Goal: Transaction & Acquisition: Purchase product/service

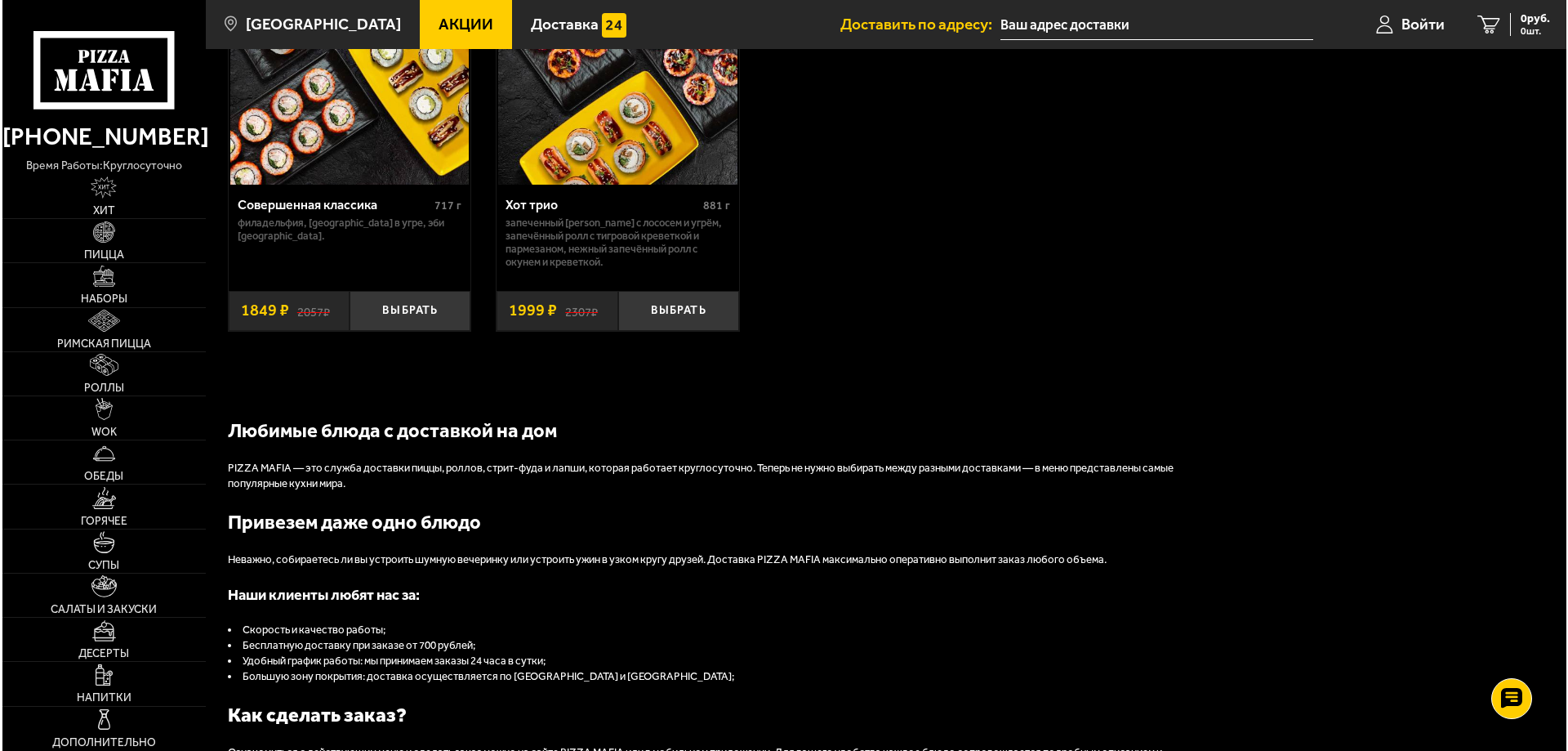
scroll to position [1439, 0]
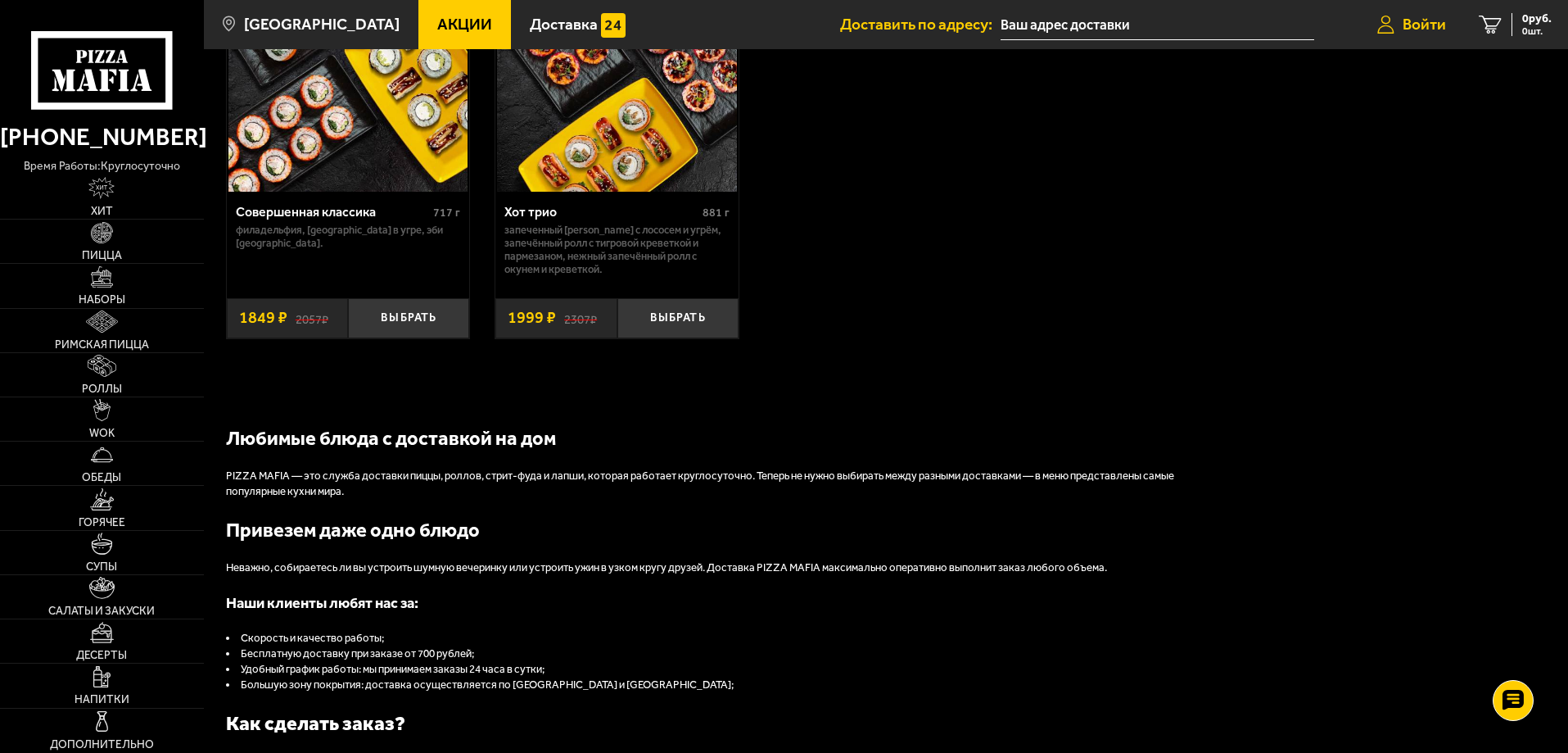
click at [1422, 29] on span "Войти" at bounding box center [1423, 24] width 43 height 16
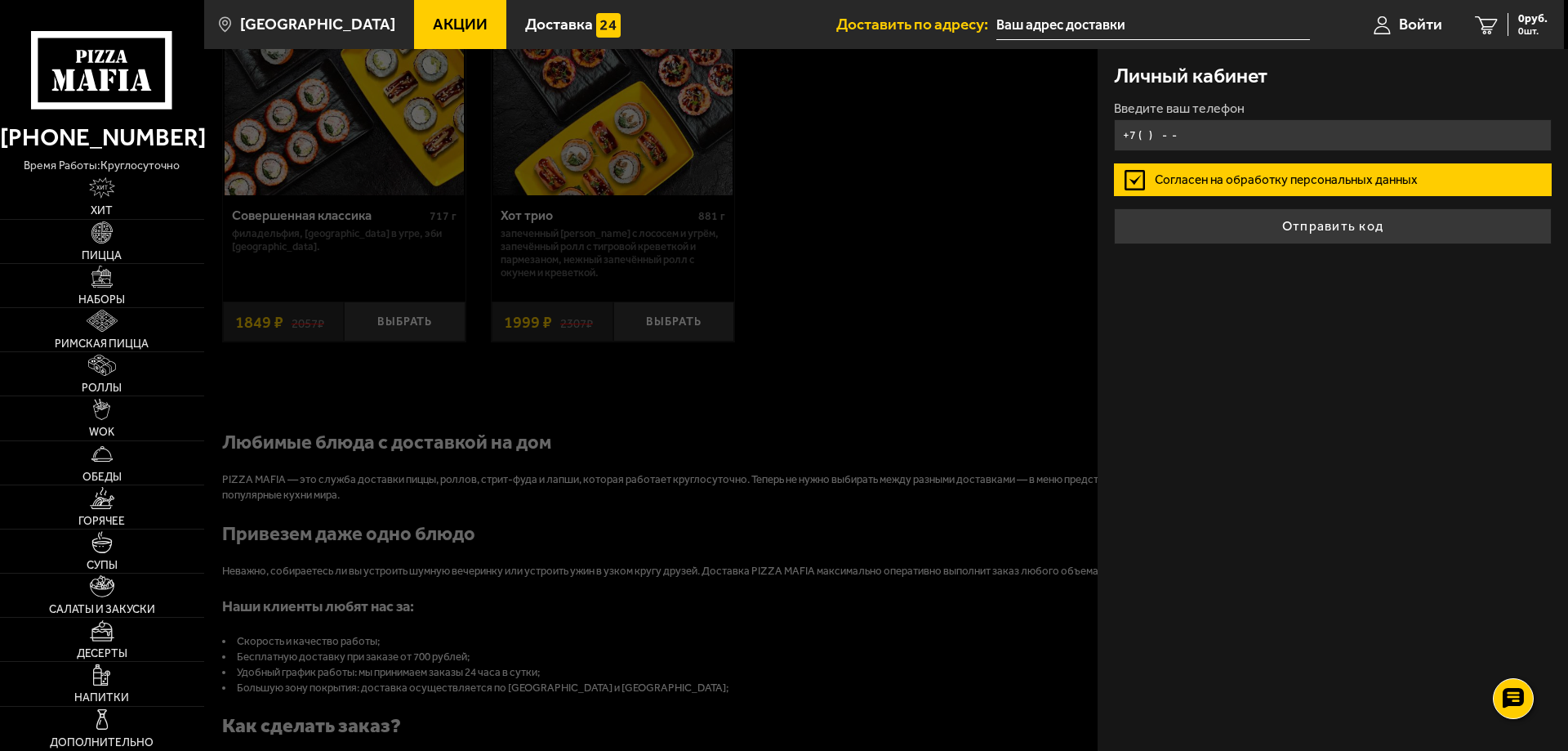
click at [1247, 136] on input "+7 ( ) - -" at bounding box center [1333, 135] width 437 height 32
type input "[PHONE_NUMBER]"
click at [1114, 209] on button "Отправить код" at bounding box center [1333, 226] width 437 height 36
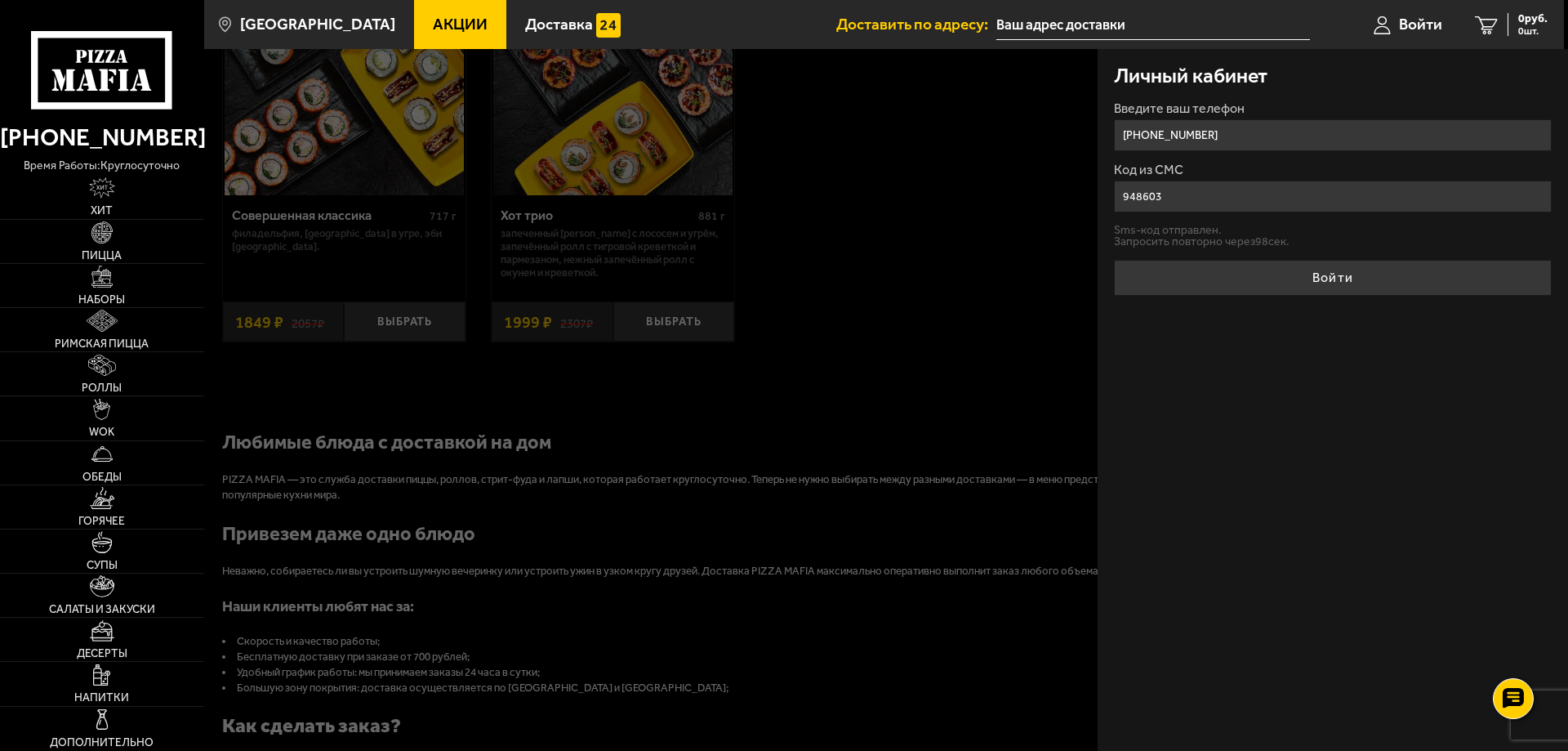
type input "948603"
click at [1114, 260] on button "Войти" at bounding box center [1333, 278] width 437 height 36
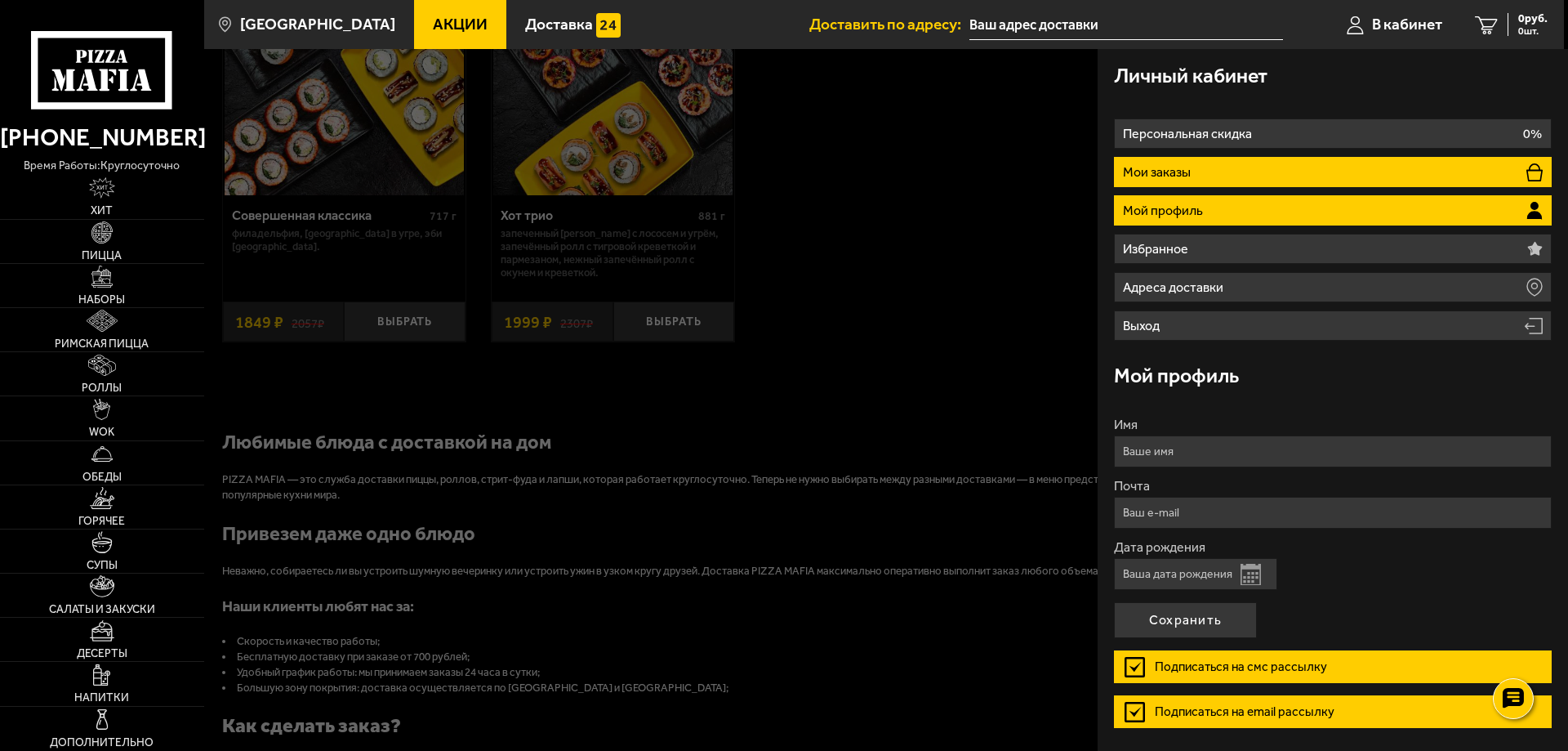
click at [1149, 180] on li "Мои заказы" at bounding box center [1333, 172] width 437 height 30
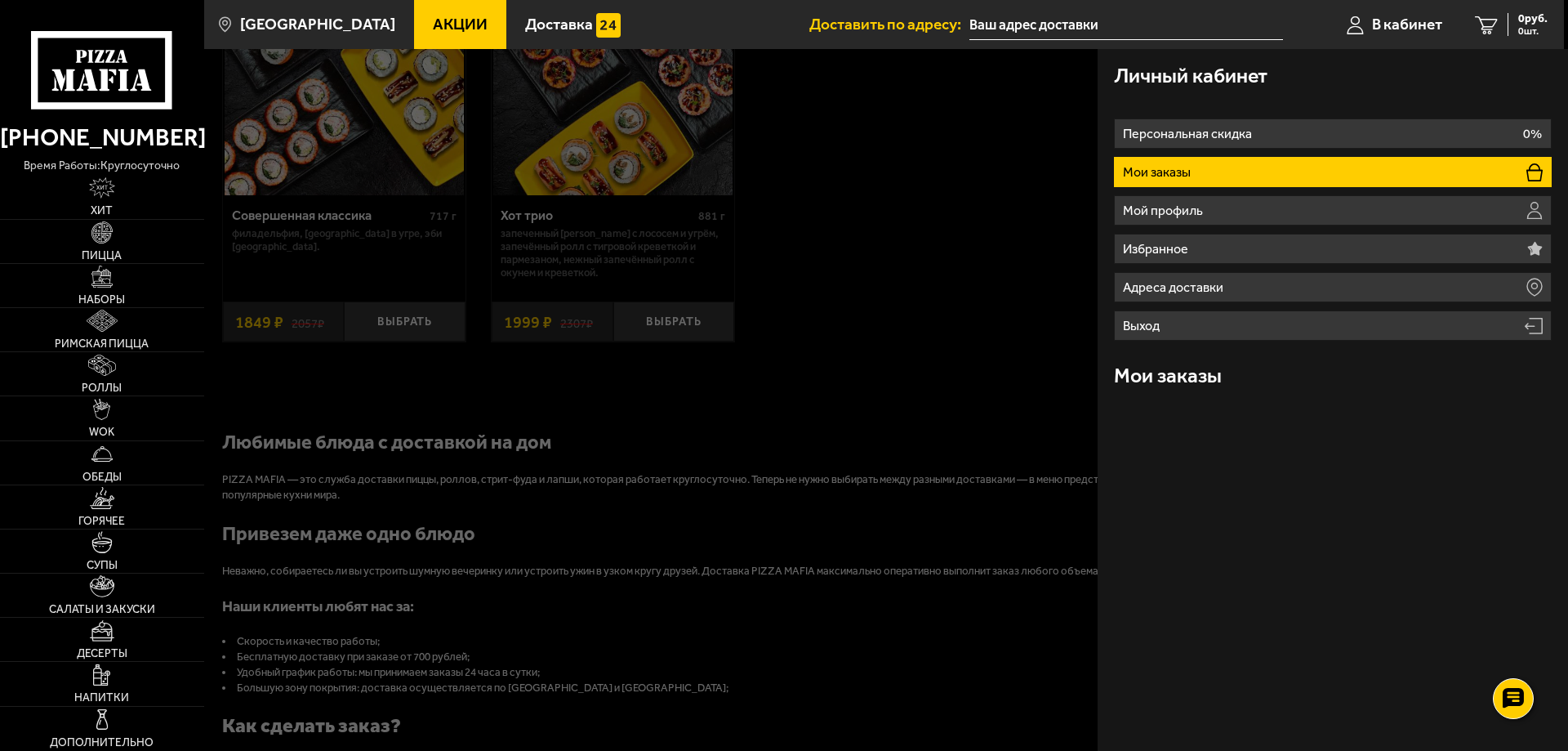
click at [1149, 173] on p "Мои заказы" at bounding box center [1159, 172] width 72 height 13
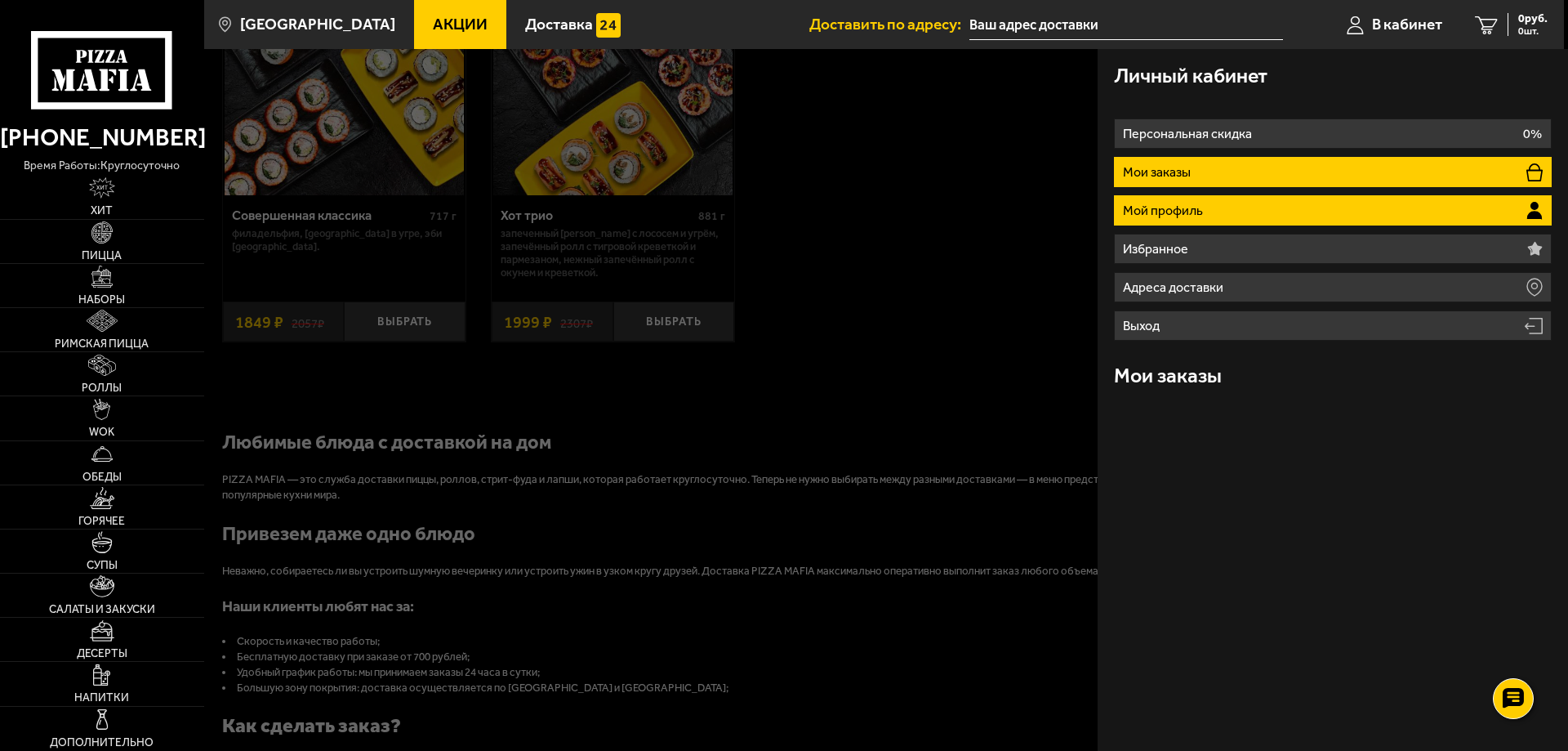
click at [1138, 204] on p "Мой профиль" at bounding box center [1165, 211] width 85 height 13
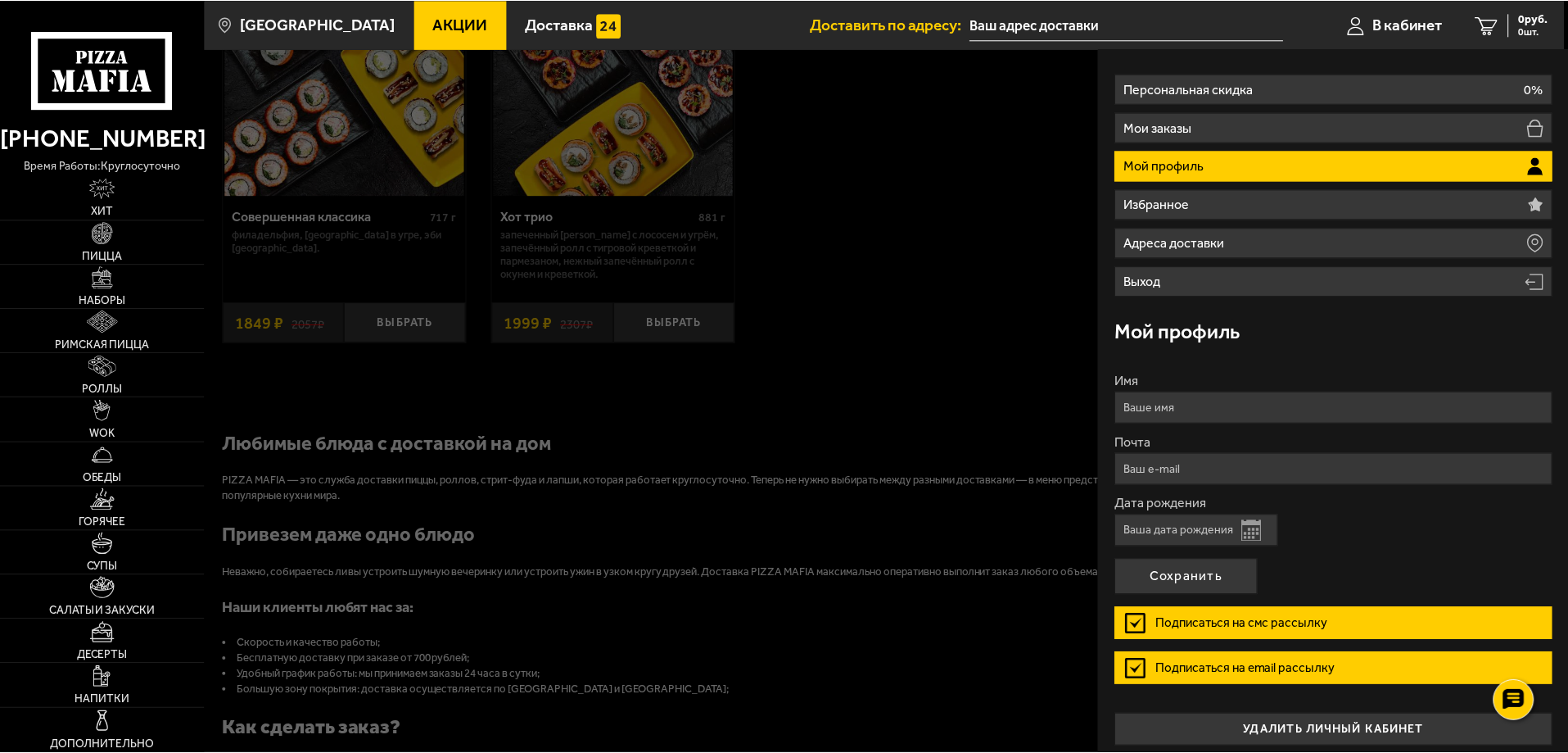
scroll to position [55, 0]
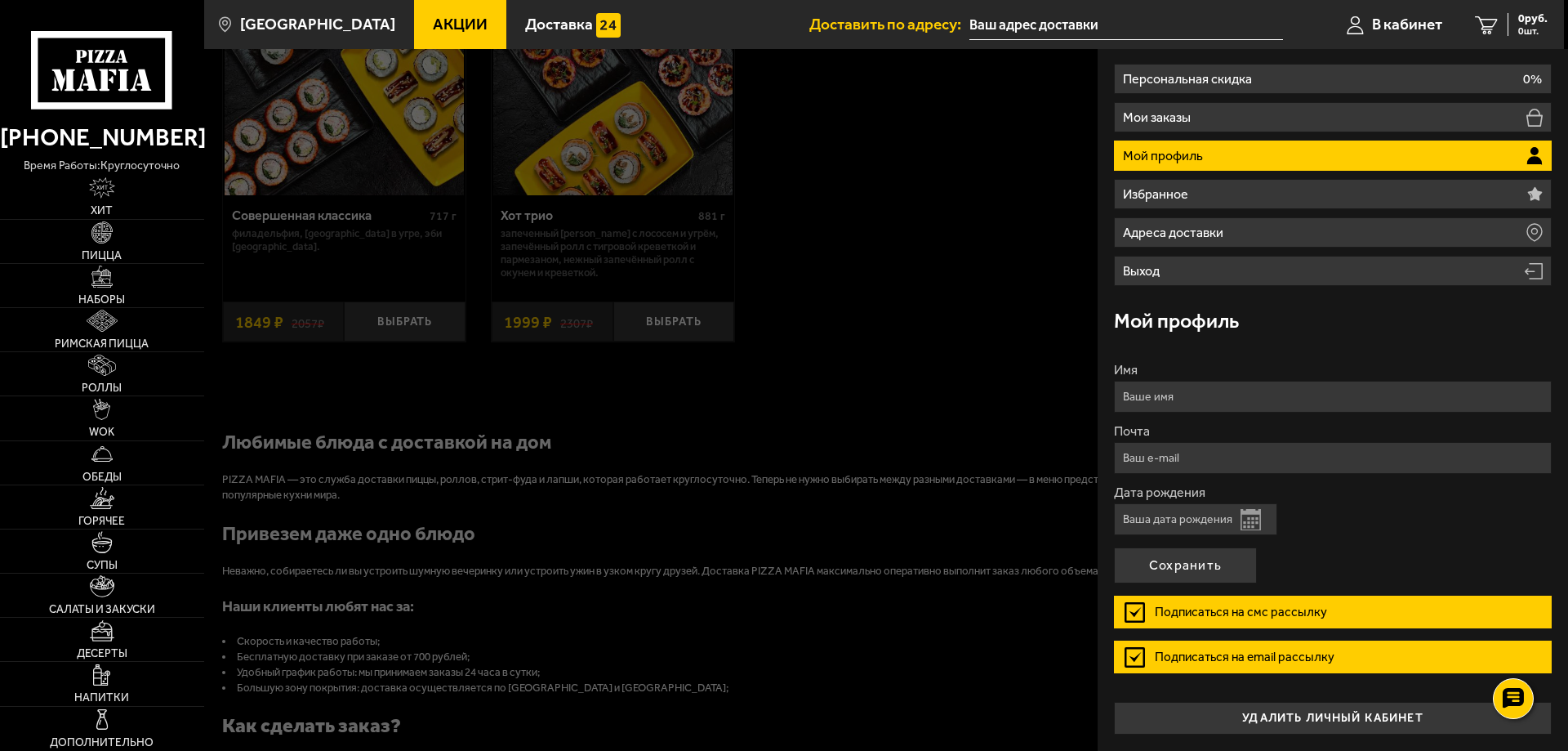
click at [1142, 519] on input "Дата рождения" at bounding box center [1196, 518] width 164 height 32
type input "[DATE]"
click at [1151, 568] on button "Сохранить" at bounding box center [1186, 564] width 143 height 36
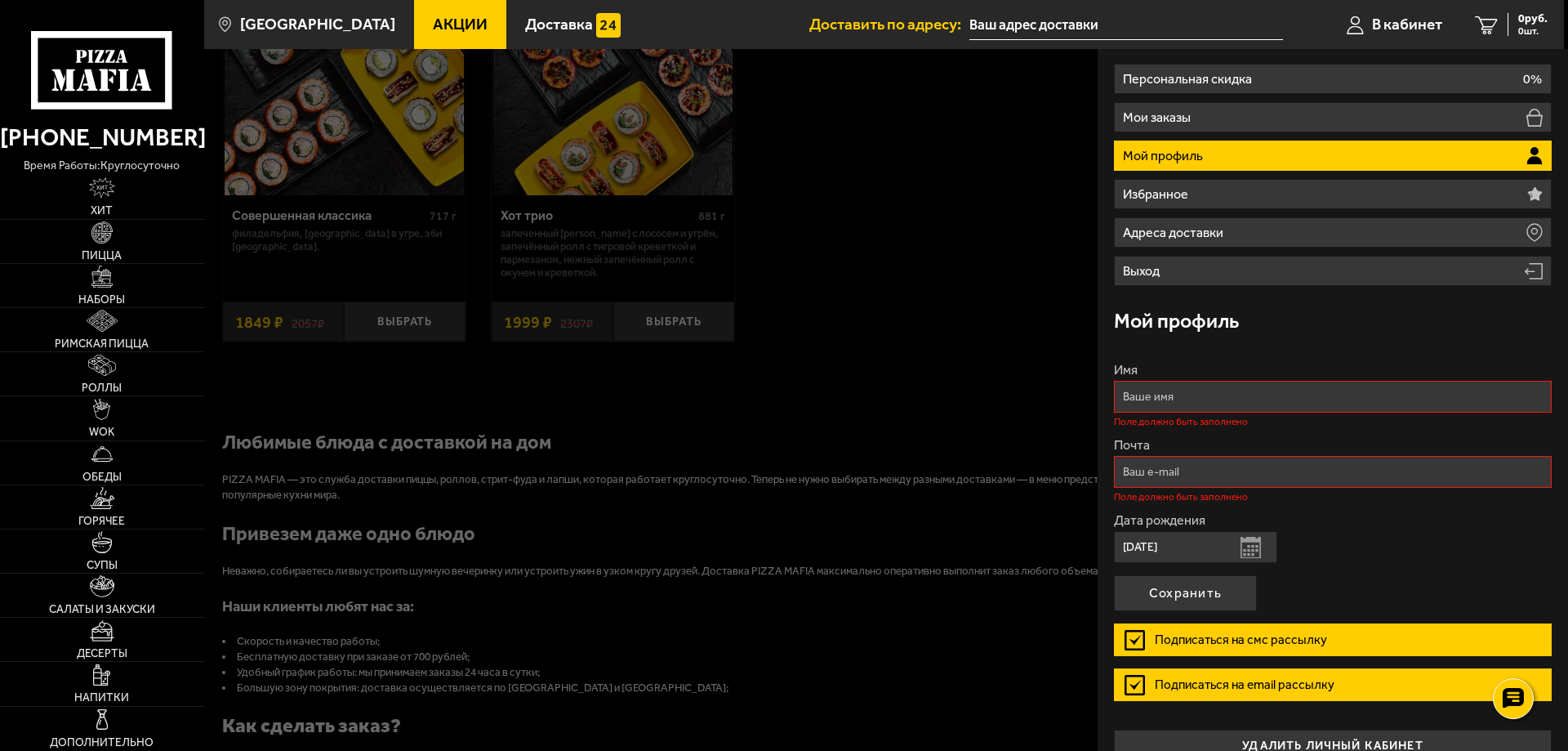
click at [1149, 398] on input "Имя" at bounding box center [1333, 396] width 437 height 32
type input "[PERSON_NAME]"
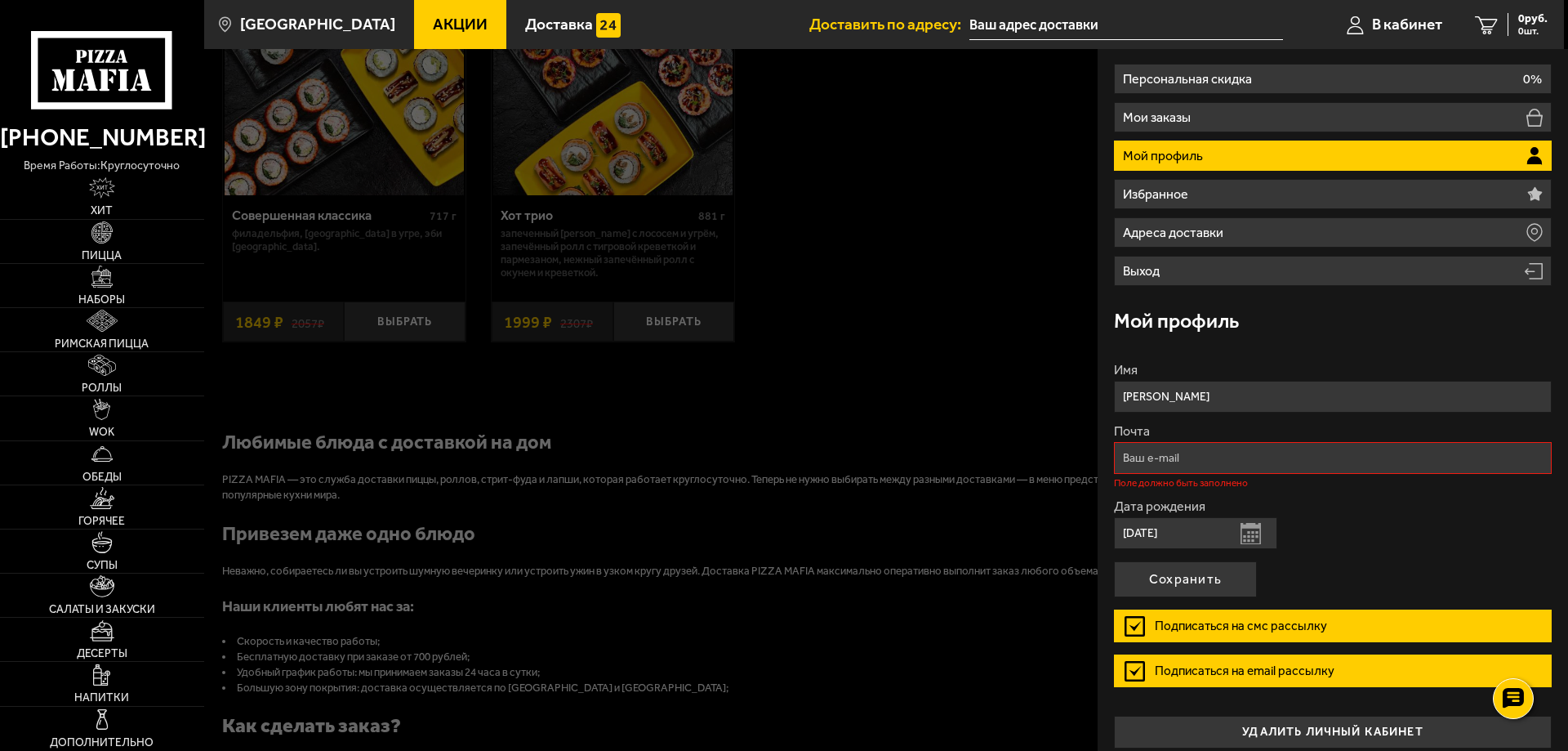
click at [1187, 460] on input "Почта" at bounding box center [1333, 458] width 437 height 32
type input "[EMAIL_ADDRESS][DOMAIN_NAME]"
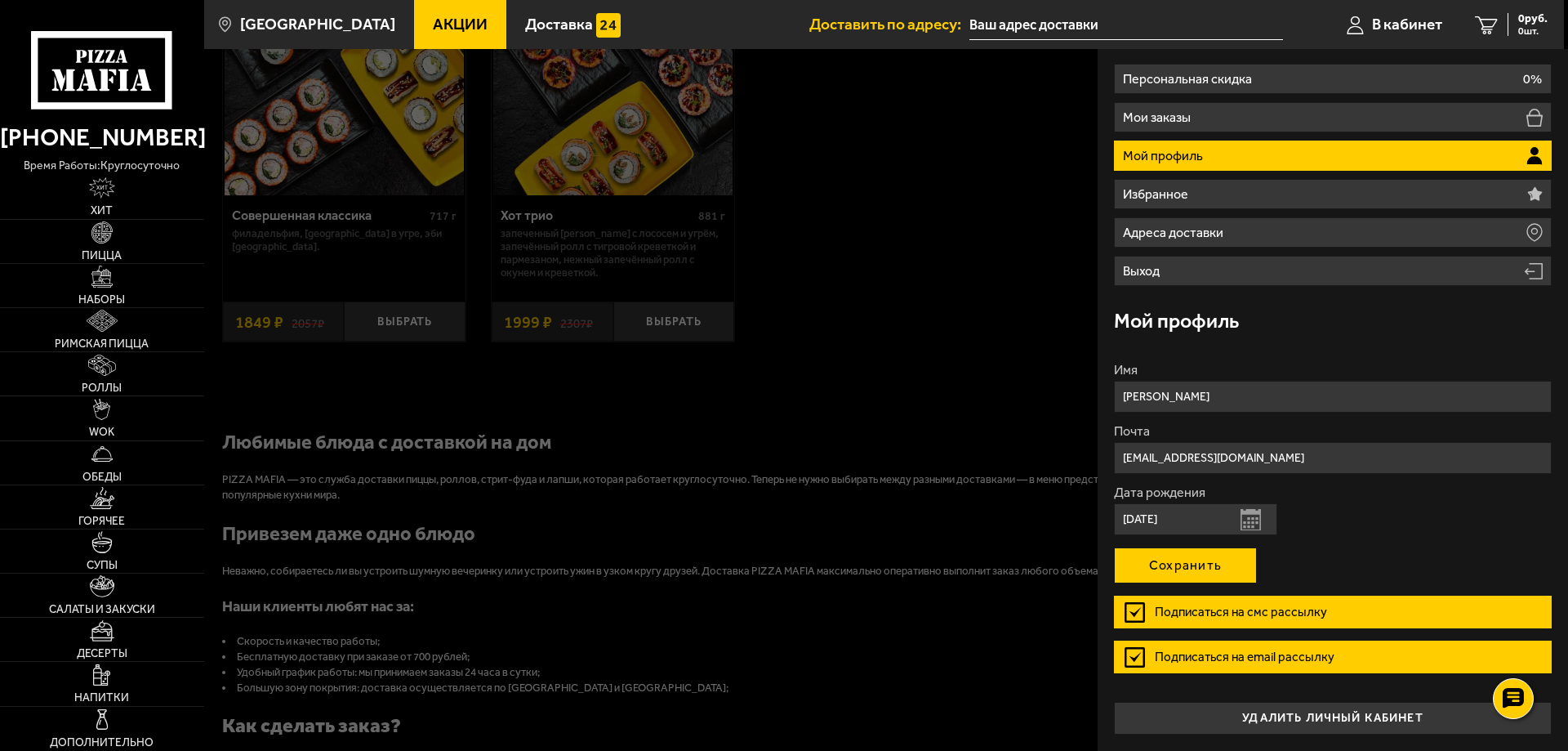
click at [1217, 556] on button "Сохранить" at bounding box center [1186, 564] width 143 height 36
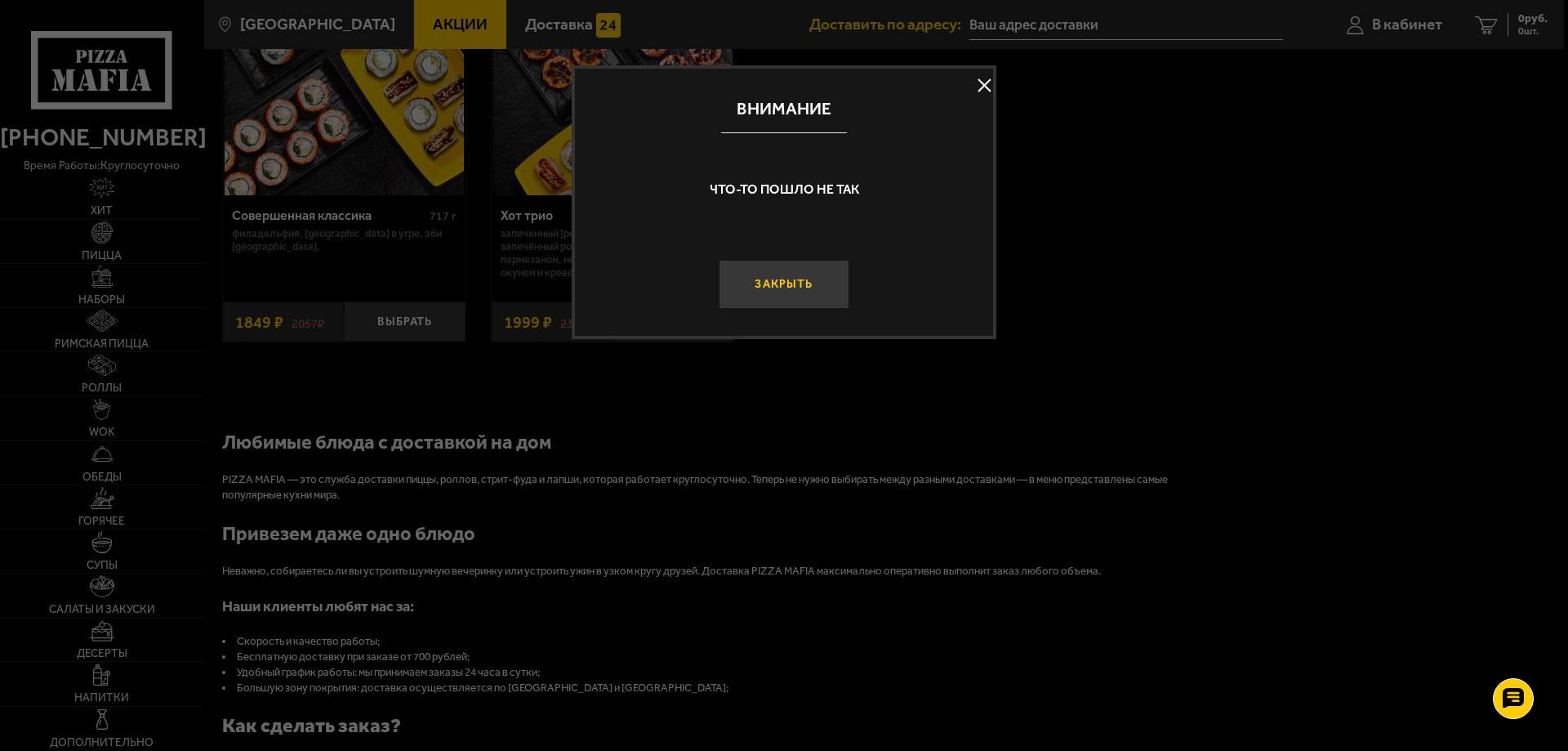
click at [812, 292] on button "Закрыть" at bounding box center [784, 284] width 131 height 49
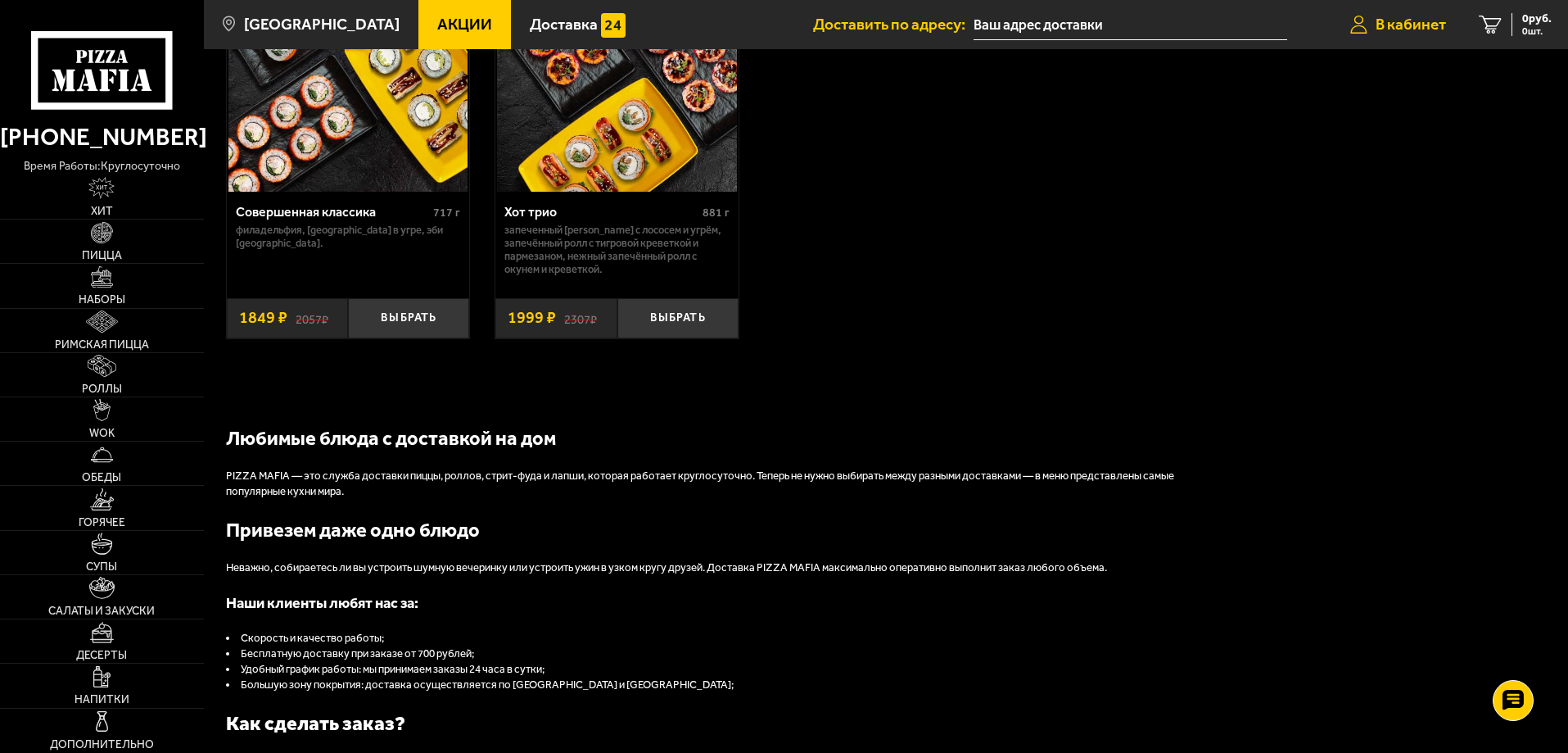
click at [1407, 29] on span "В кабинет" at bounding box center [1410, 24] width 70 height 16
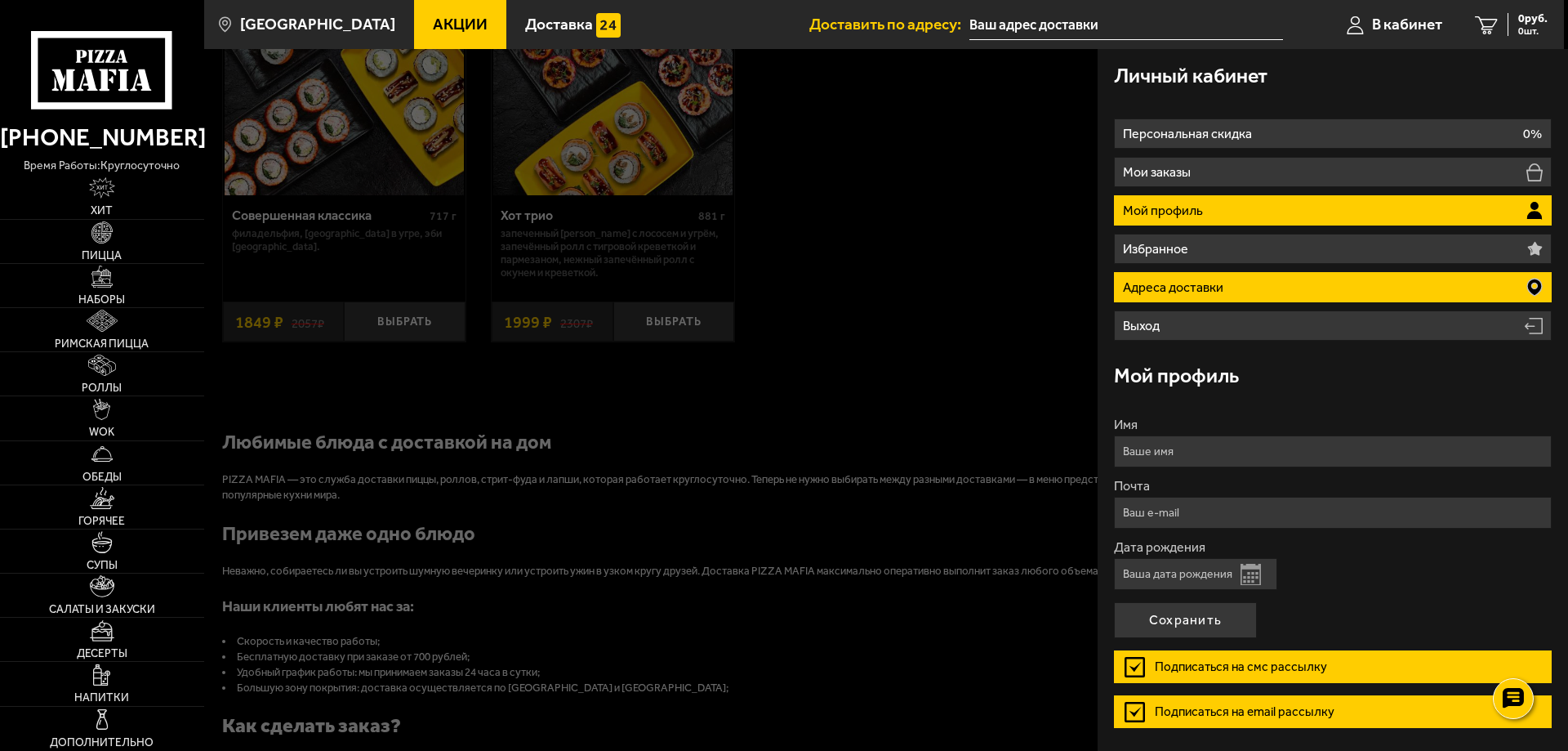
click at [1215, 287] on p "Адреса доставки" at bounding box center [1176, 288] width 105 height 13
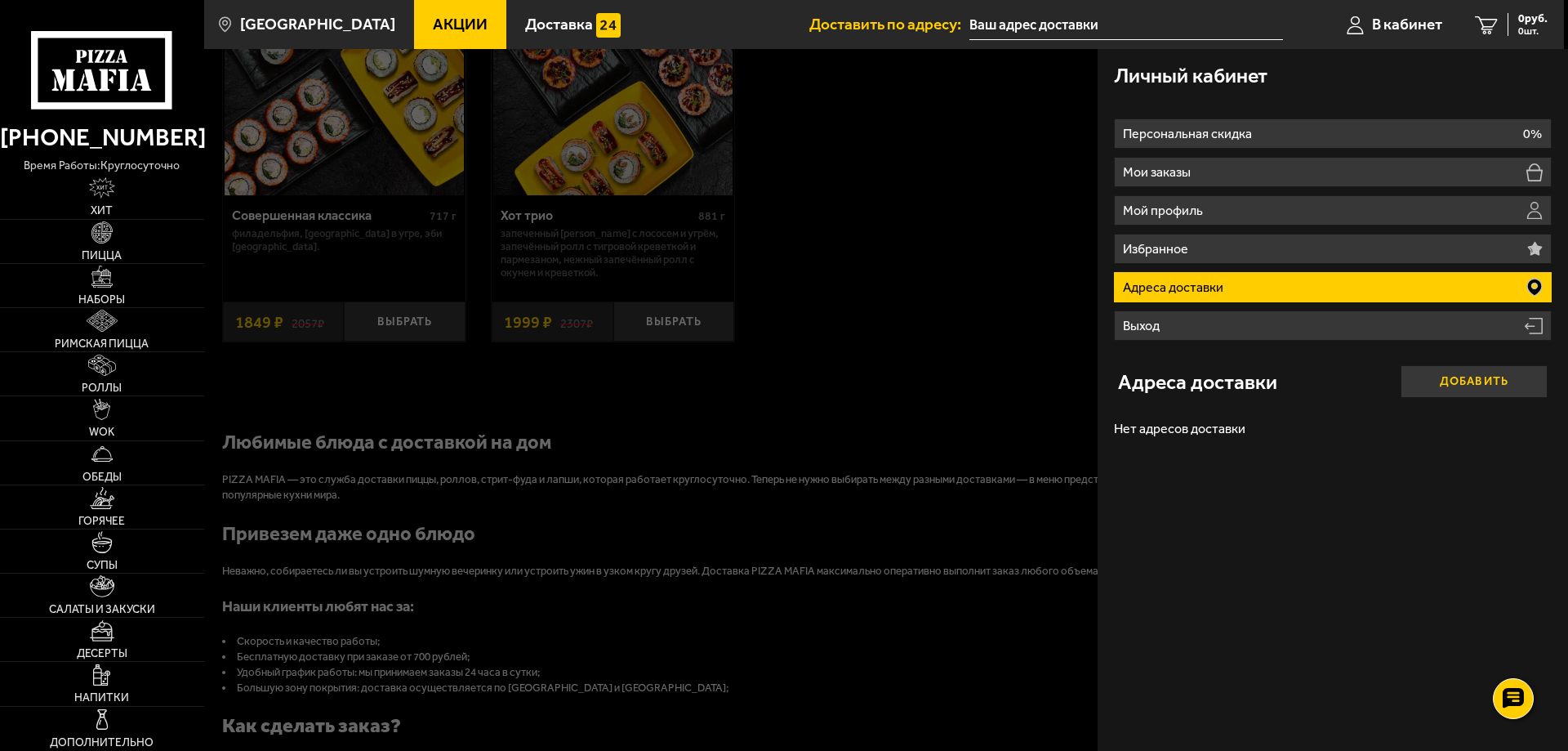
click at [1487, 381] on button "Добавить" at bounding box center [1474, 381] width 147 height 33
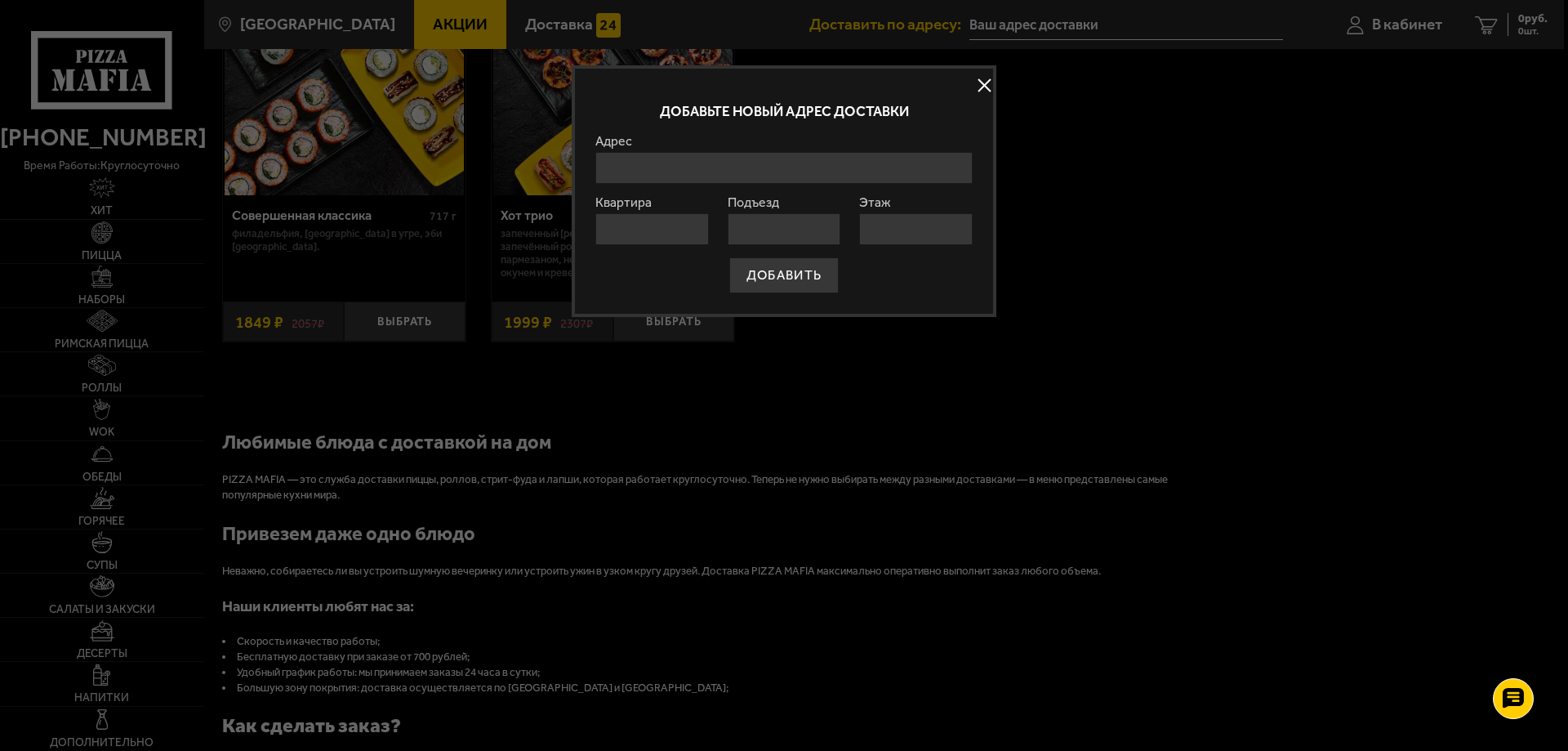
click at [691, 165] on input "Адрес" at bounding box center [784, 167] width 378 height 32
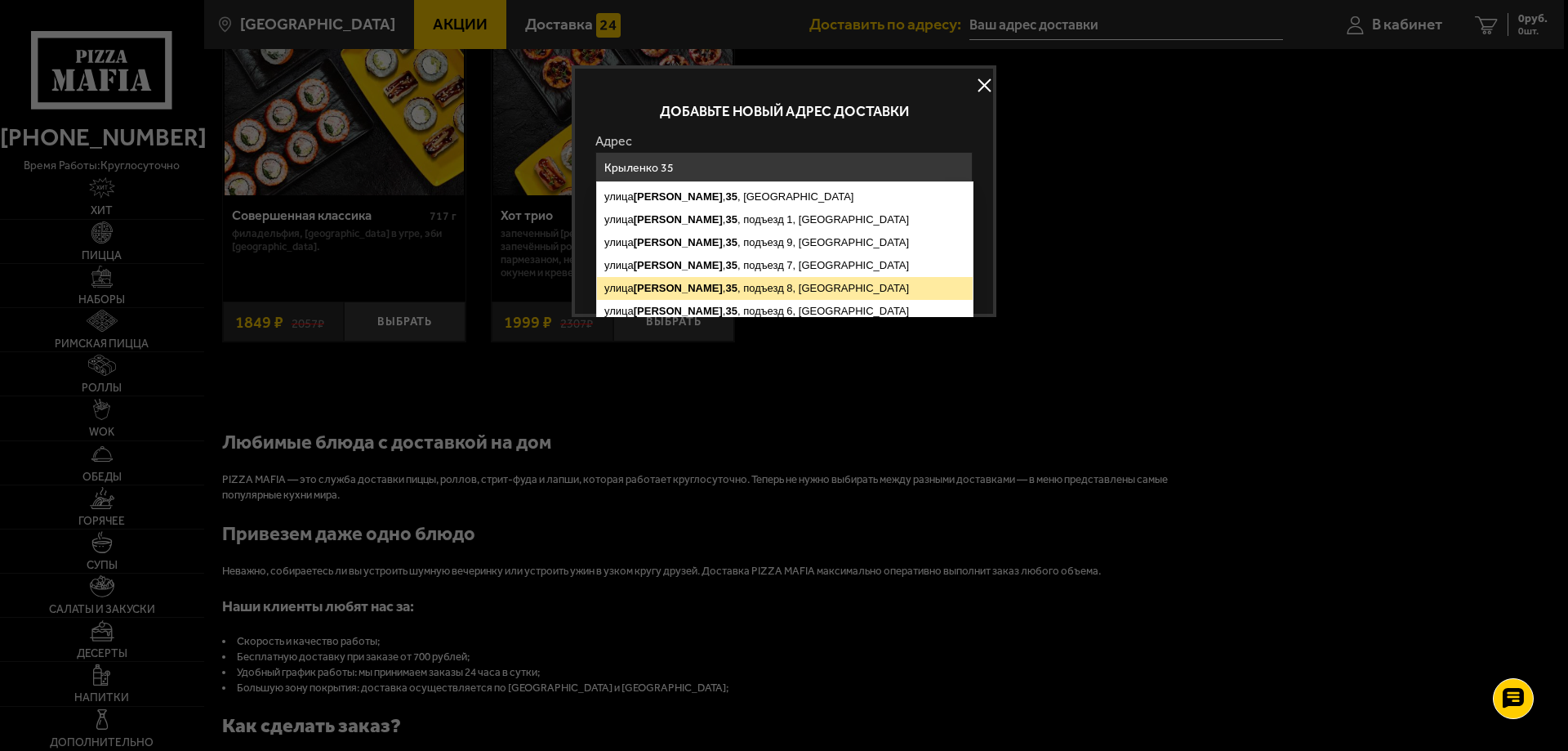
click at [745, 281] on ymaps "[STREET_ADDRESS]" at bounding box center [785, 288] width 376 height 23
type input "[STREET_ADDRESS]"
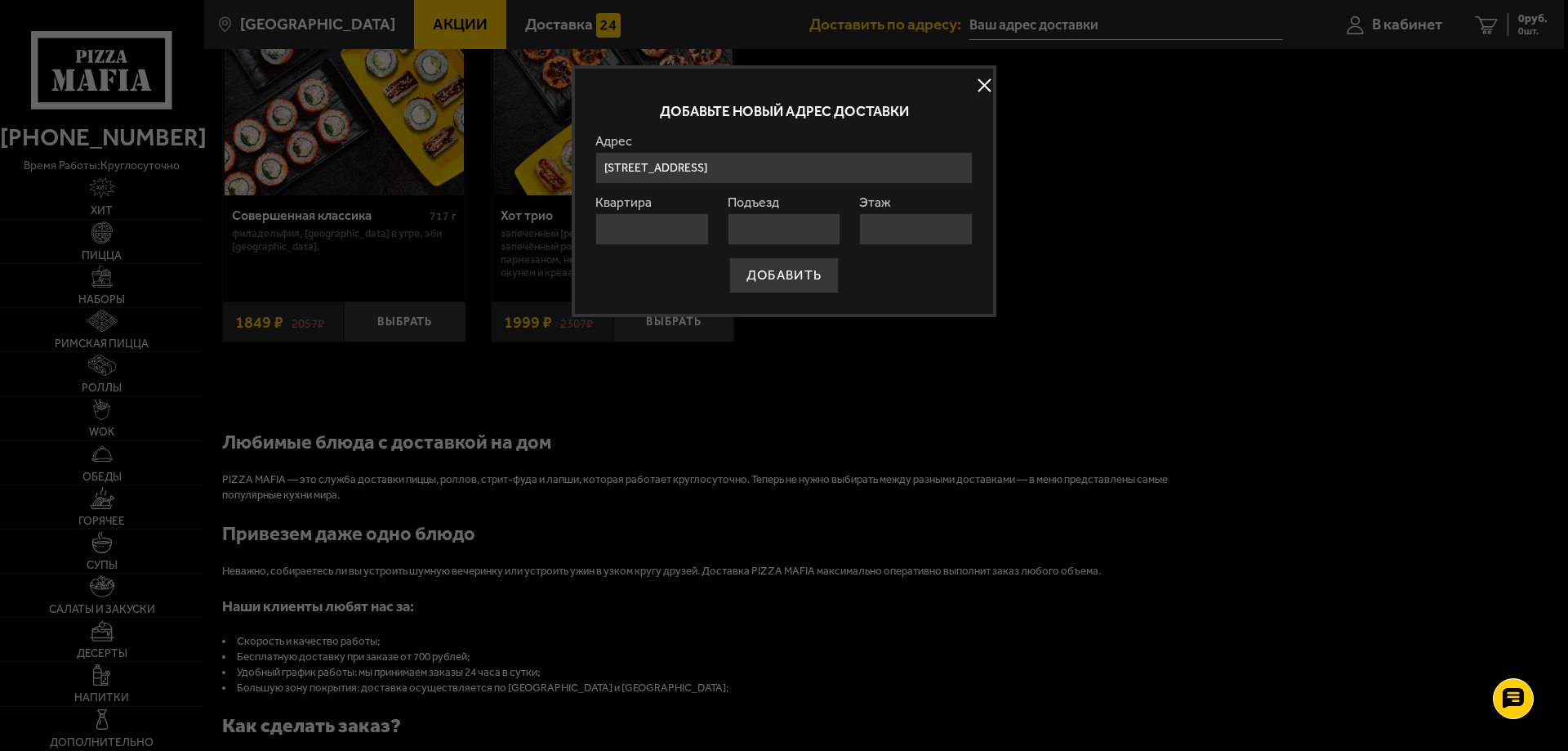
click at [650, 242] on input "Квартира" at bounding box center [653, 229] width 114 height 32
type input "106"
click at [753, 221] on input "Подъезд" at bounding box center [785, 229] width 114 height 32
type input "8"
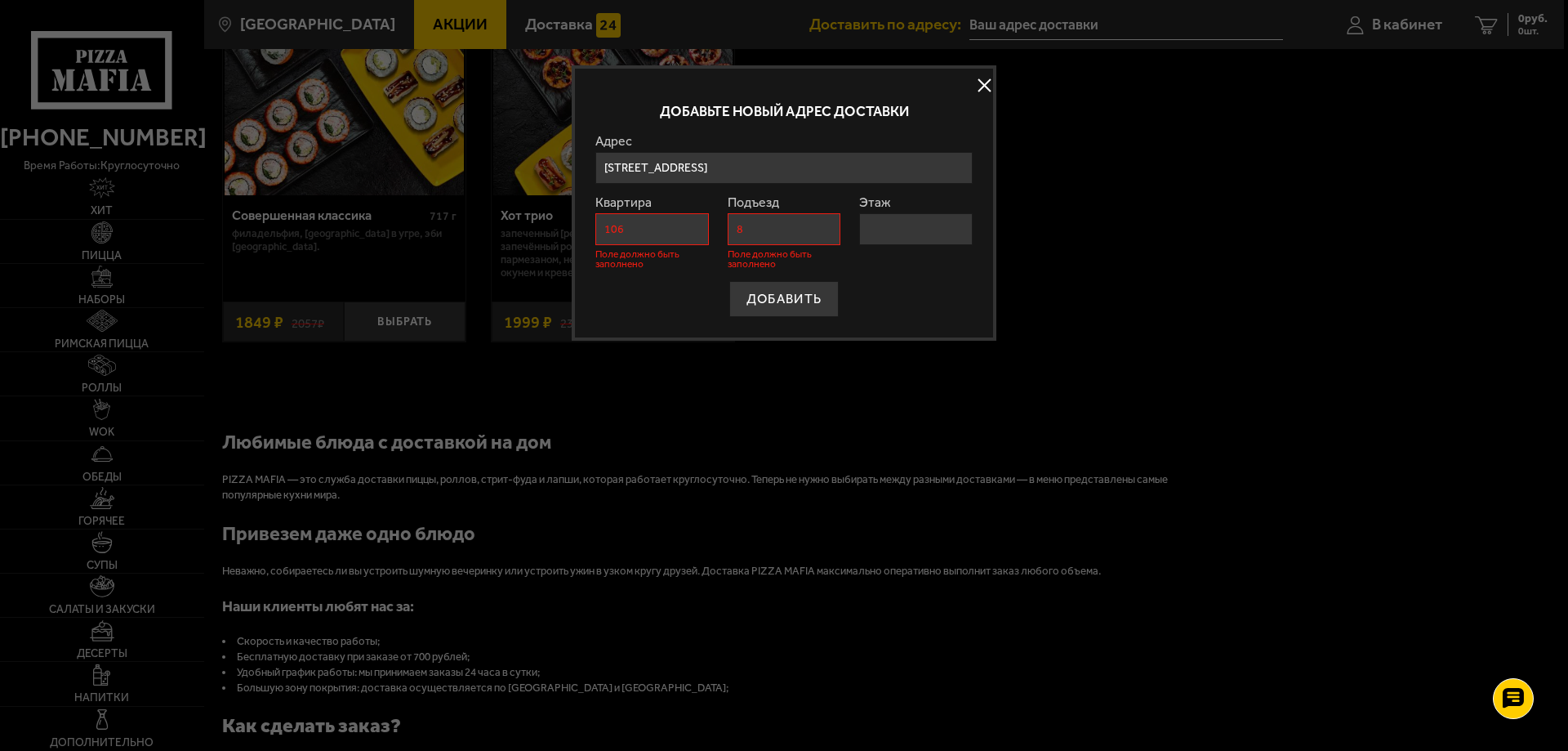
click at [881, 227] on input "Этаж" at bounding box center [916, 229] width 114 height 32
type input "1"
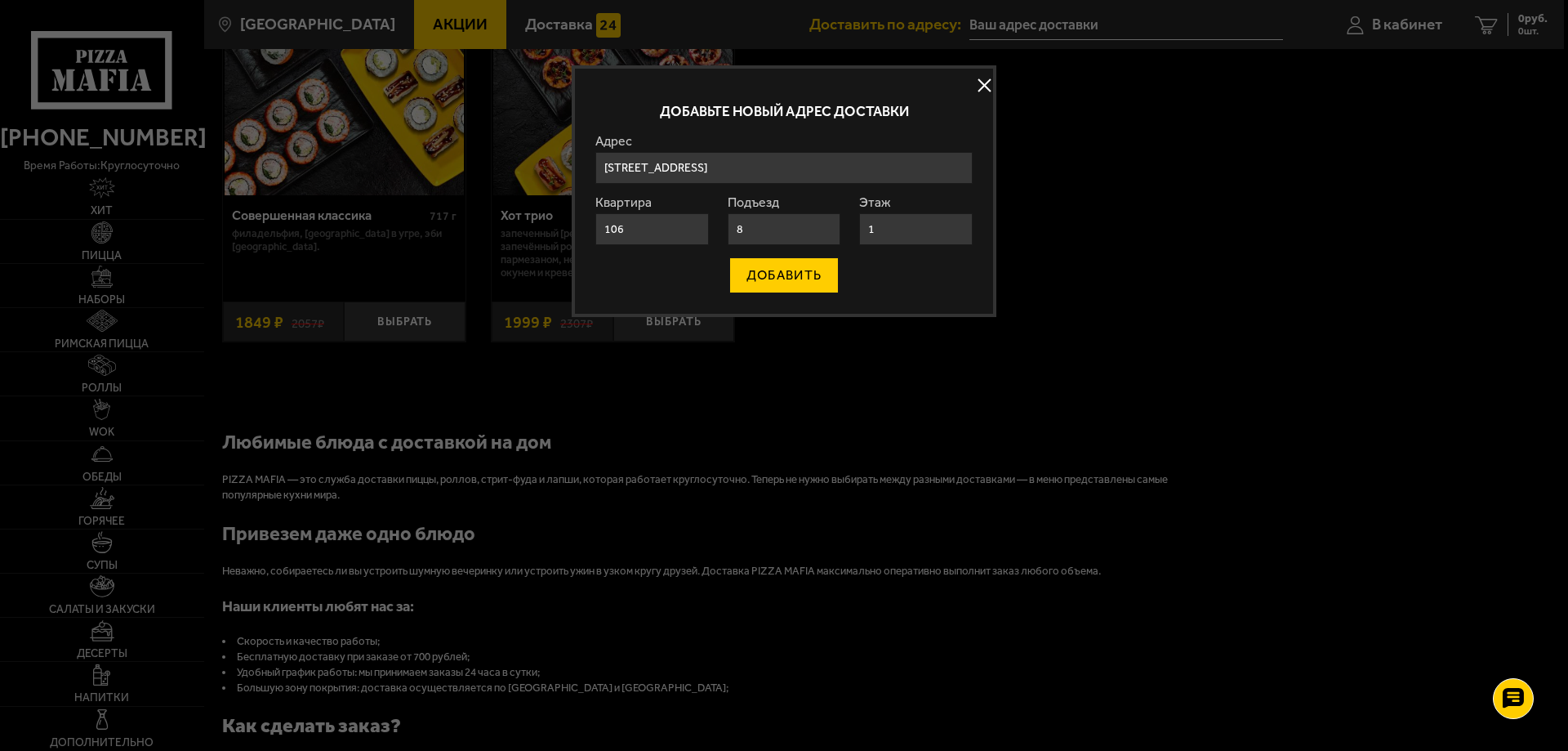
click at [811, 273] on button "ДОБАВИТЬ" at bounding box center [784, 275] width 109 height 36
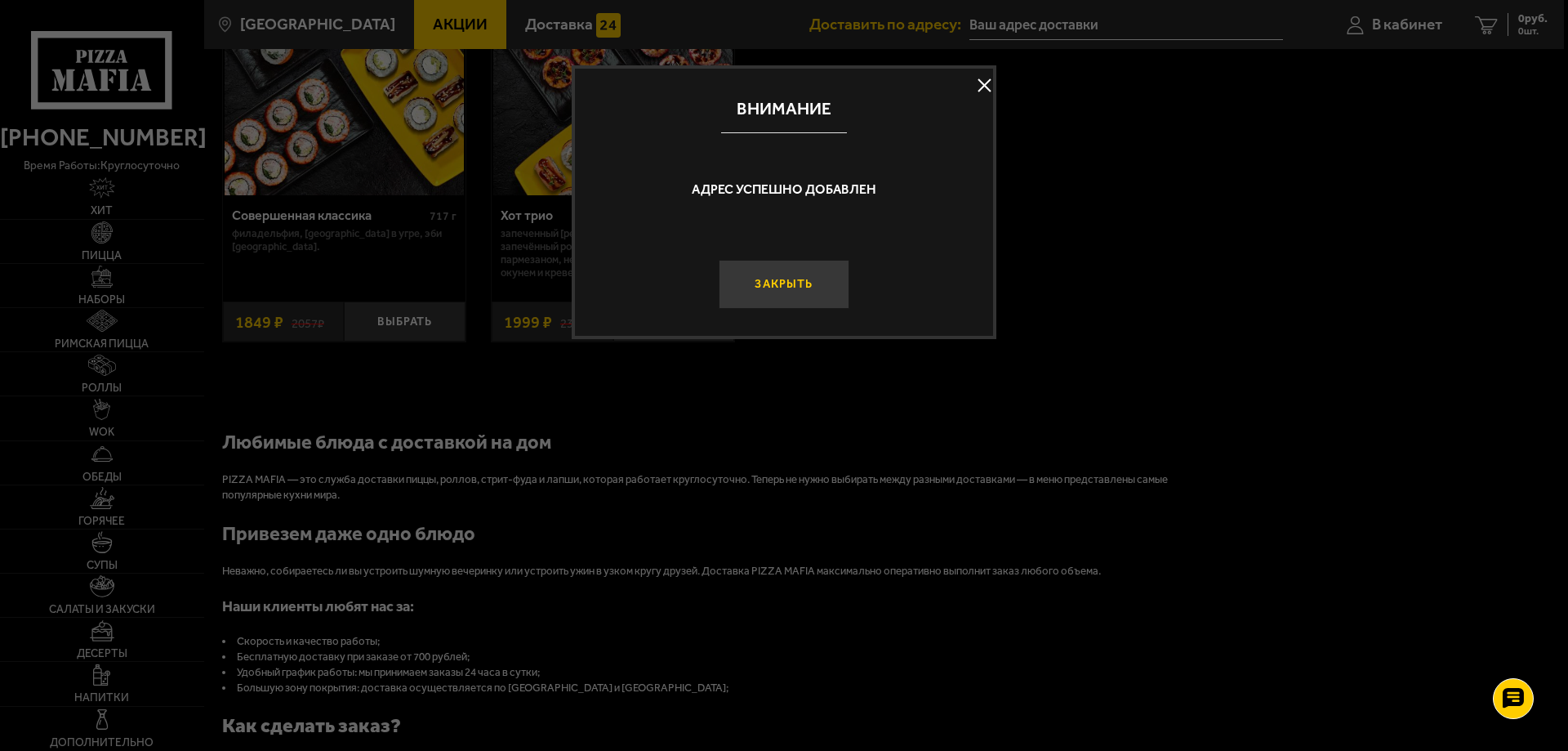
click at [798, 276] on button "Закрыть" at bounding box center [784, 284] width 131 height 49
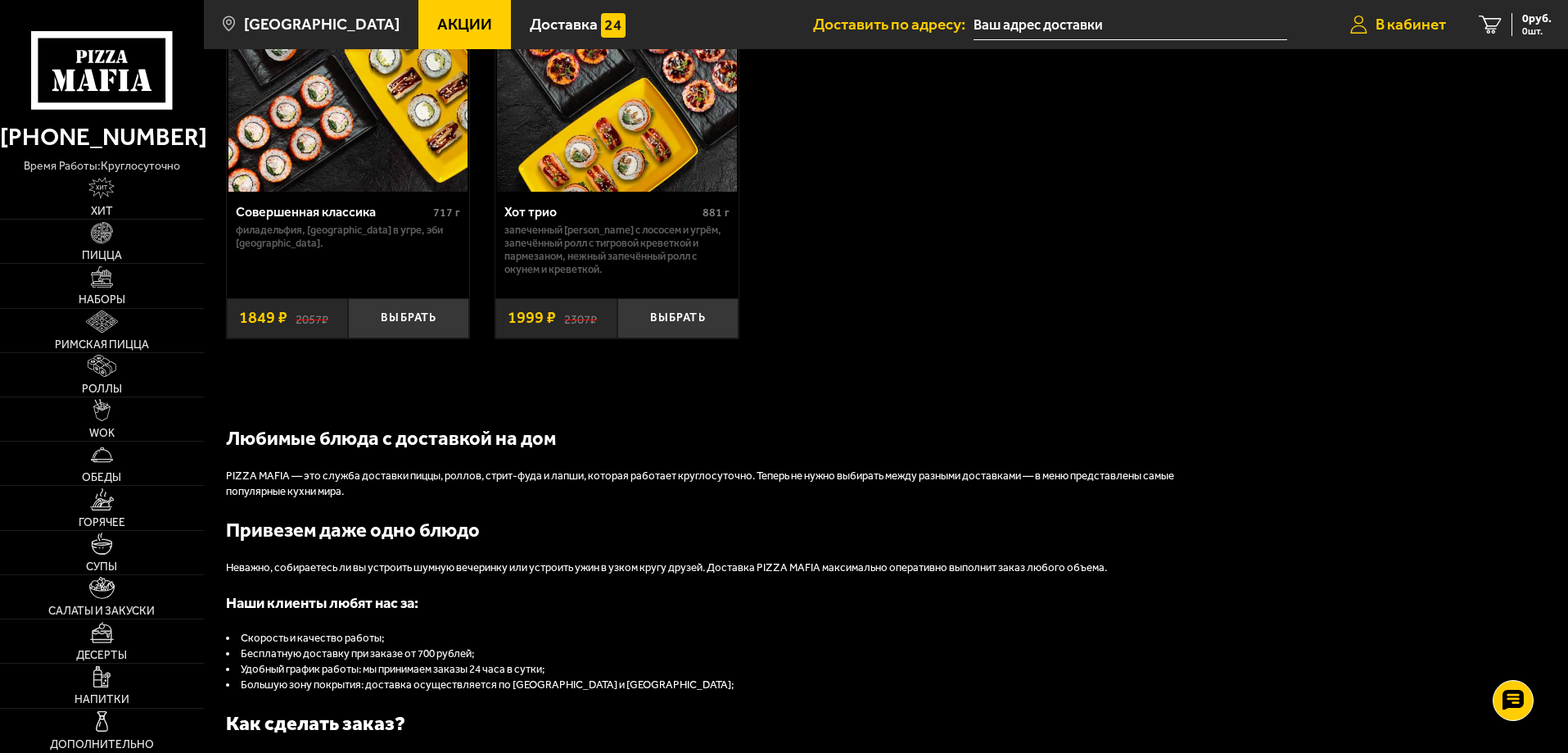
click at [1435, 24] on span "В кабинет" at bounding box center [1410, 24] width 70 height 16
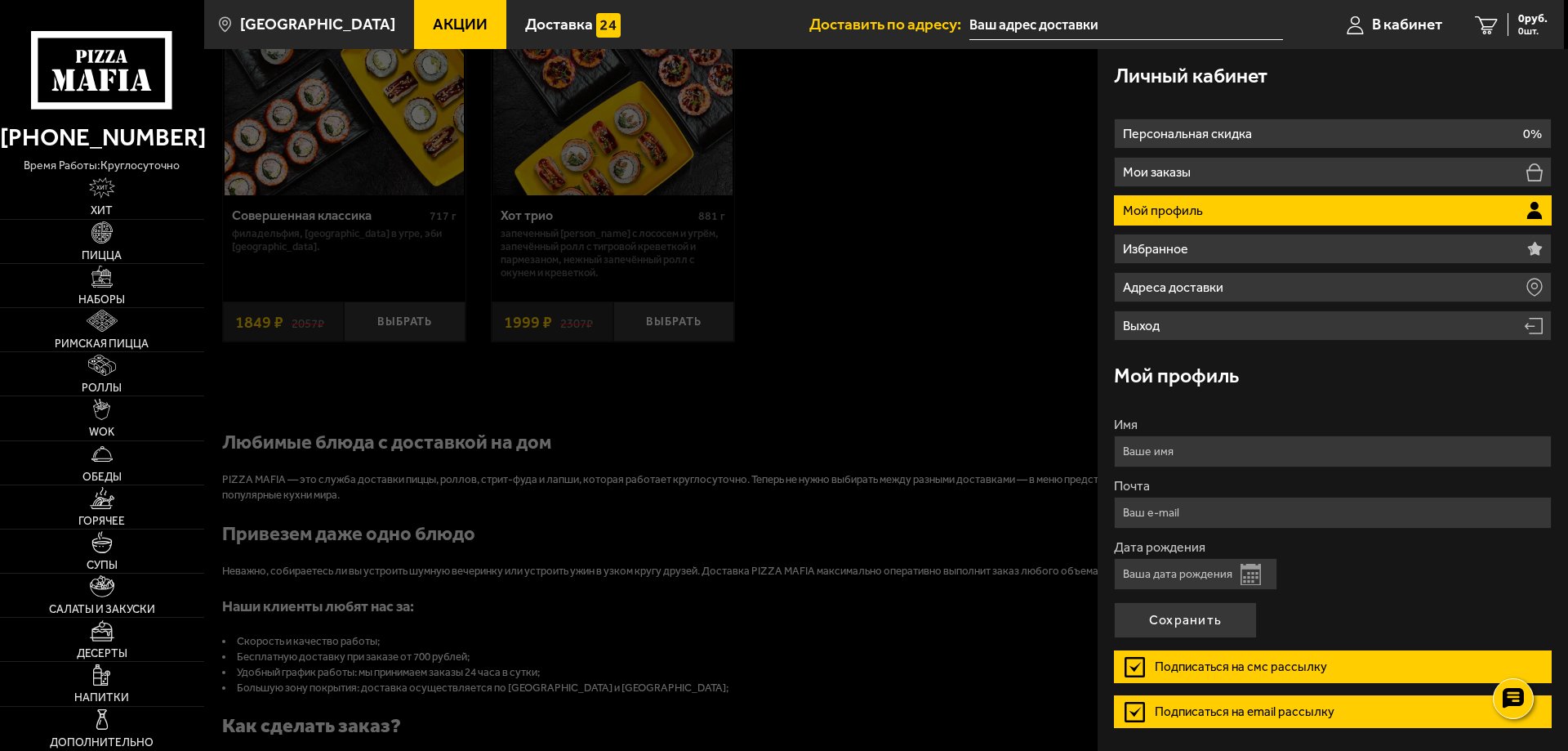
click at [1215, 465] on input "Имя" at bounding box center [1333, 451] width 437 height 32
type input "[PERSON_NAME]"
click at [1171, 519] on input "Почта" at bounding box center [1333, 512] width 437 height 32
type input "[EMAIL_ADDRESS][DOMAIN_NAME]"
click at [1186, 623] on button "Сохранить" at bounding box center [1186, 620] width 143 height 36
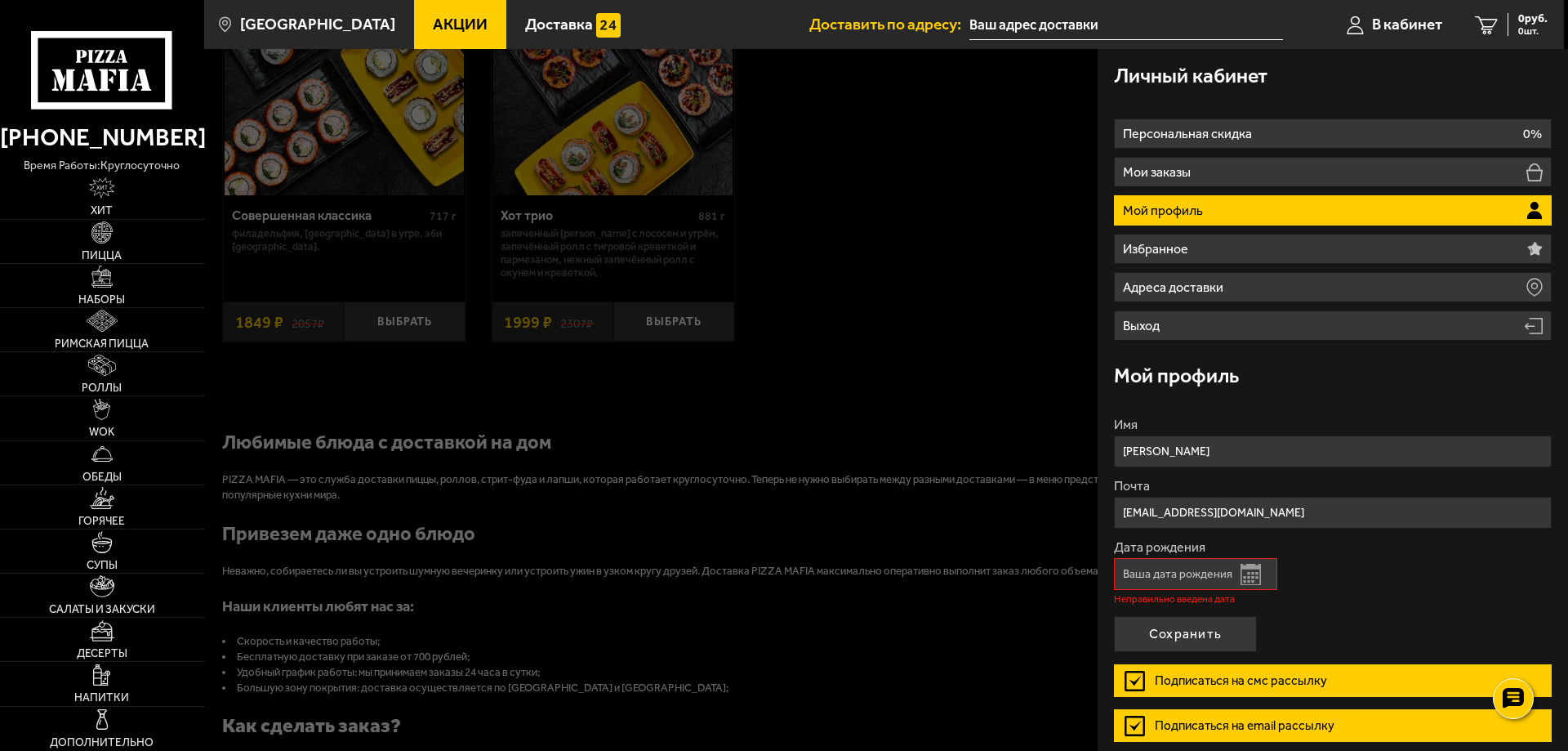
click at [1151, 569] on input "Дата рождения" at bounding box center [1196, 574] width 164 height 32
type input "[DATE]"
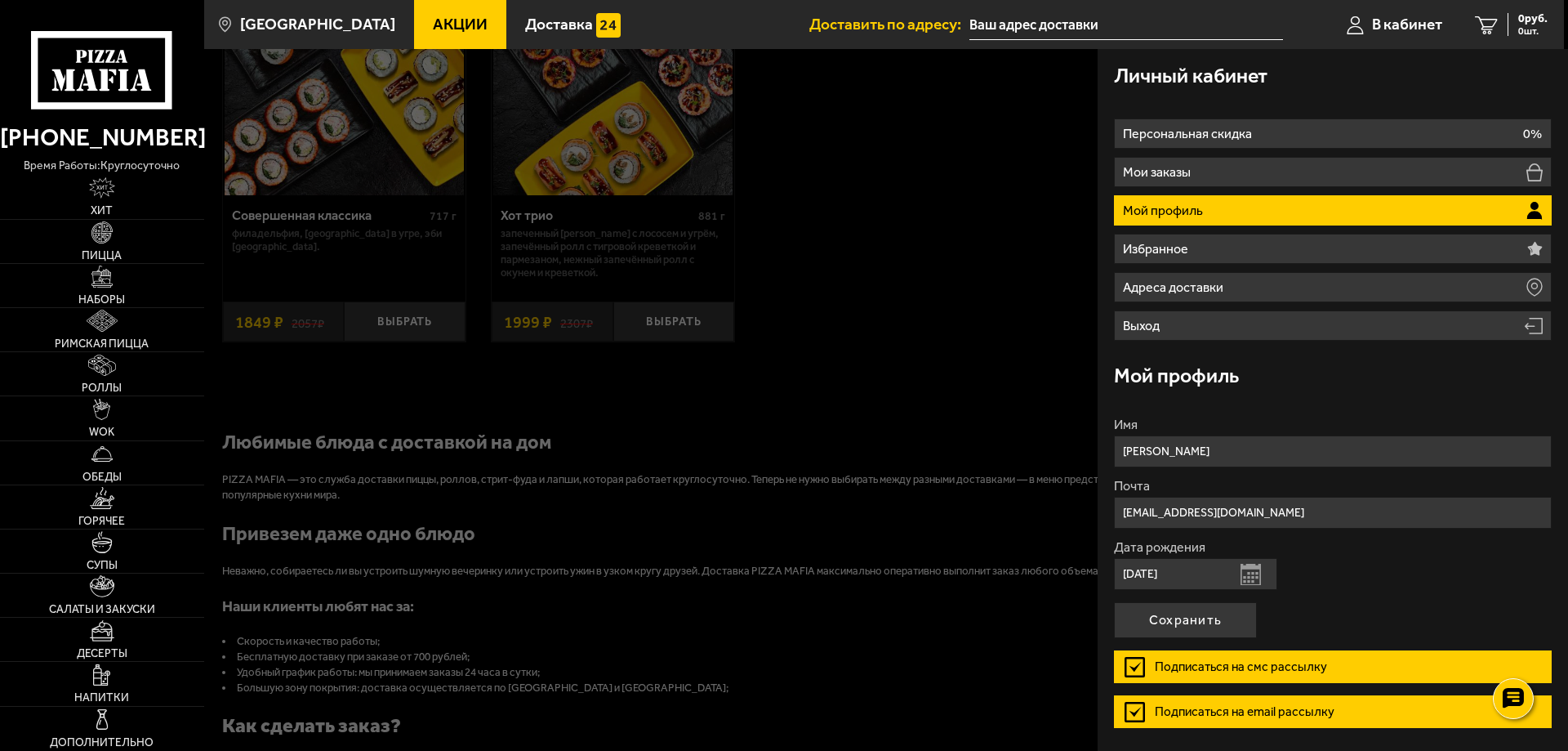
click at [1185, 639] on form "Имя [PERSON_NAME] [EMAIL_ADDRESS][DOMAIN_NAME] Дата рождения [DEMOGRAPHIC_DATA]…" at bounding box center [1333, 579] width 437 height 322
click at [1183, 628] on button "Сохранить" at bounding box center [1186, 620] width 143 height 36
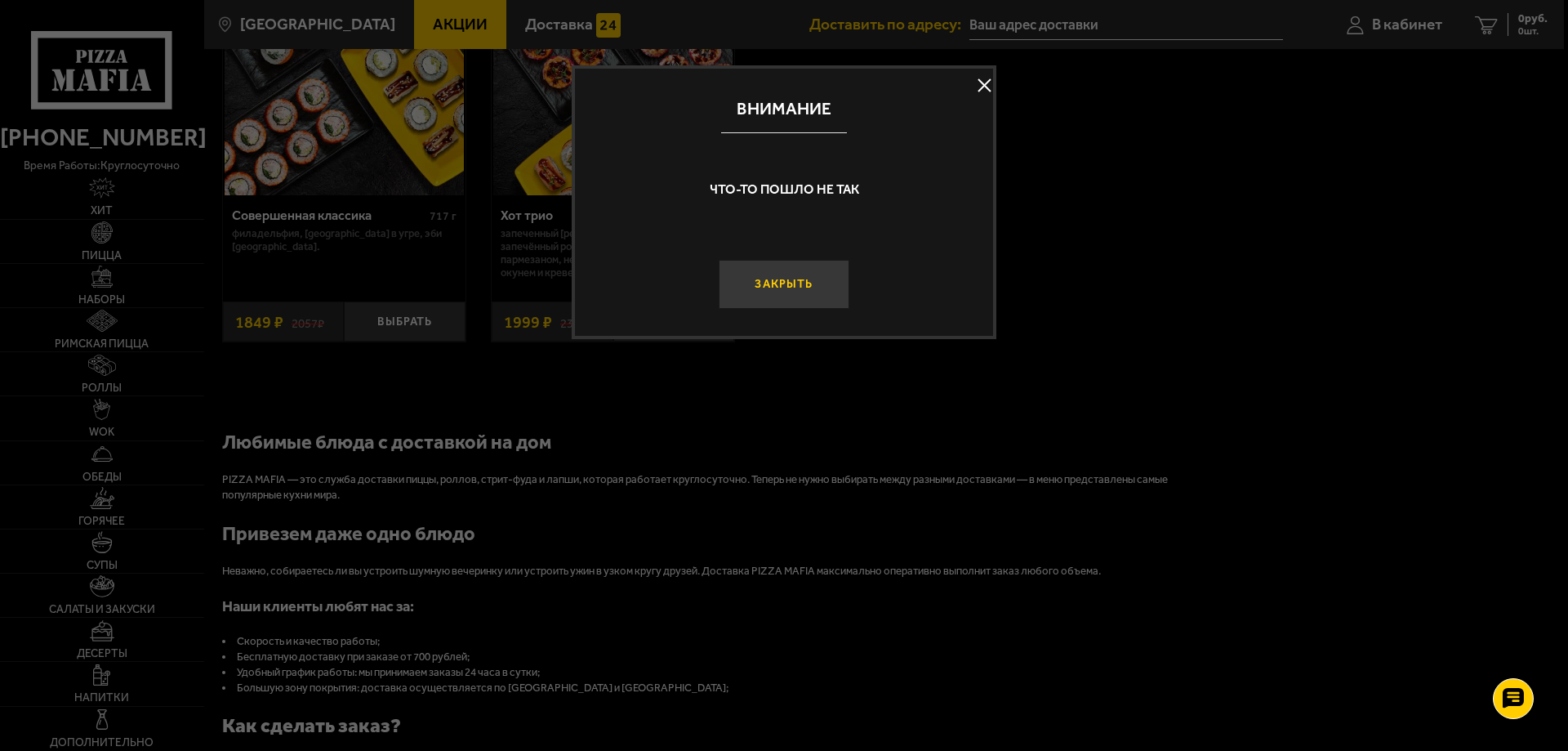
click at [790, 290] on button "Закрыть" at bounding box center [784, 284] width 131 height 49
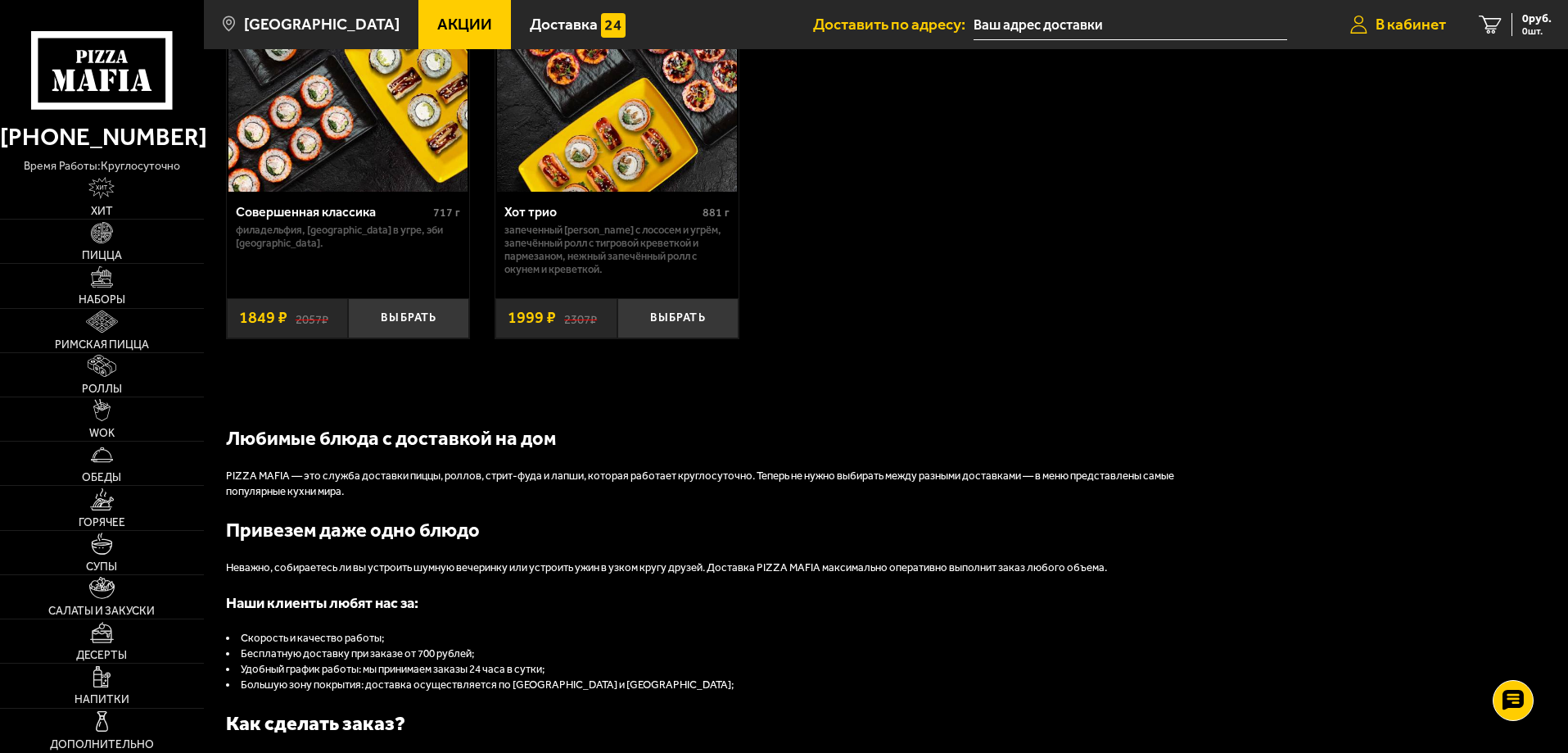
click at [1375, 11] on link "В кабинет" at bounding box center [1398, 24] width 129 height 49
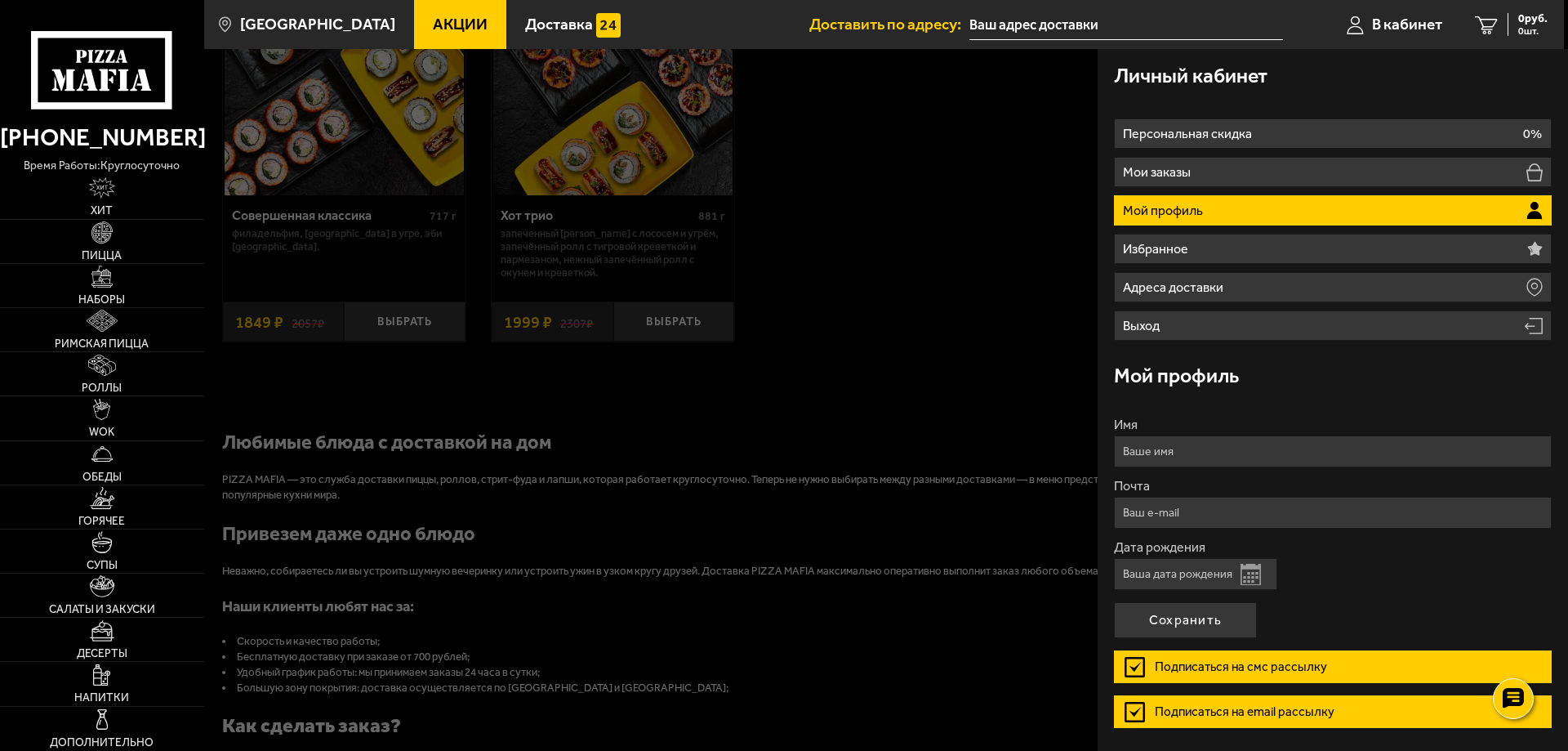
click at [1147, 454] on input "Имя" at bounding box center [1333, 451] width 437 height 32
type input "[PERSON_NAME]"
click at [1174, 514] on input "Почта" at bounding box center [1333, 512] width 437 height 32
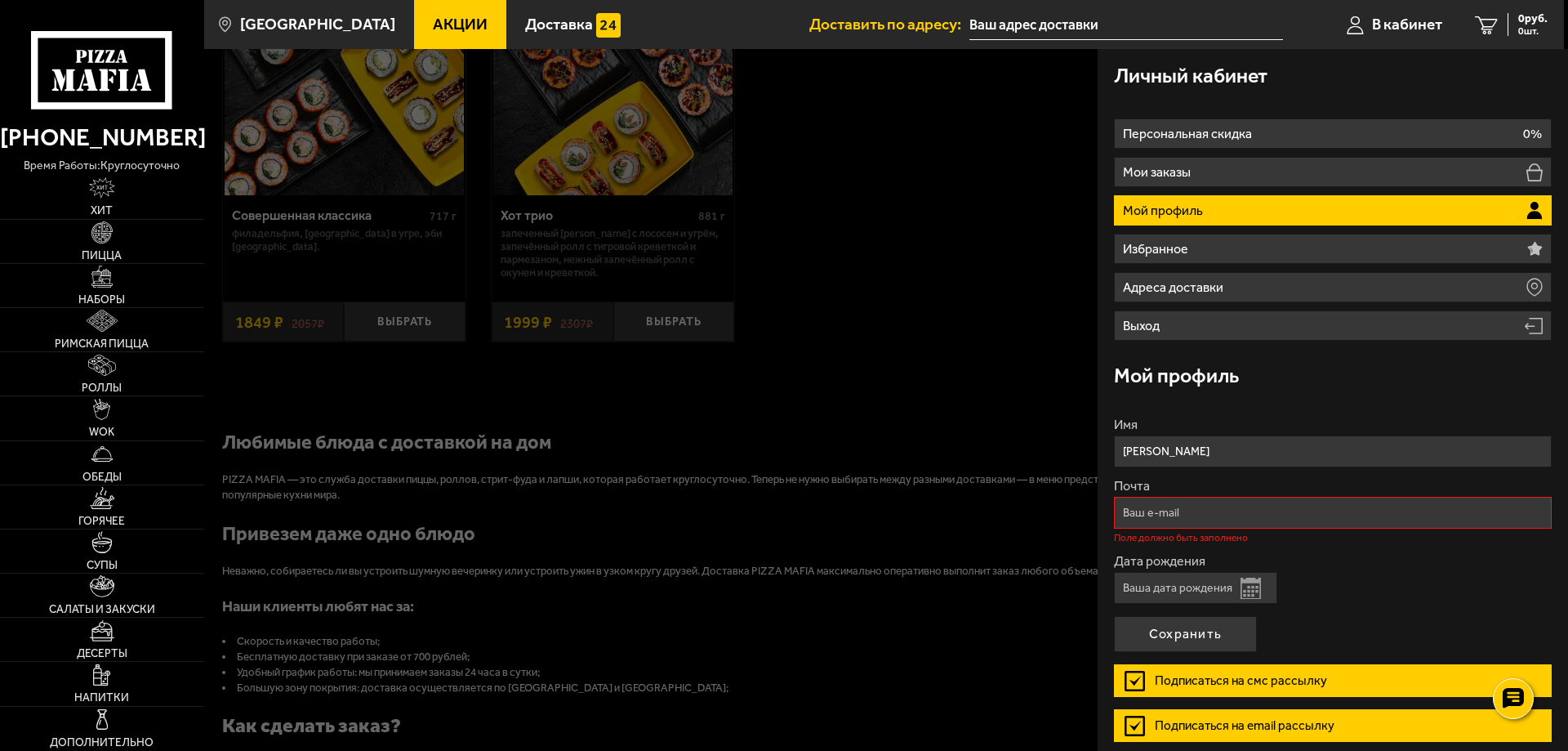
click at [987, 365] on div at bounding box center [988, 424] width 1568 height 751
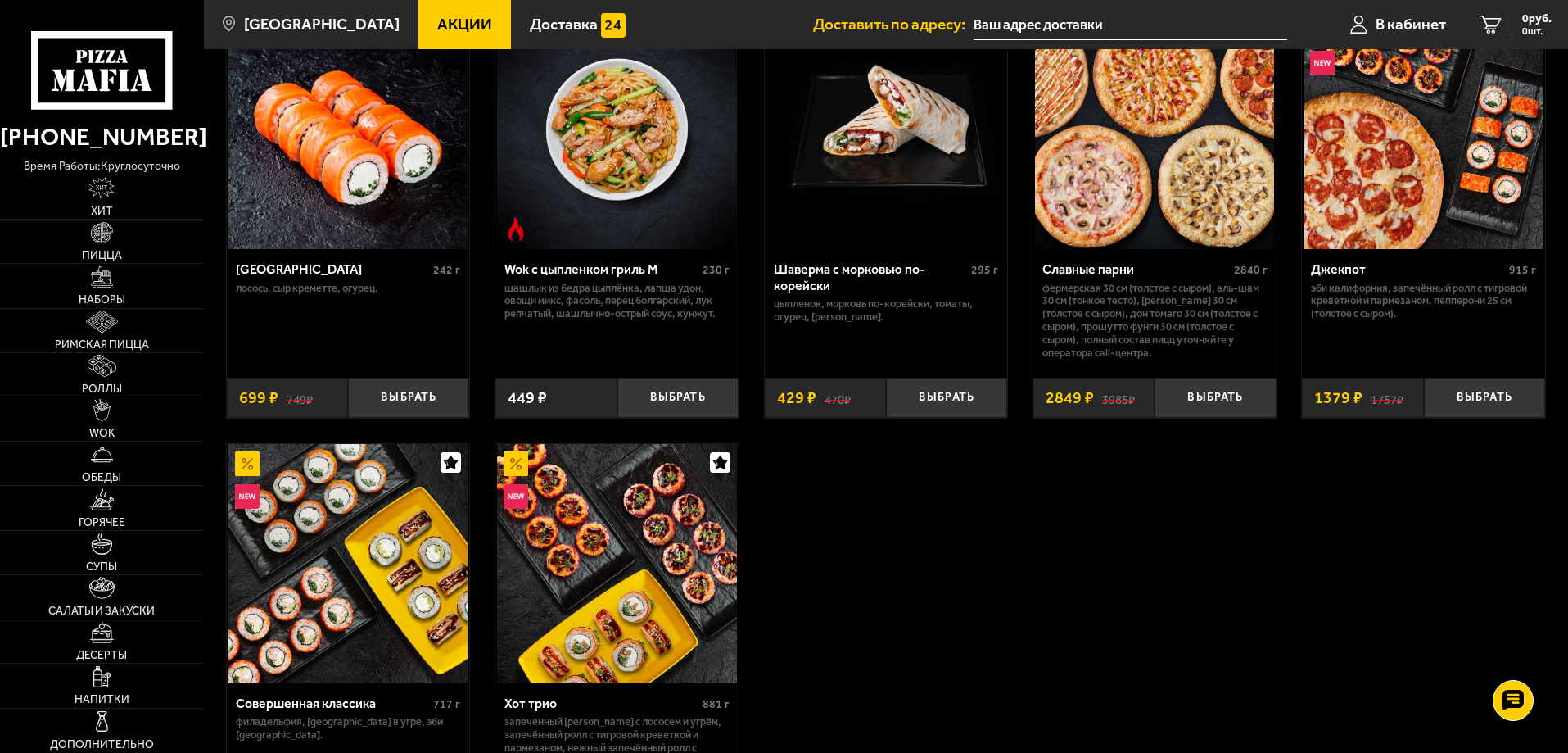
scroll to position [460, 0]
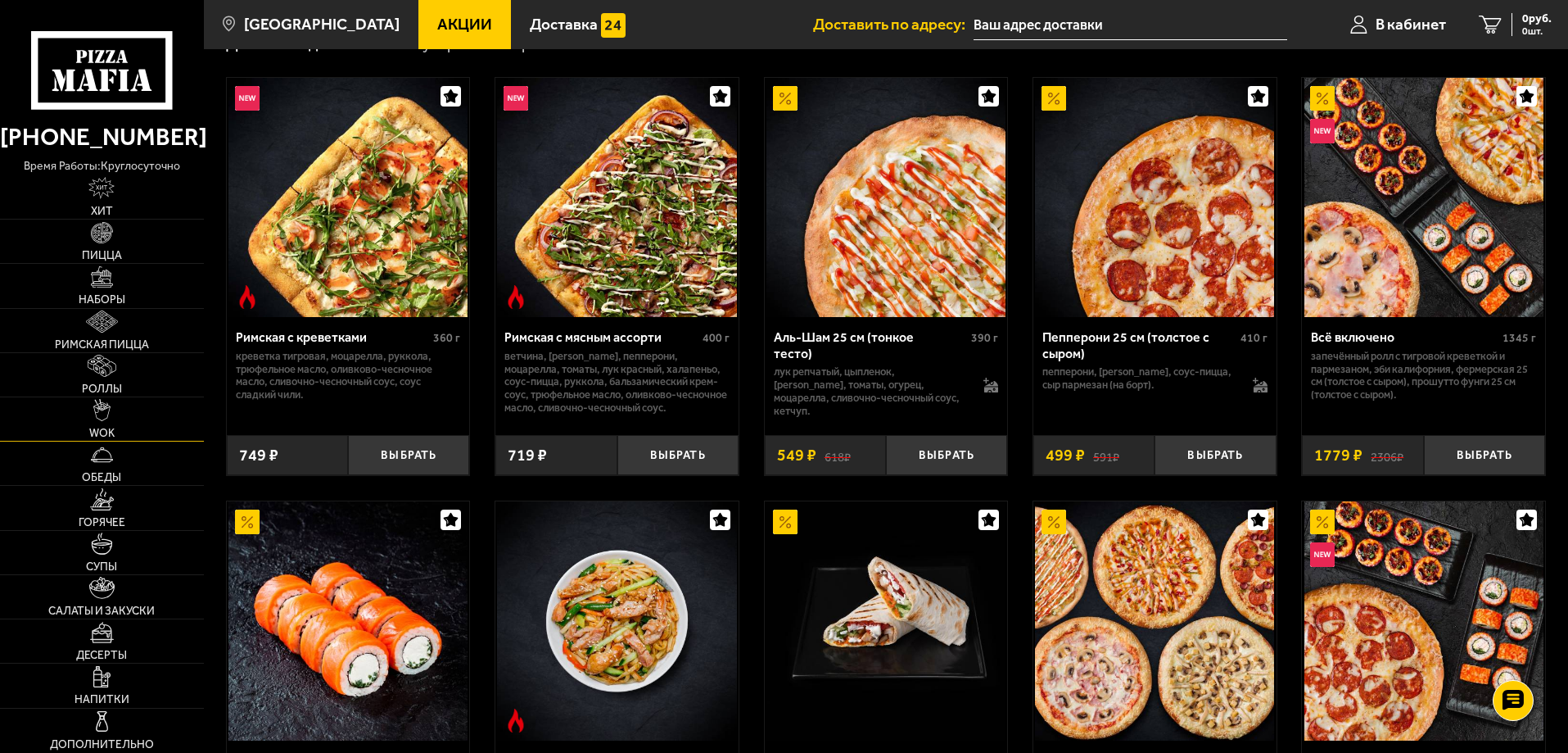
click at [160, 421] on link "WOK" at bounding box center [101, 418] width 204 height 43
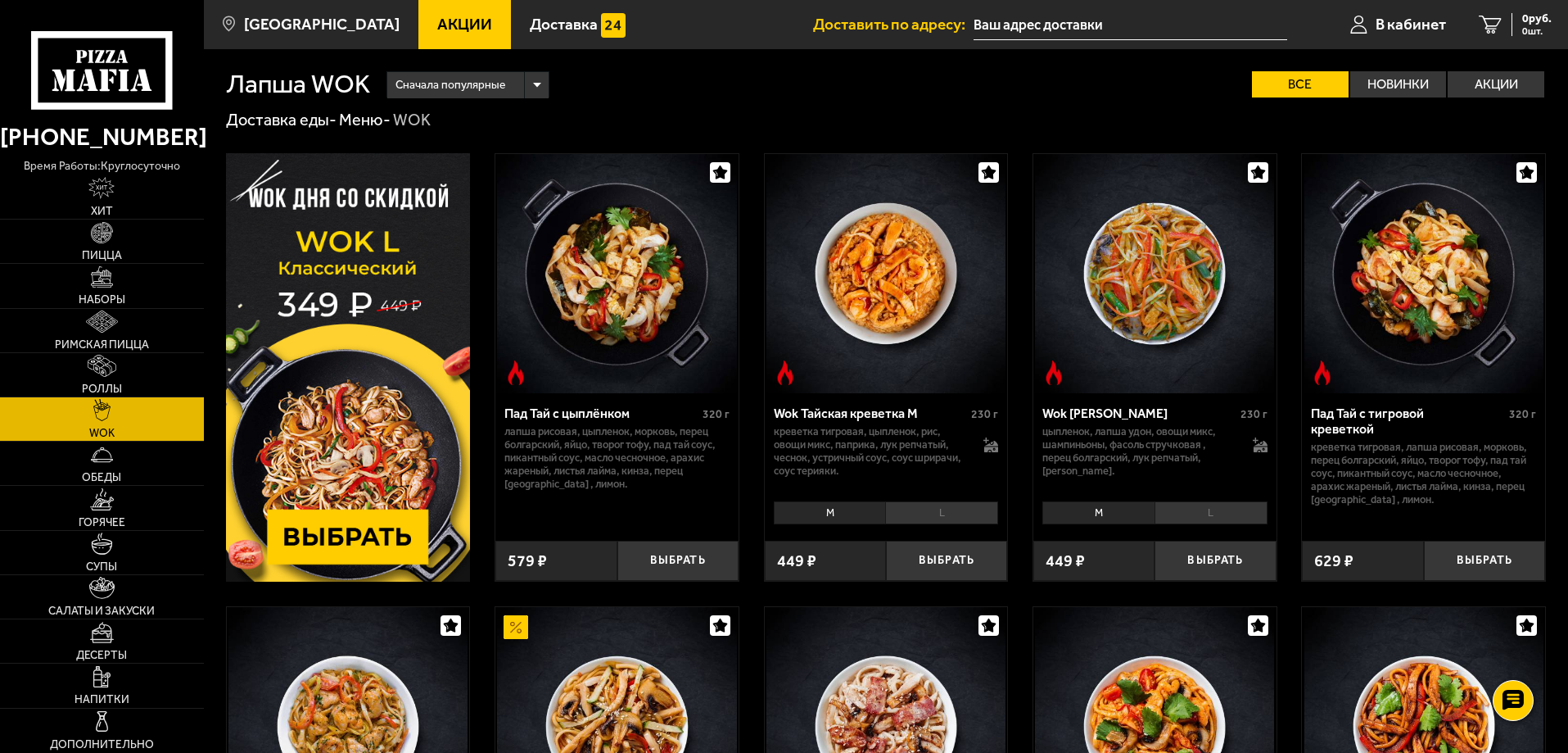
click at [932, 508] on li "L" at bounding box center [942, 512] width 113 height 23
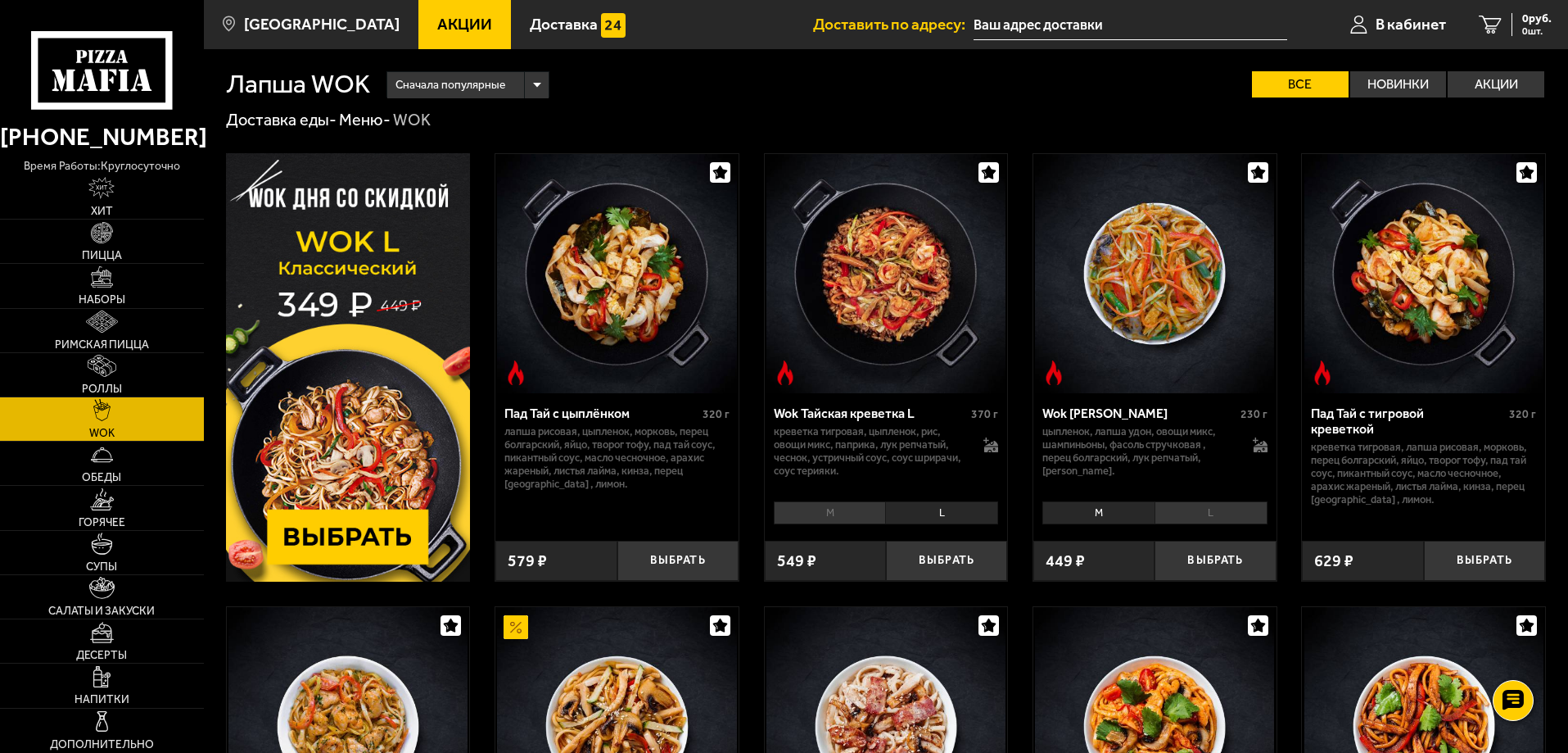
click at [859, 498] on div "[PERSON_NAME]" at bounding box center [886, 512] width 243 height 33
click at [850, 507] on li "M" at bounding box center [830, 512] width 112 height 23
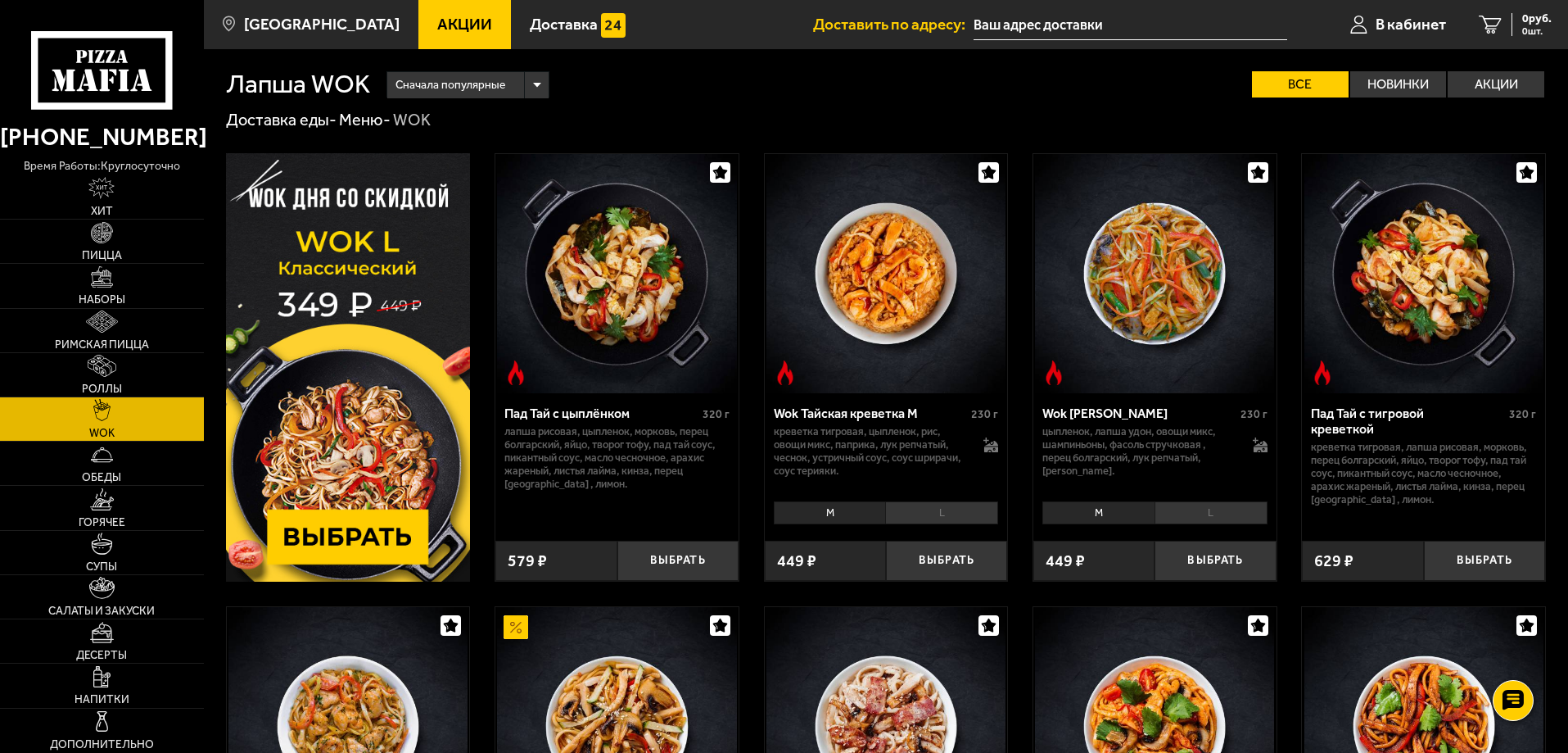
click at [884, 259] on img at bounding box center [886, 274] width 240 height 240
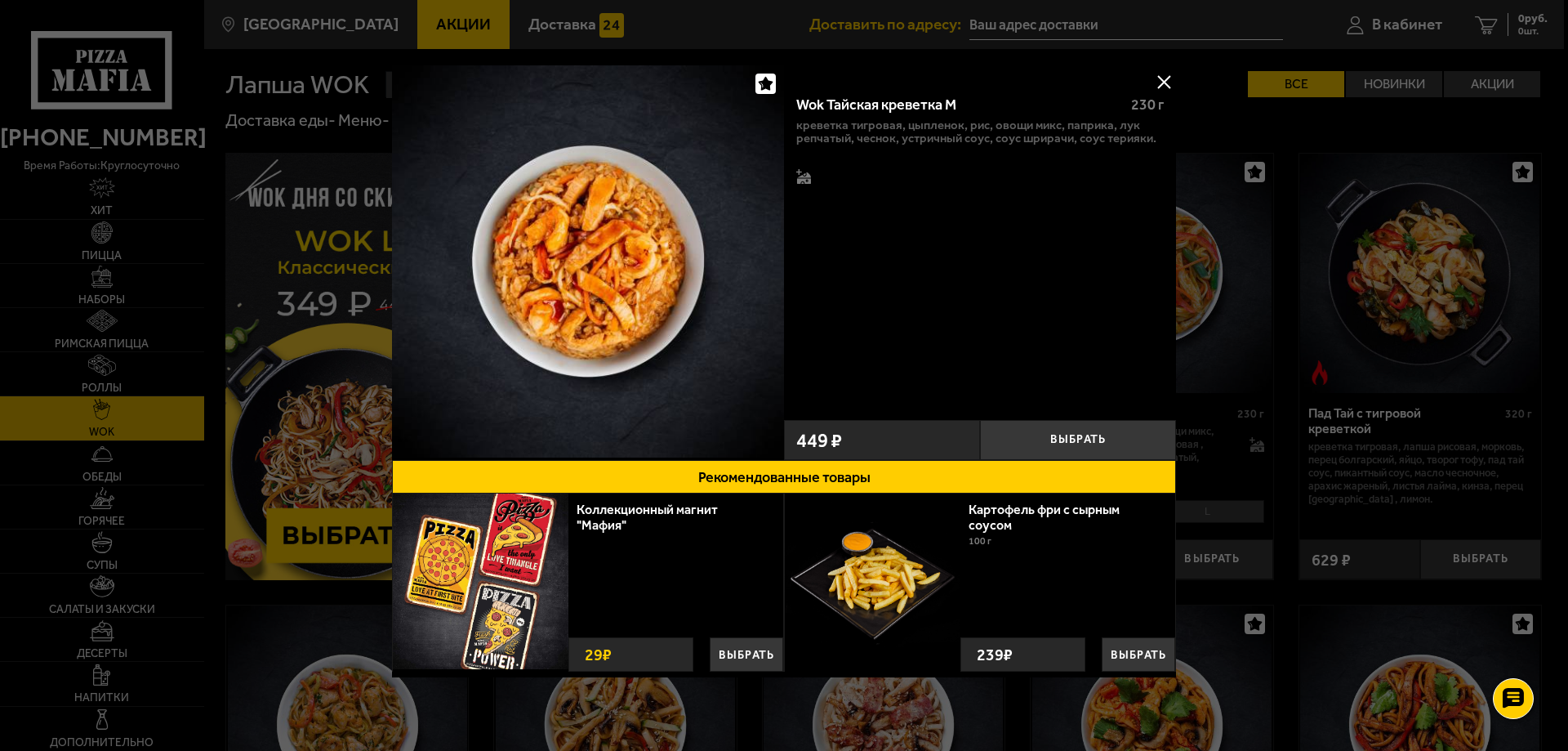
click at [1162, 77] on button at bounding box center [1164, 82] width 25 height 25
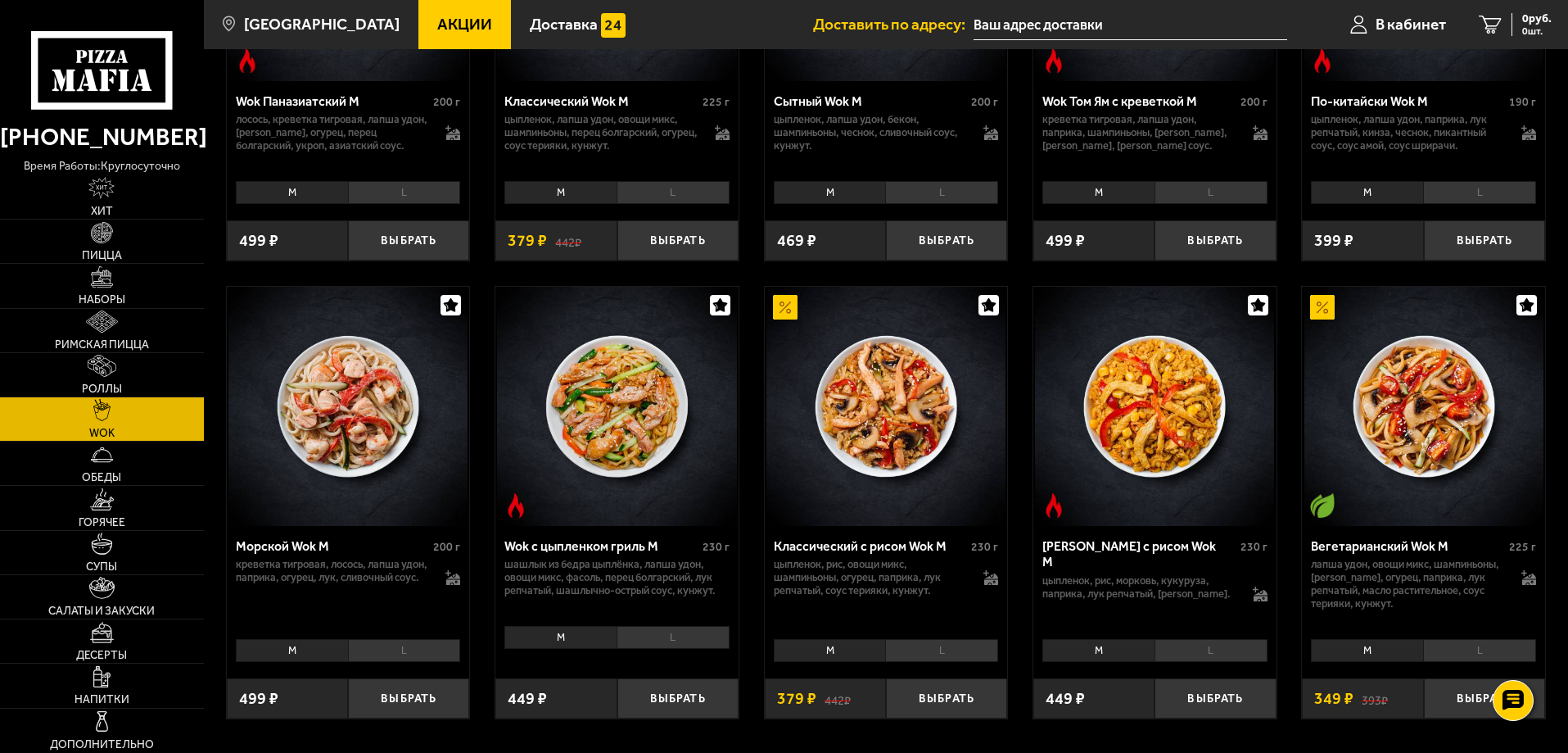
scroll to position [819, 0]
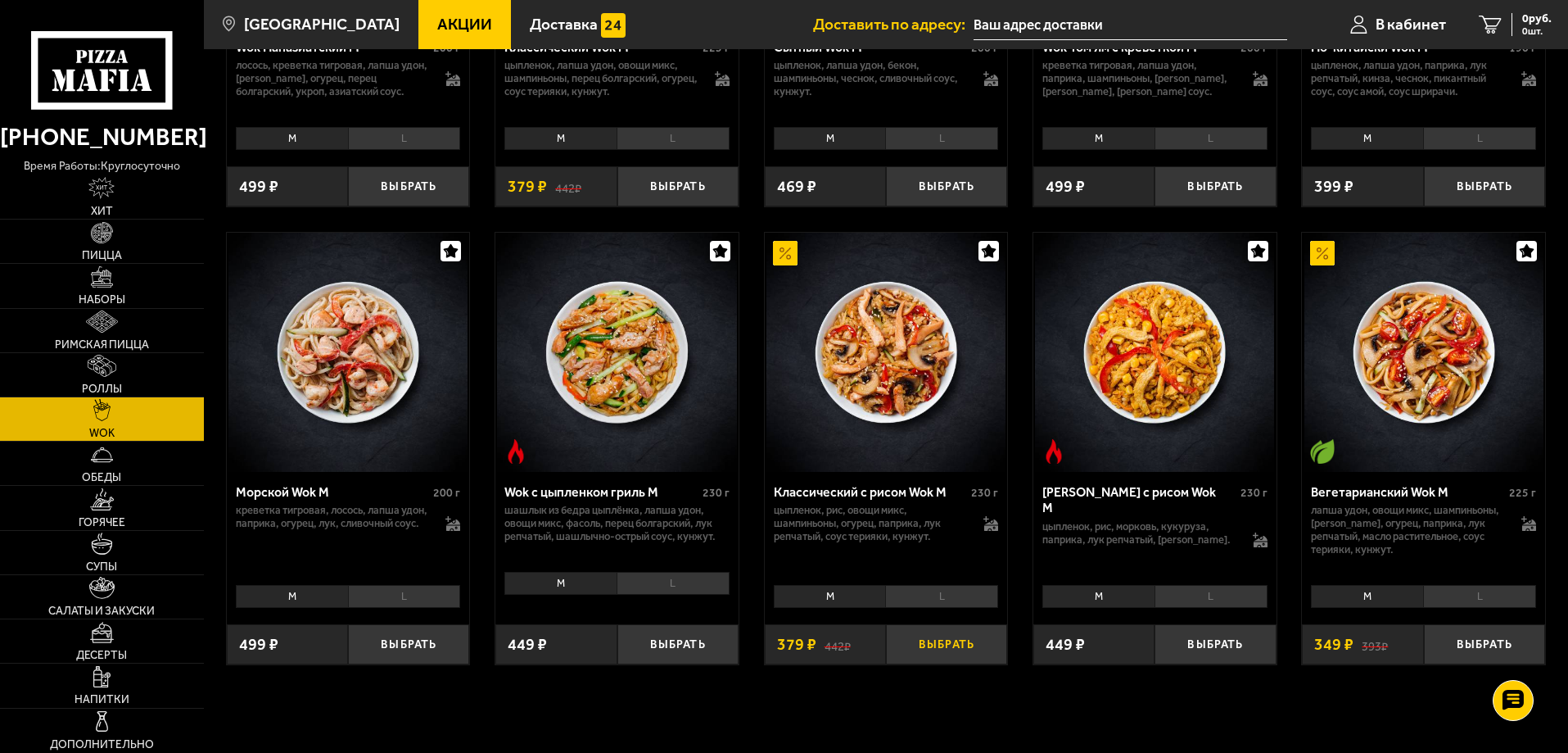
click at [931, 645] on button "Выбрать" at bounding box center [947, 644] width 122 height 41
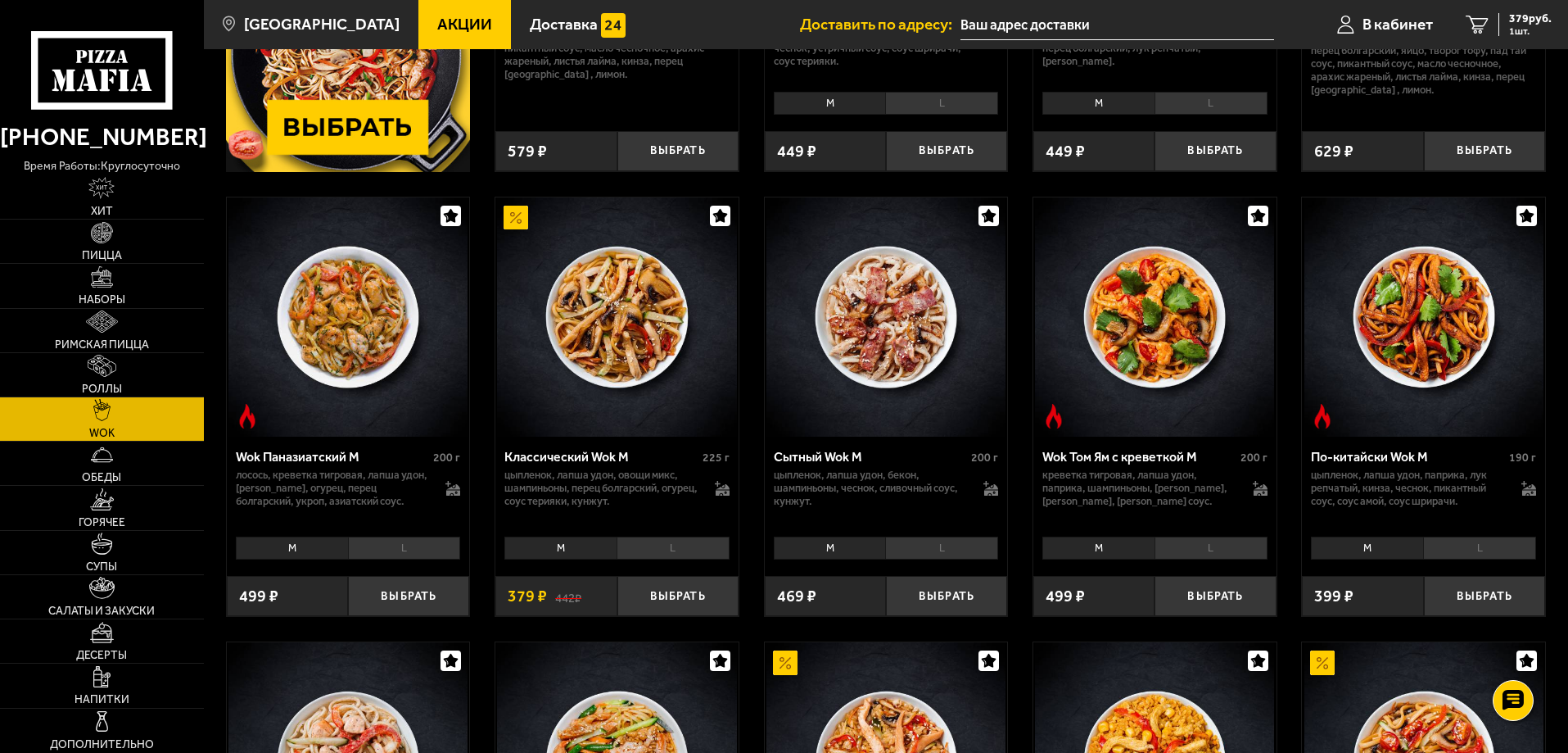
scroll to position [0, 0]
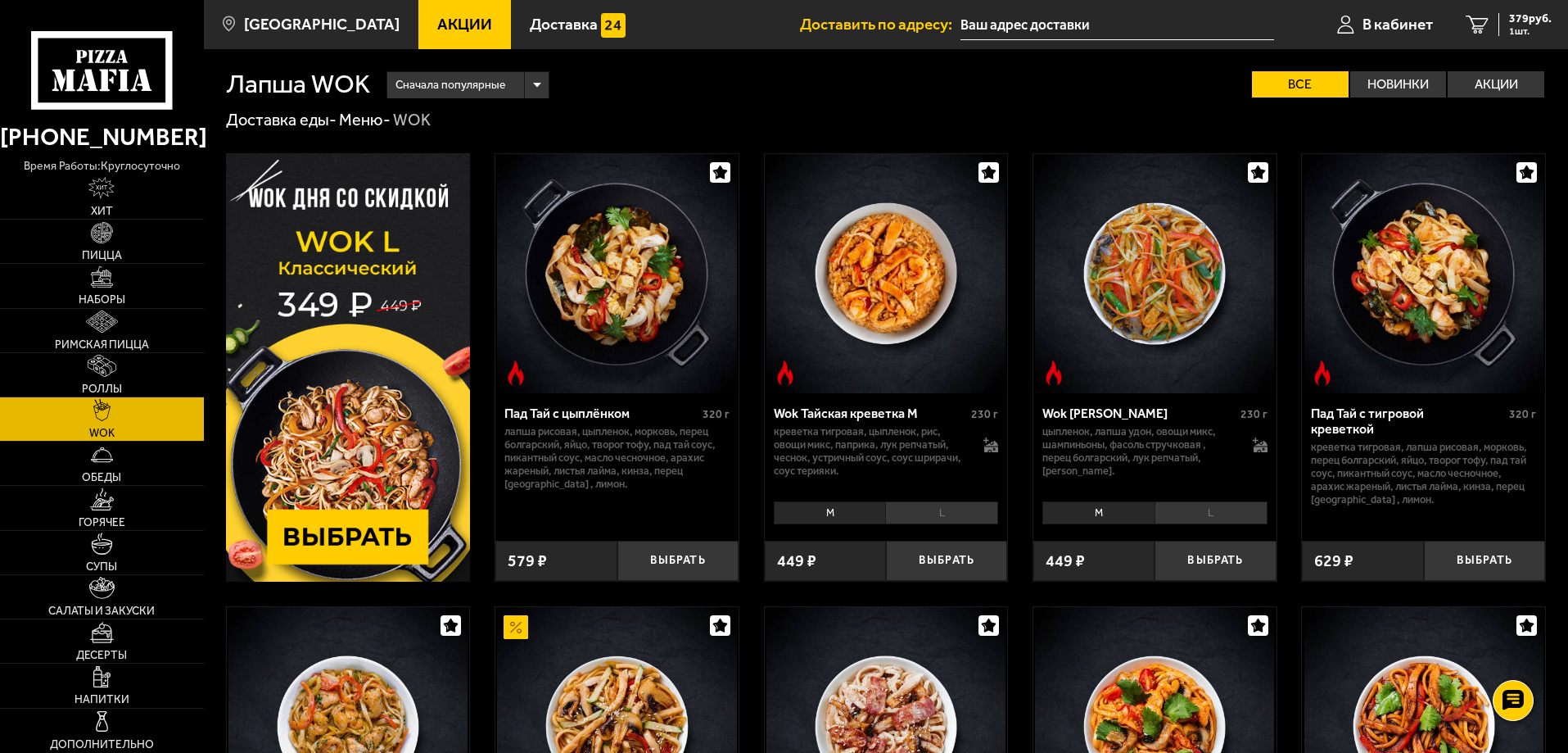
click at [913, 508] on li "L" at bounding box center [942, 512] width 113 height 23
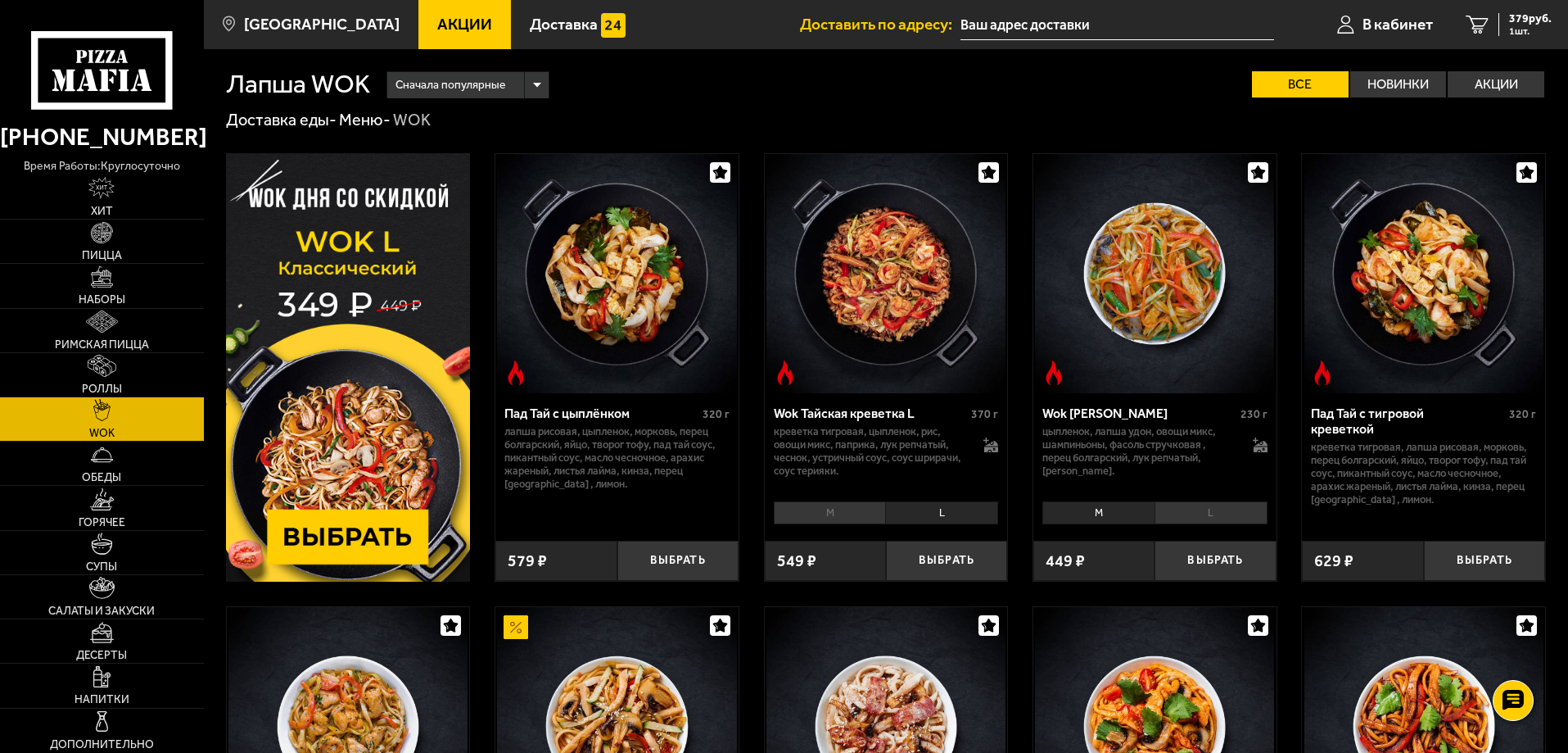
click at [865, 509] on li "M" at bounding box center [830, 512] width 112 height 23
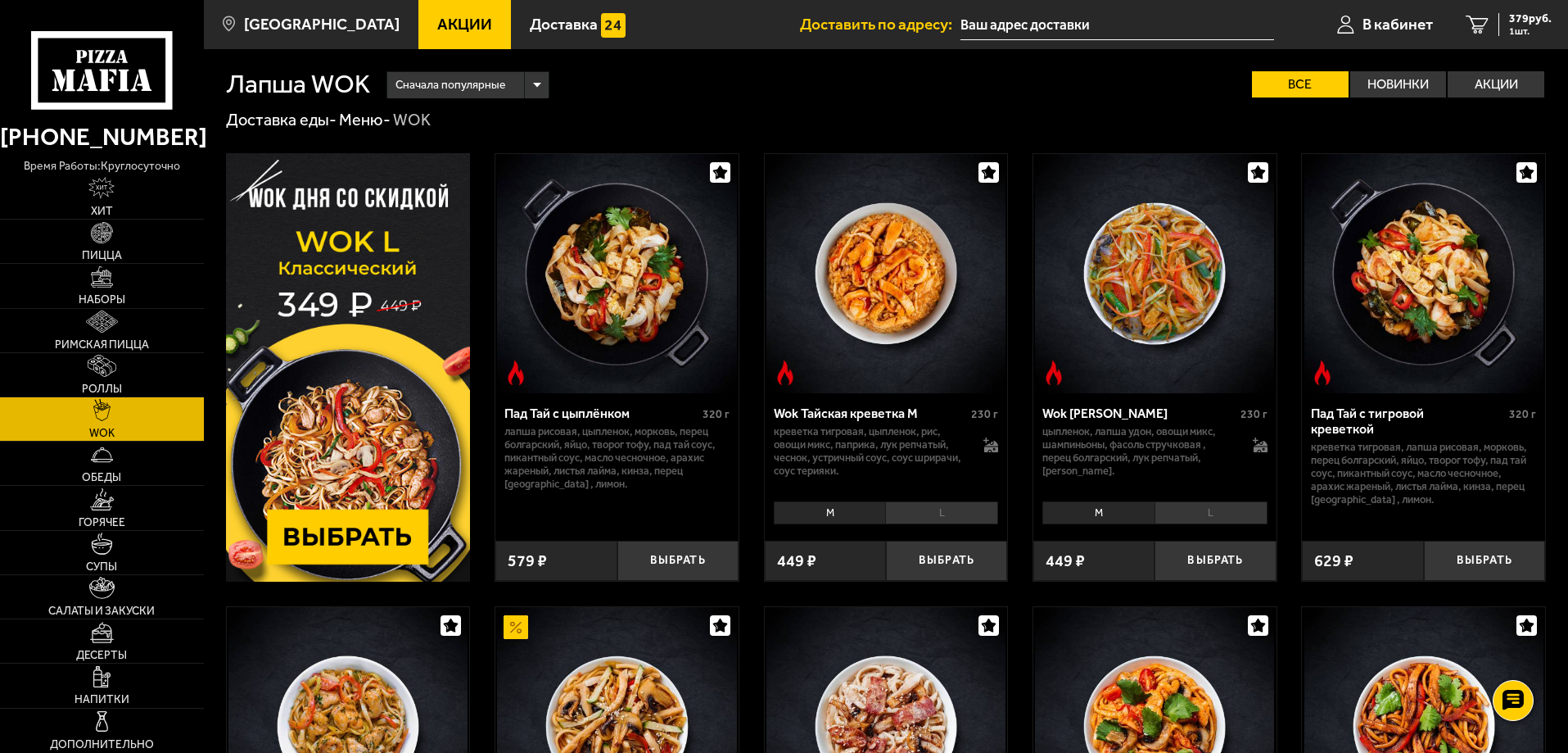
click at [900, 504] on li "L" at bounding box center [942, 512] width 113 height 23
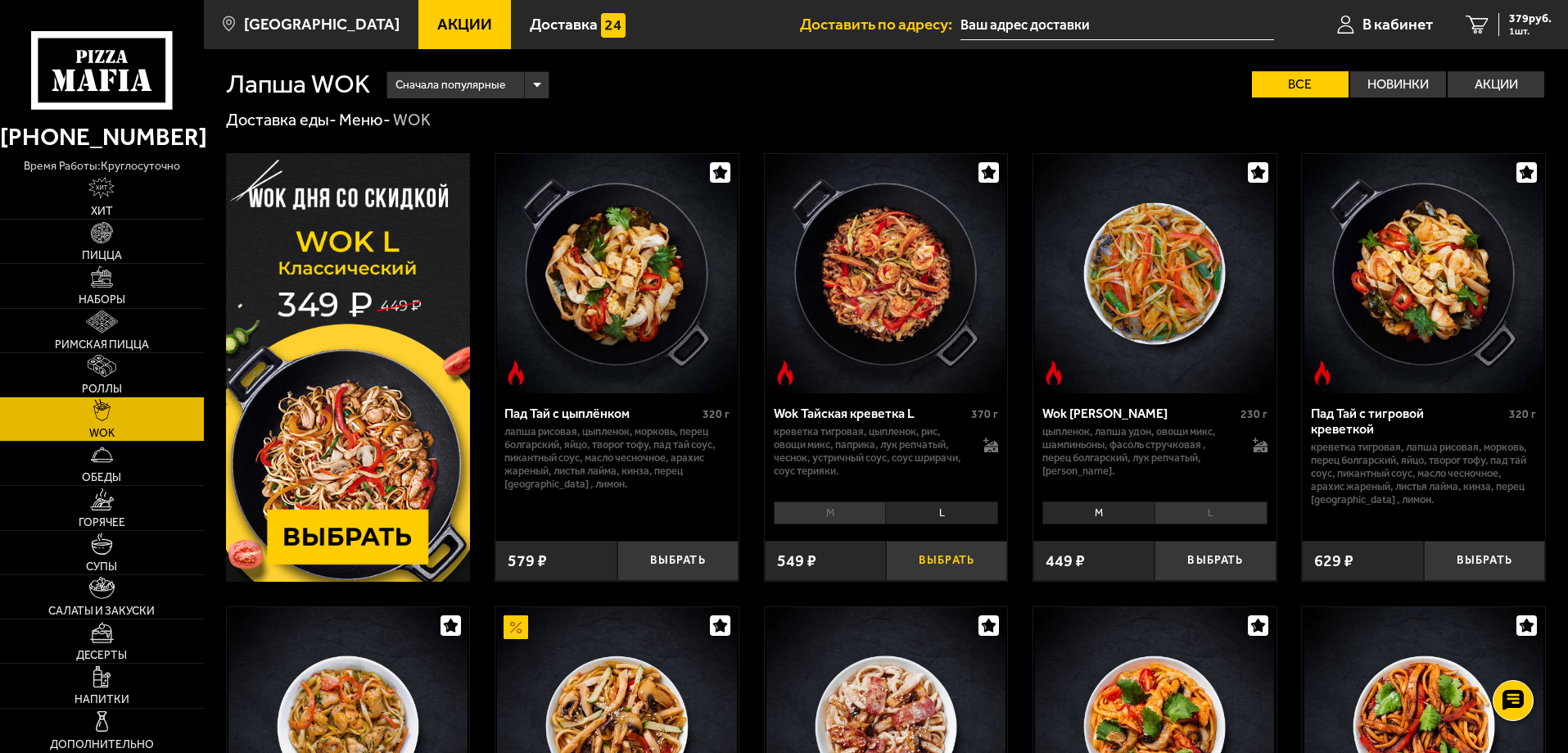
click at [932, 563] on button "Выбрать" at bounding box center [947, 561] width 122 height 41
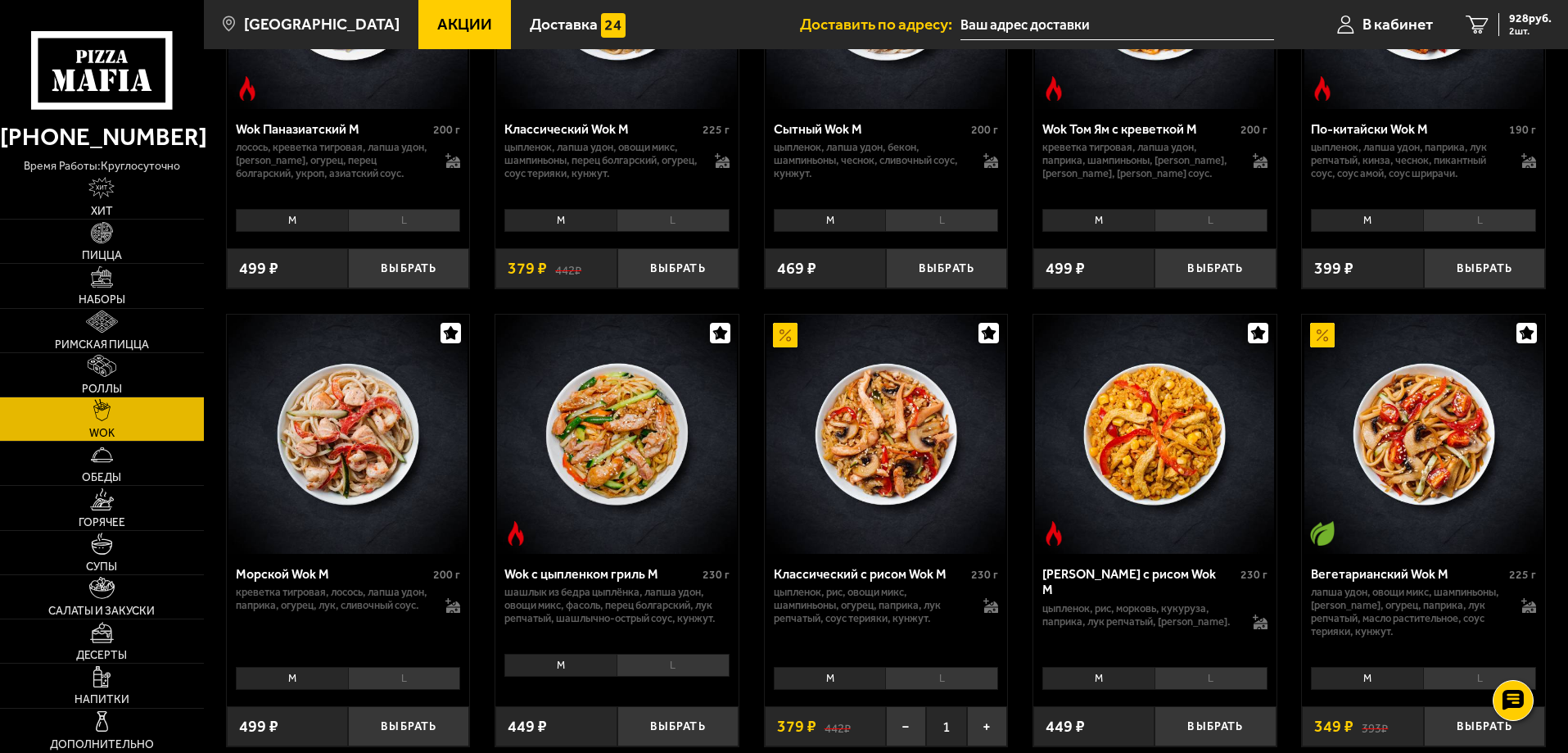
scroll to position [1147, 0]
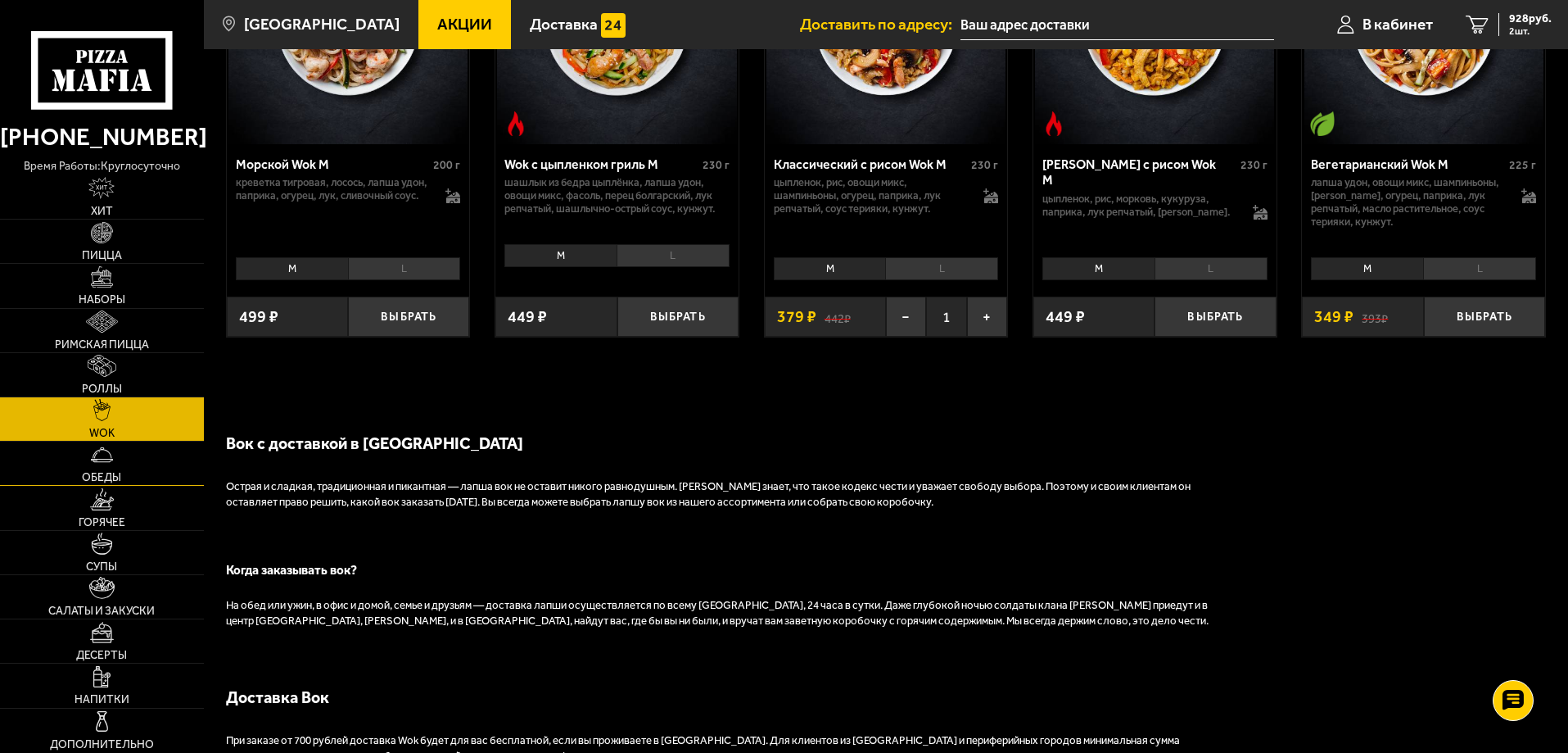
click at [135, 453] on link "Обеды" at bounding box center [101, 463] width 204 height 43
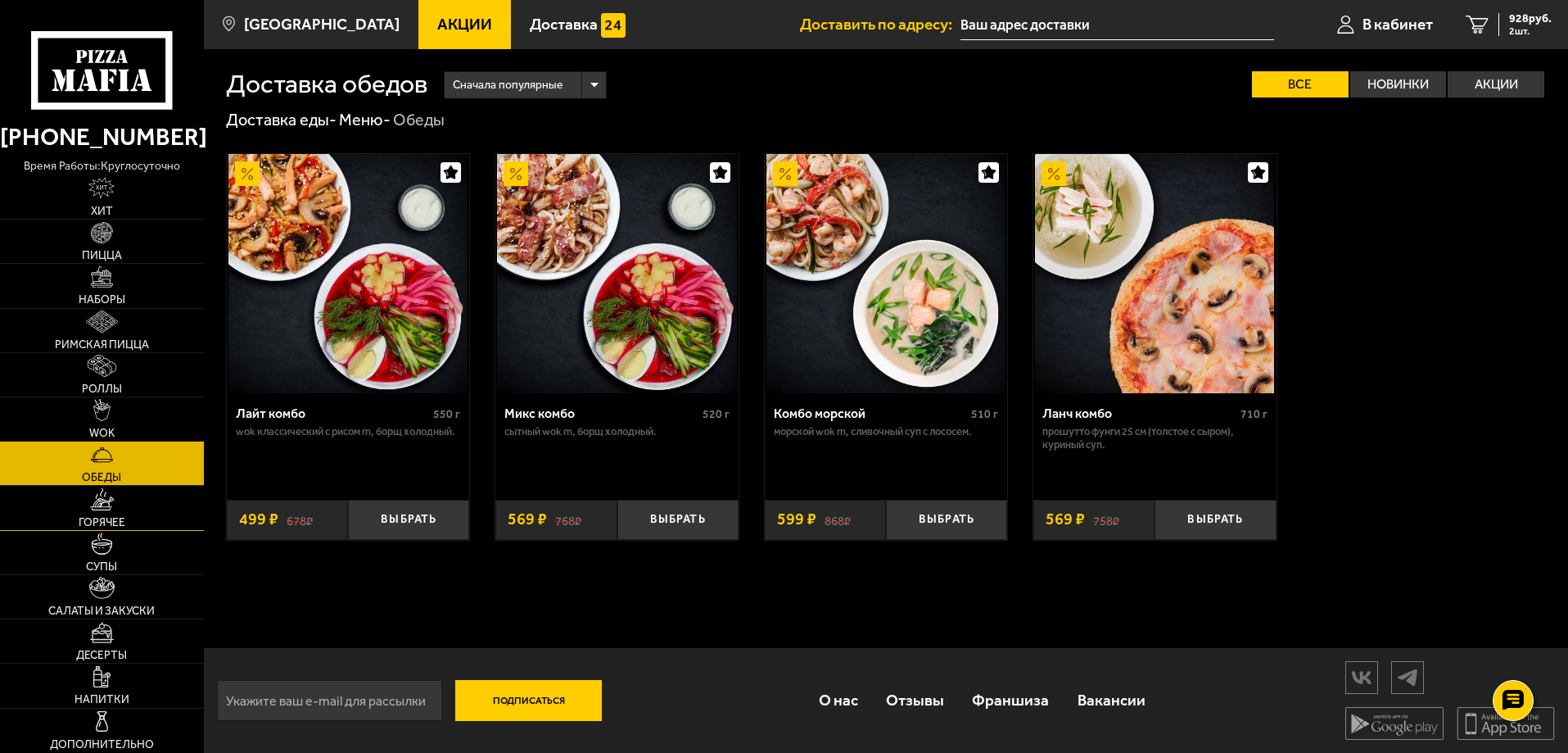
click at [203, 509] on link "Горячее" at bounding box center [101, 507] width 204 height 43
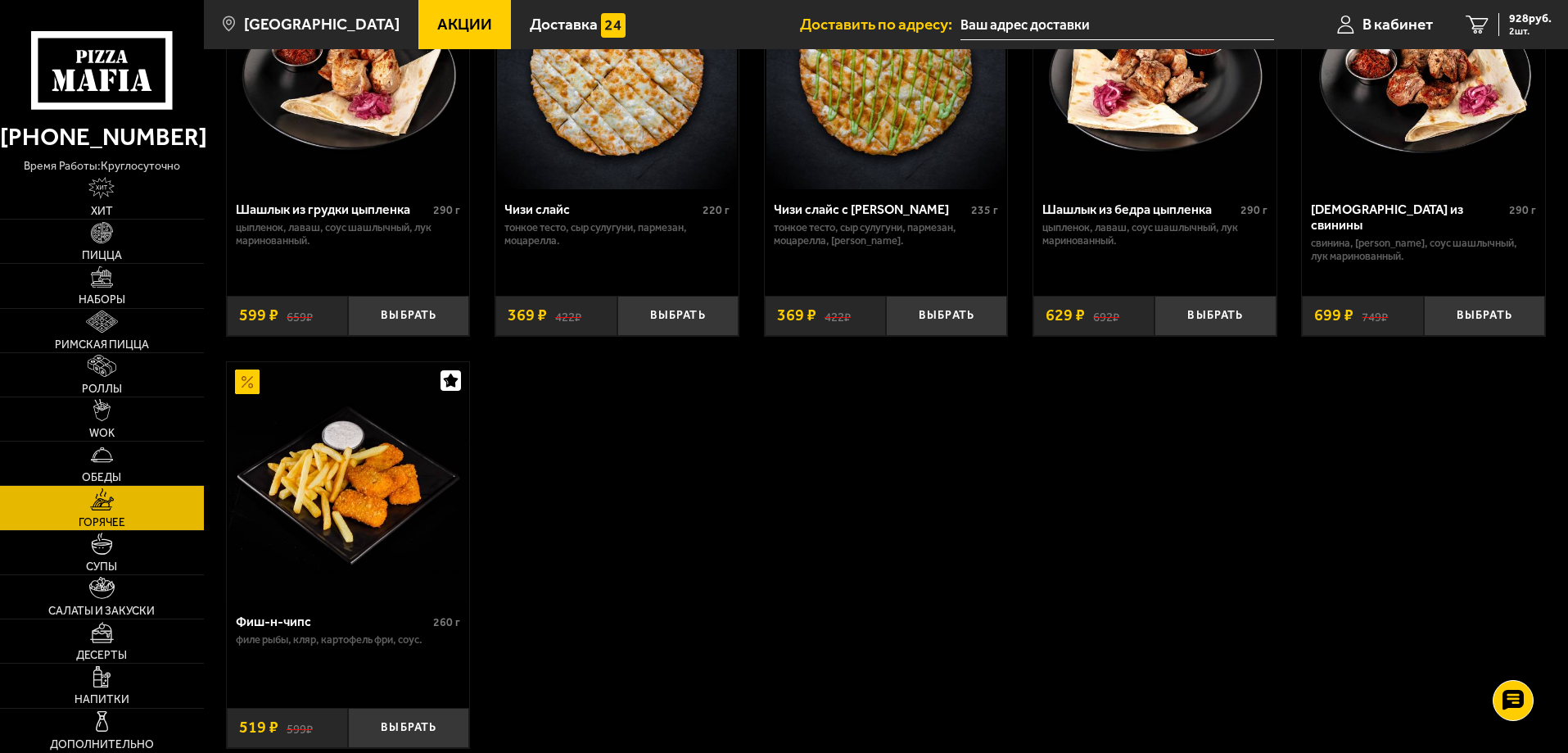
scroll to position [1288, 0]
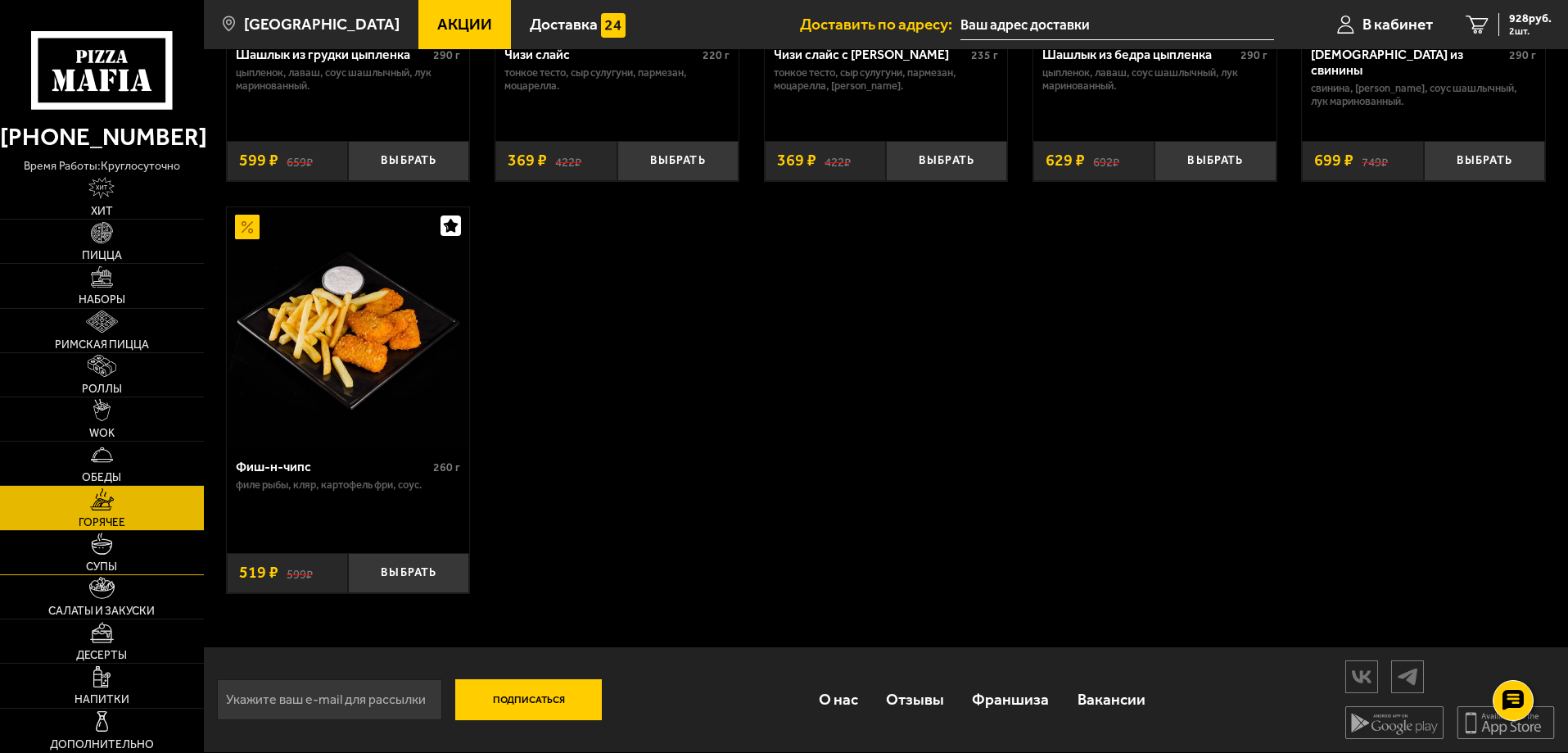
click at [129, 560] on link "Супы" at bounding box center [101, 552] width 204 height 43
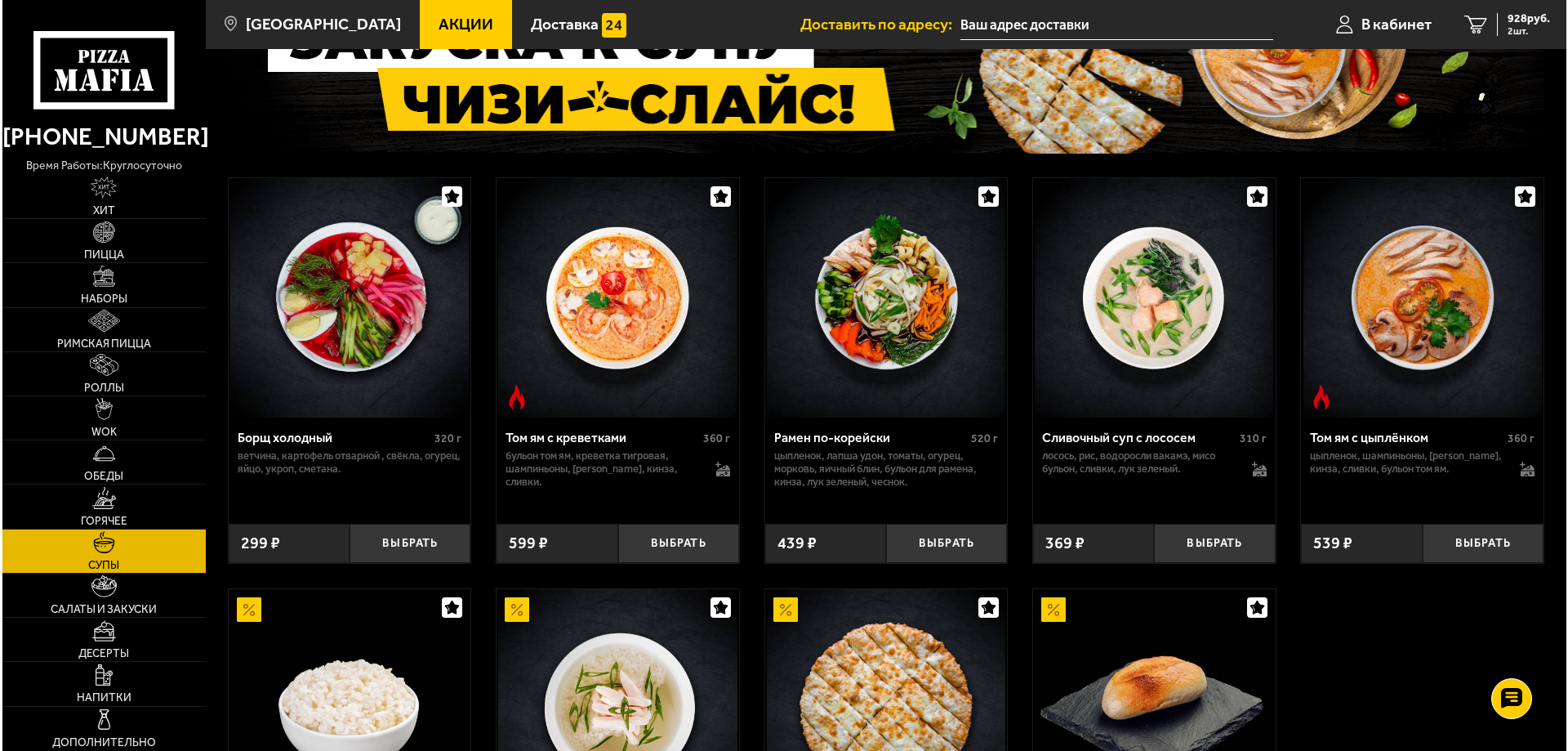
scroll to position [164, 0]
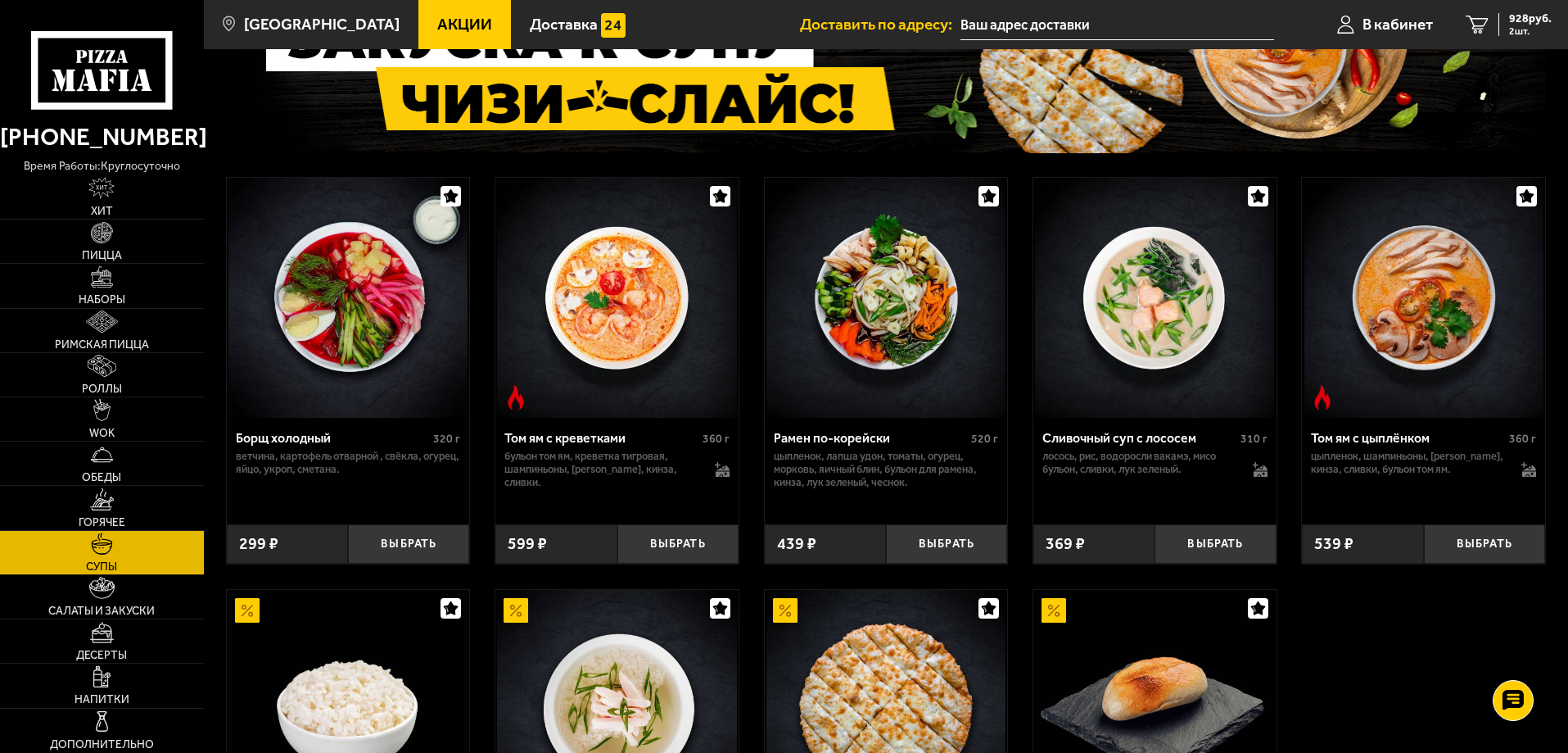
click at [599, 312] on img at bounding box center [616, 298] width 240 height 240
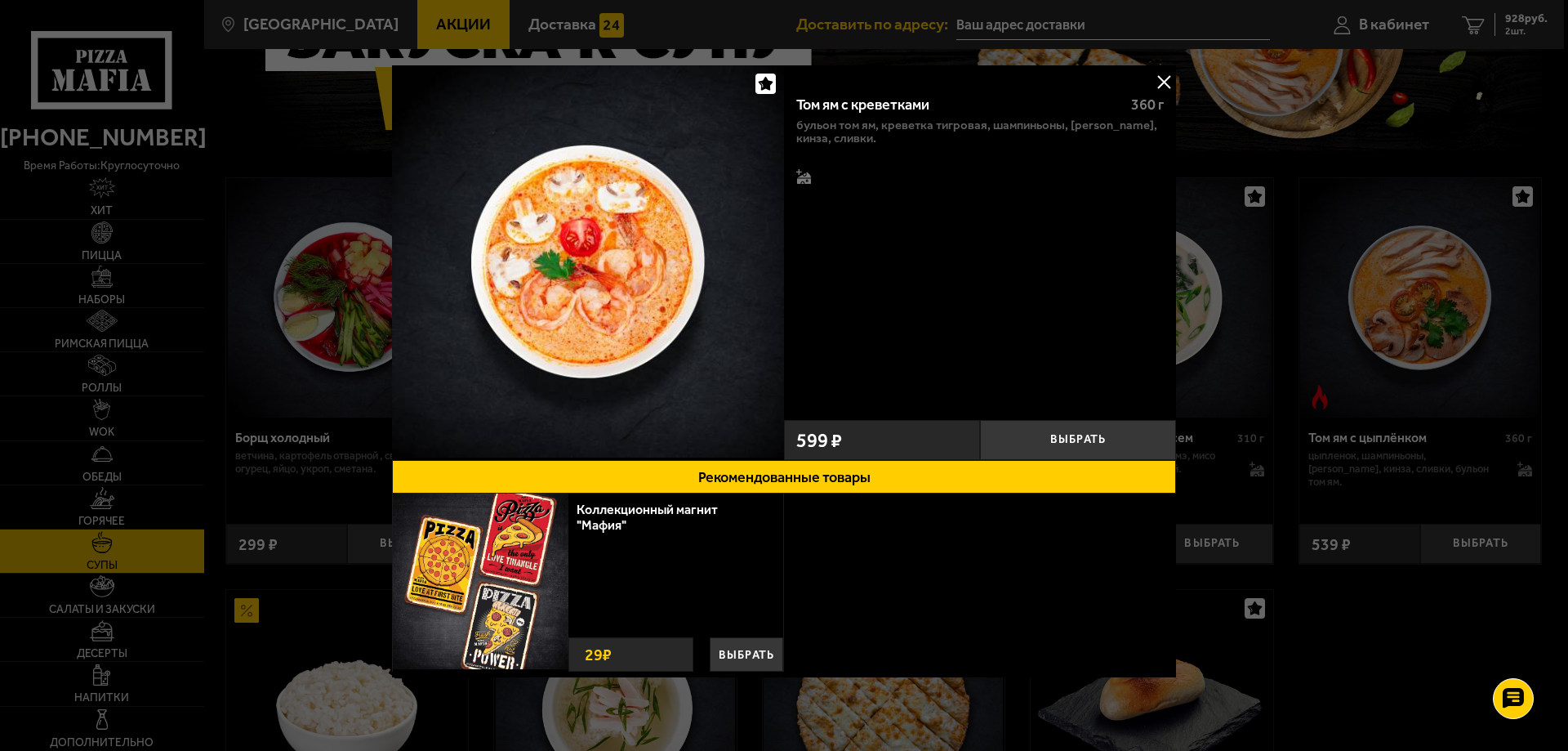
click at [1164, 79] on button at bounding box center [1164, 82] width 25 height 25
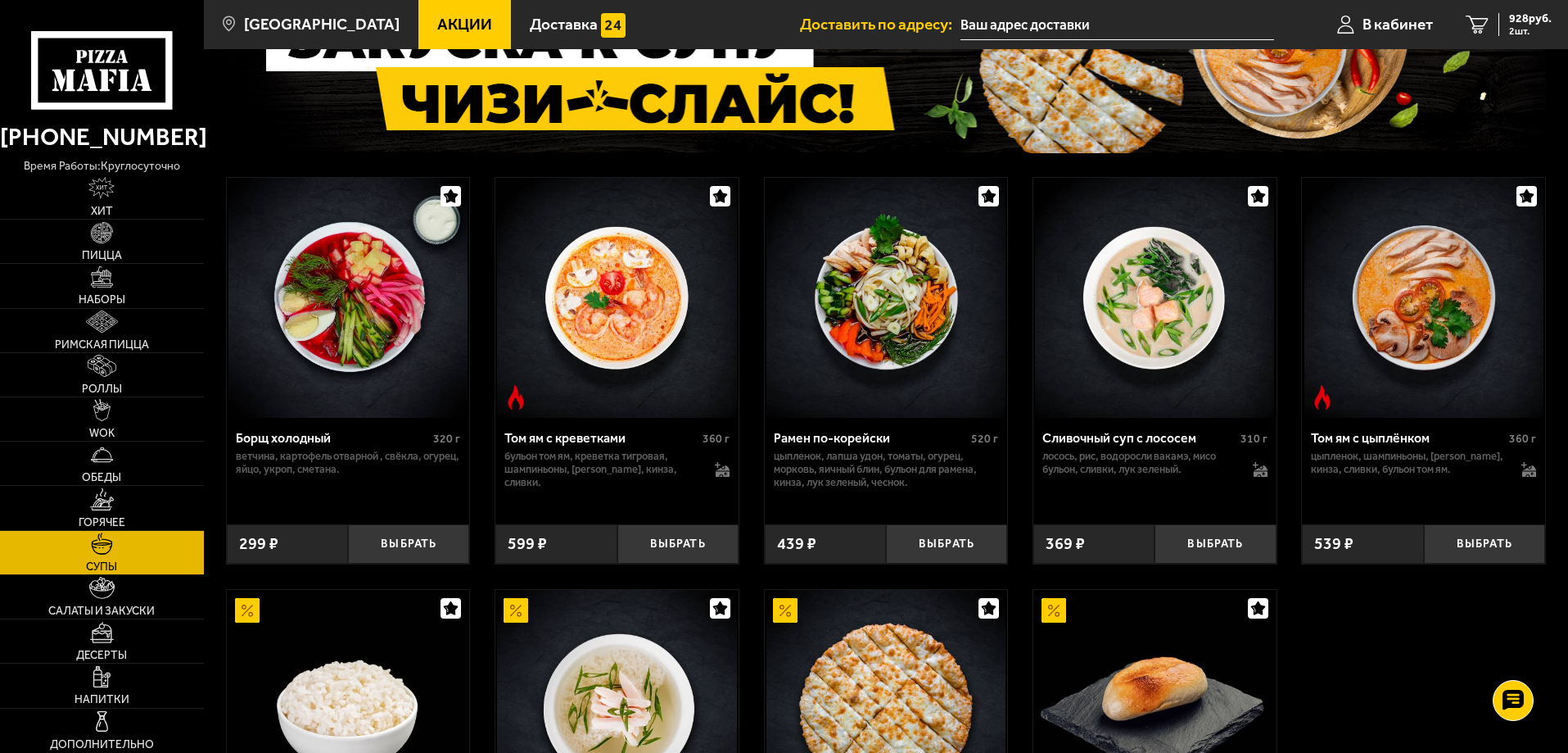
scroll to position [491, 0]
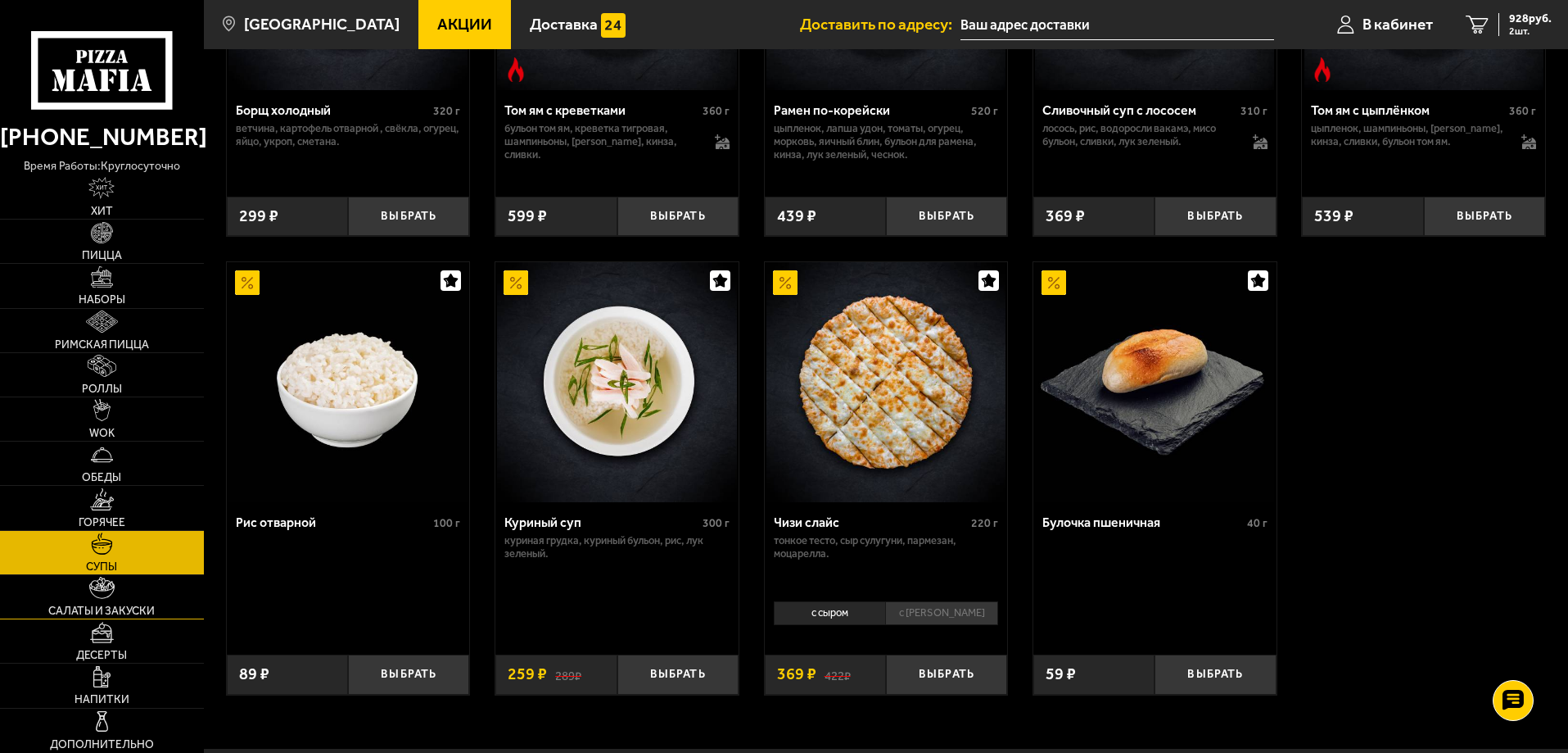
click at [160, 592] on link "Салаты и закуски" at bounding box center [101, 596] width 204 height 43
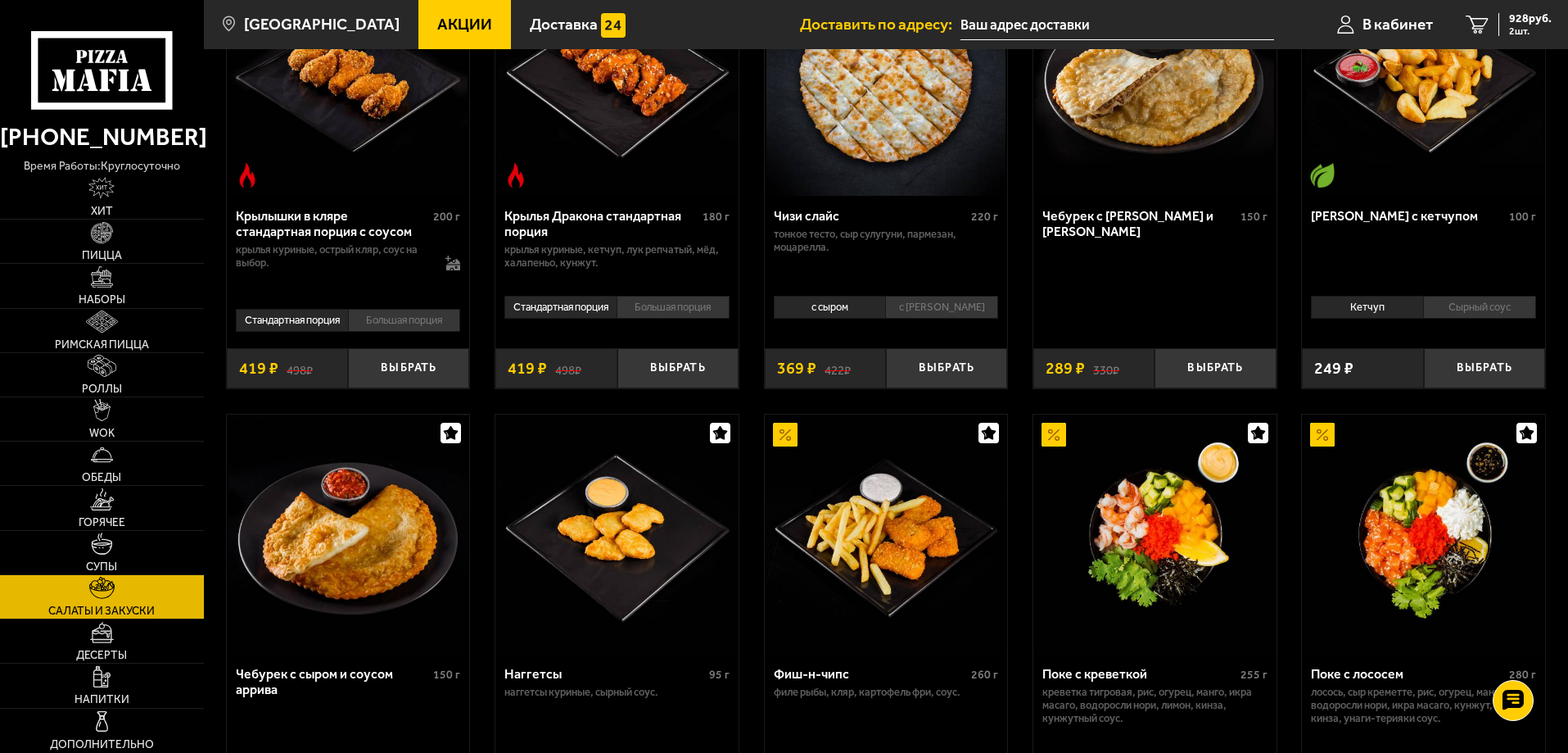
scroll to position [1065, 0]
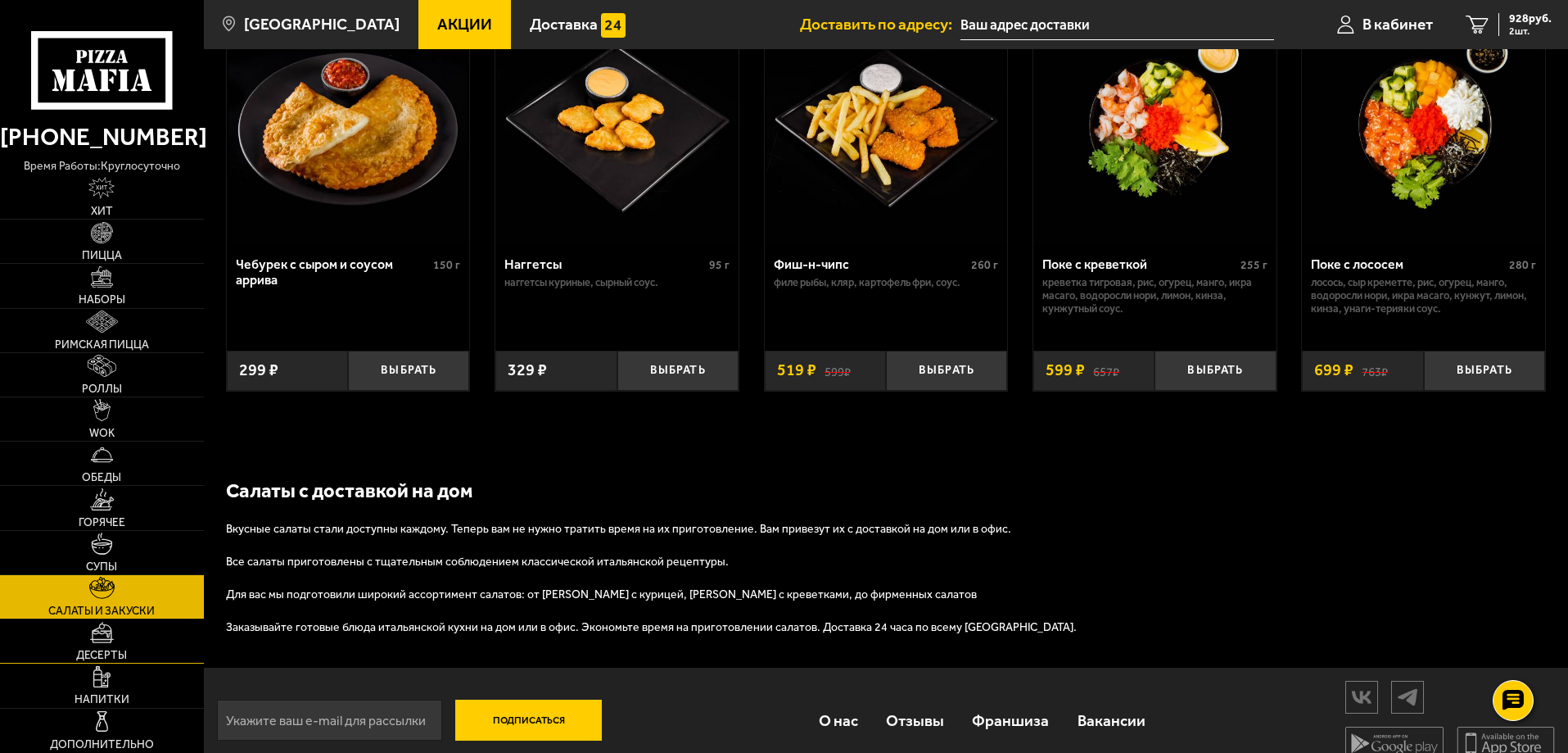
click at [134, 637] on link "Десерты" at bounding box center [101, 641] width 204 height 43
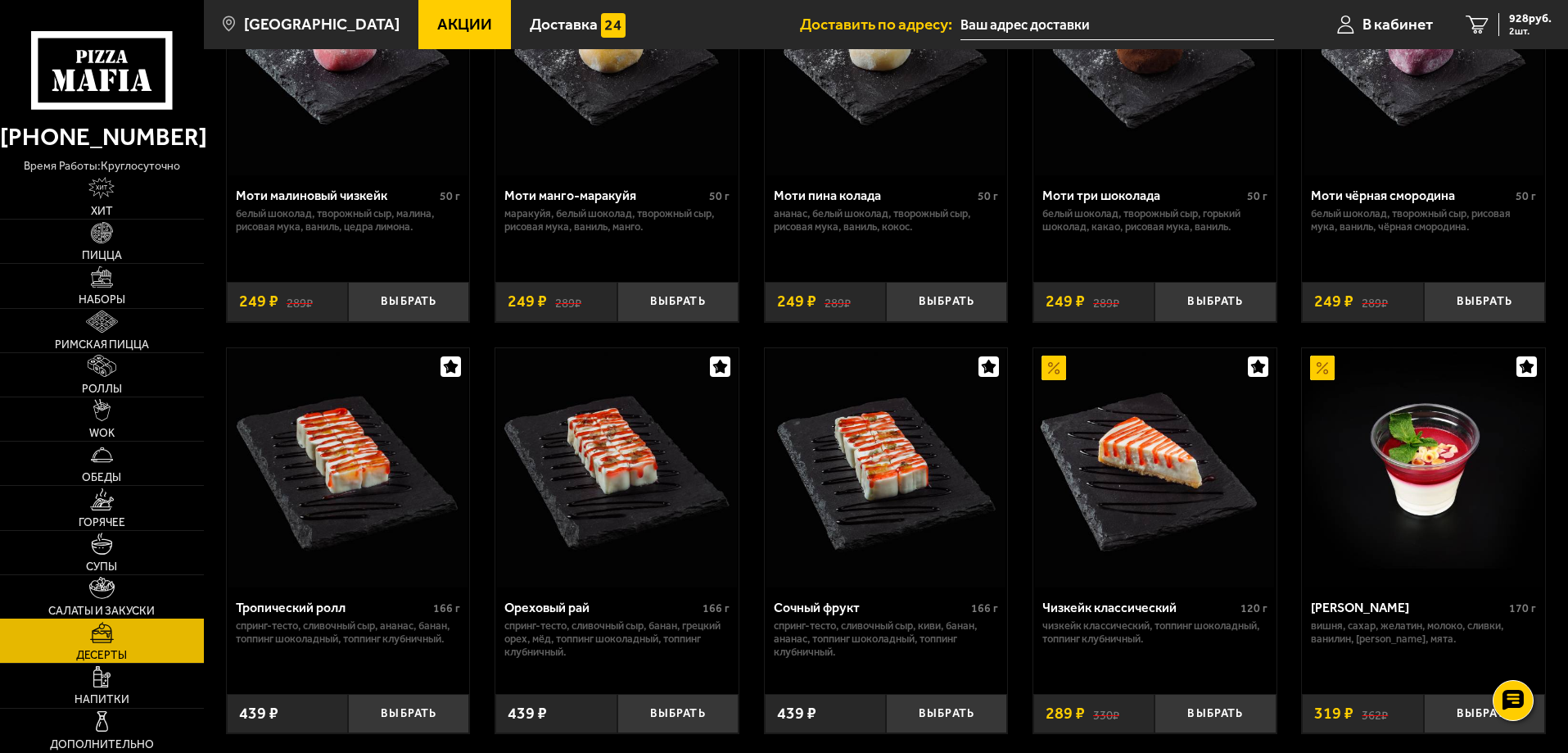
scroll to position [246, 0]
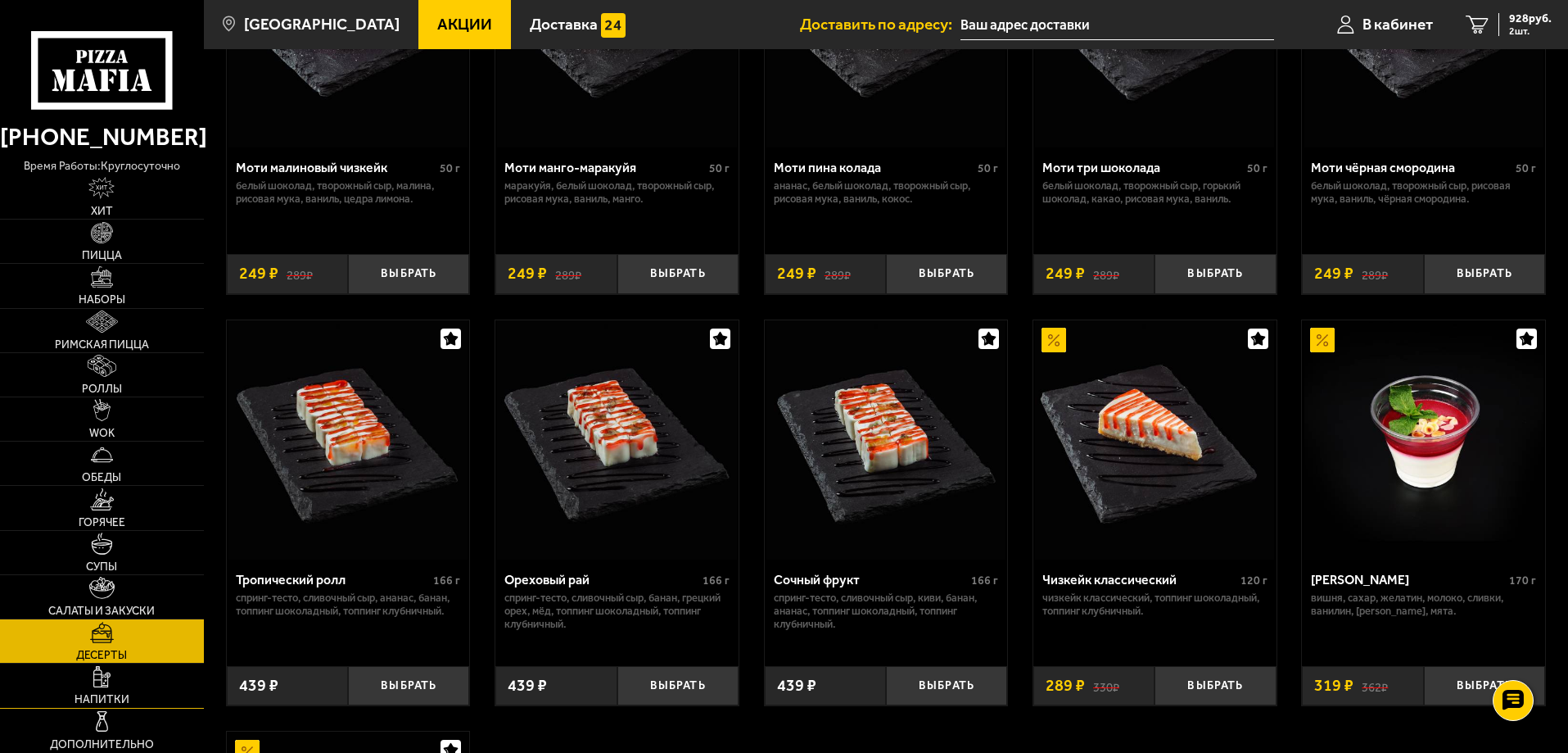
click at [121, 683] on link "Напитки" at bounding box center [101, 685] width 204 height 43
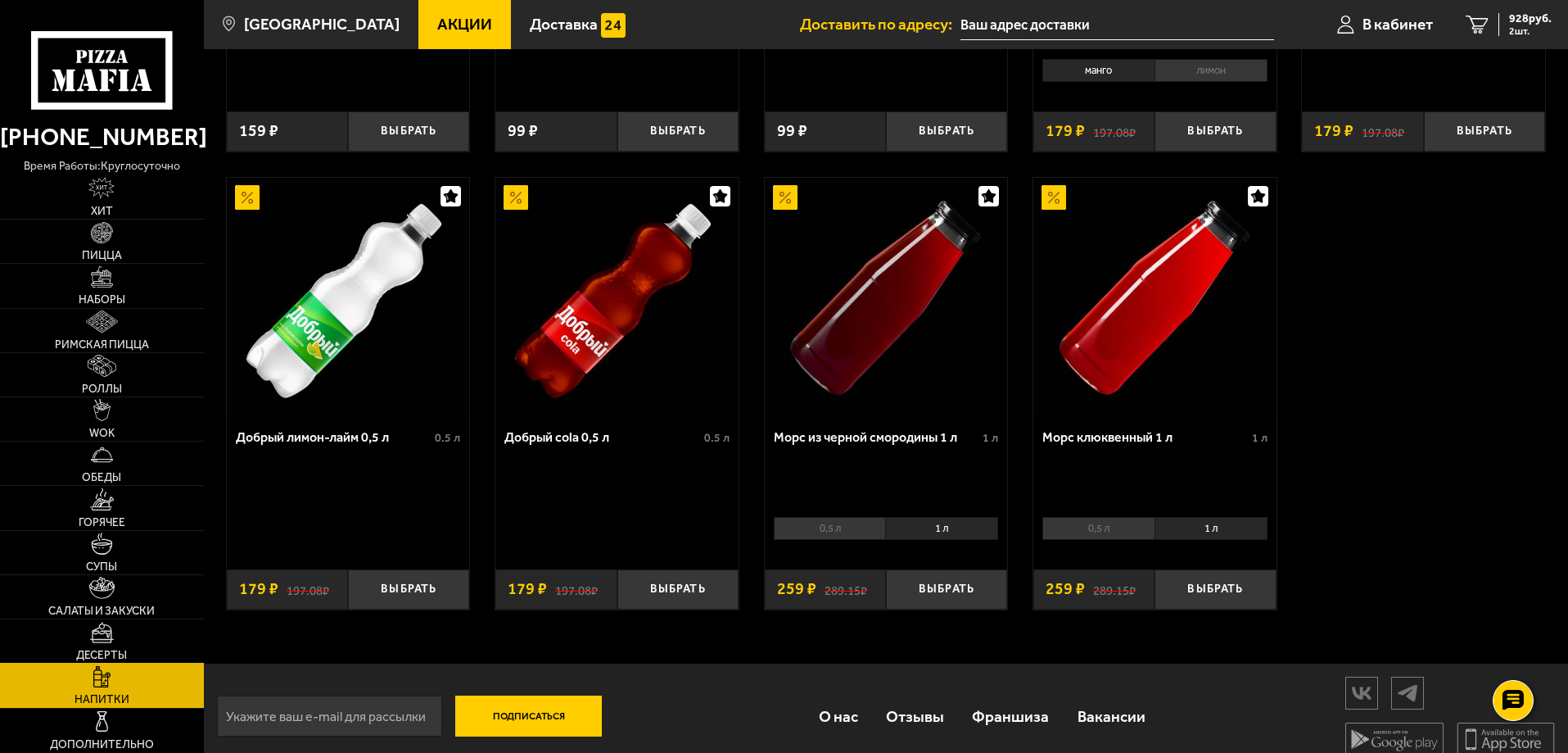
scroll to position [866, 0]
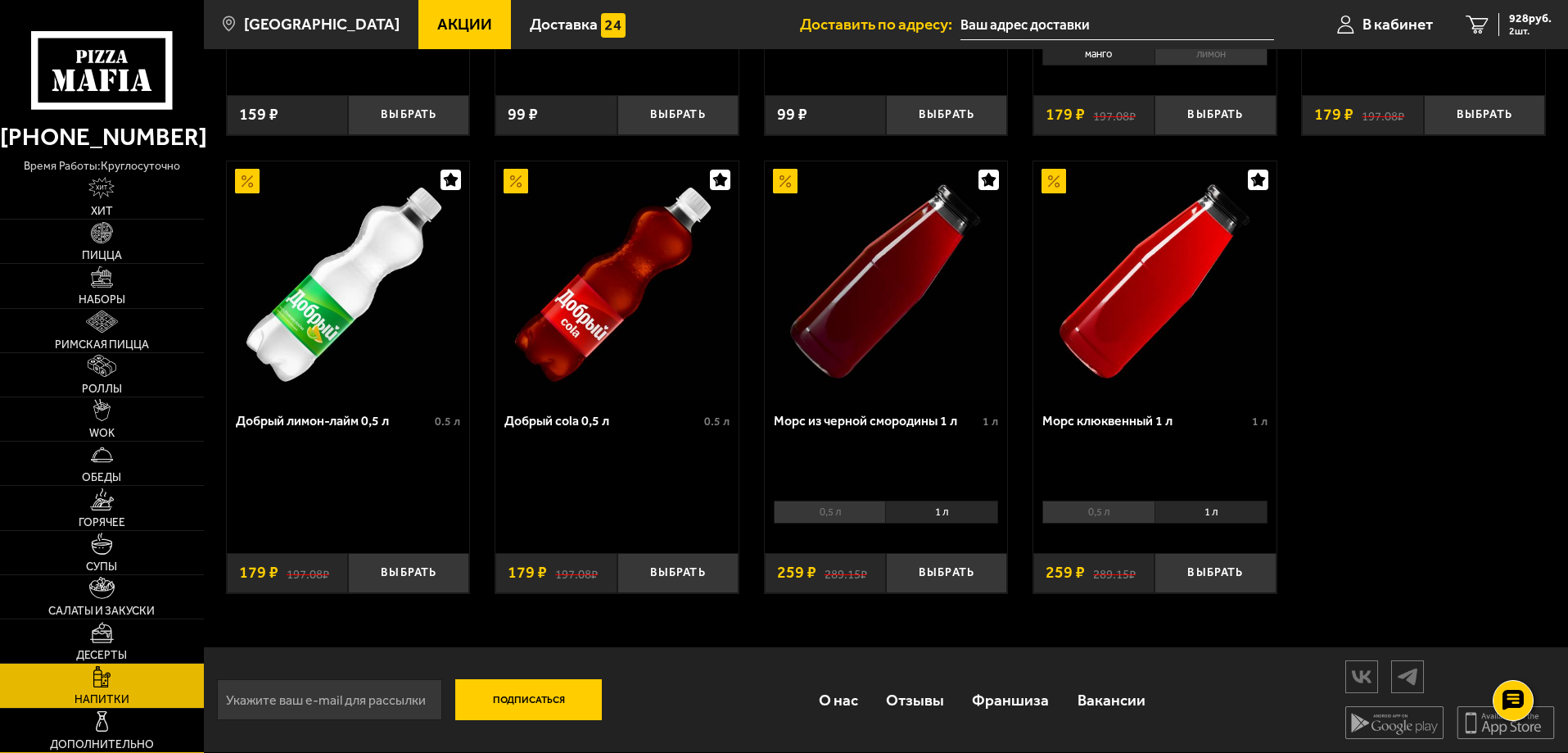
click at [149, 724] on link "Дополнительно" at bounding box center [101, 730] width 204 height 43
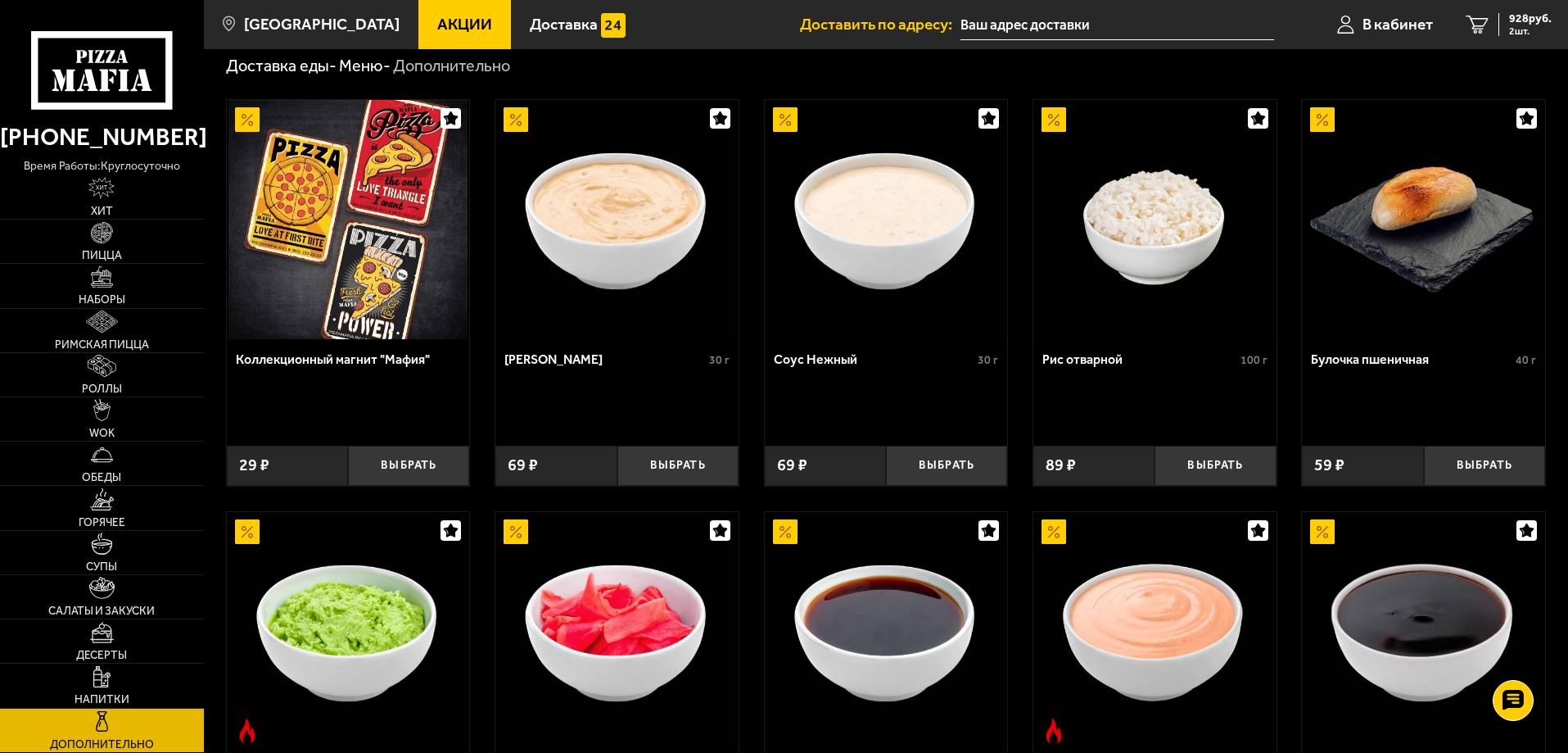
scroll to position [491, 0]
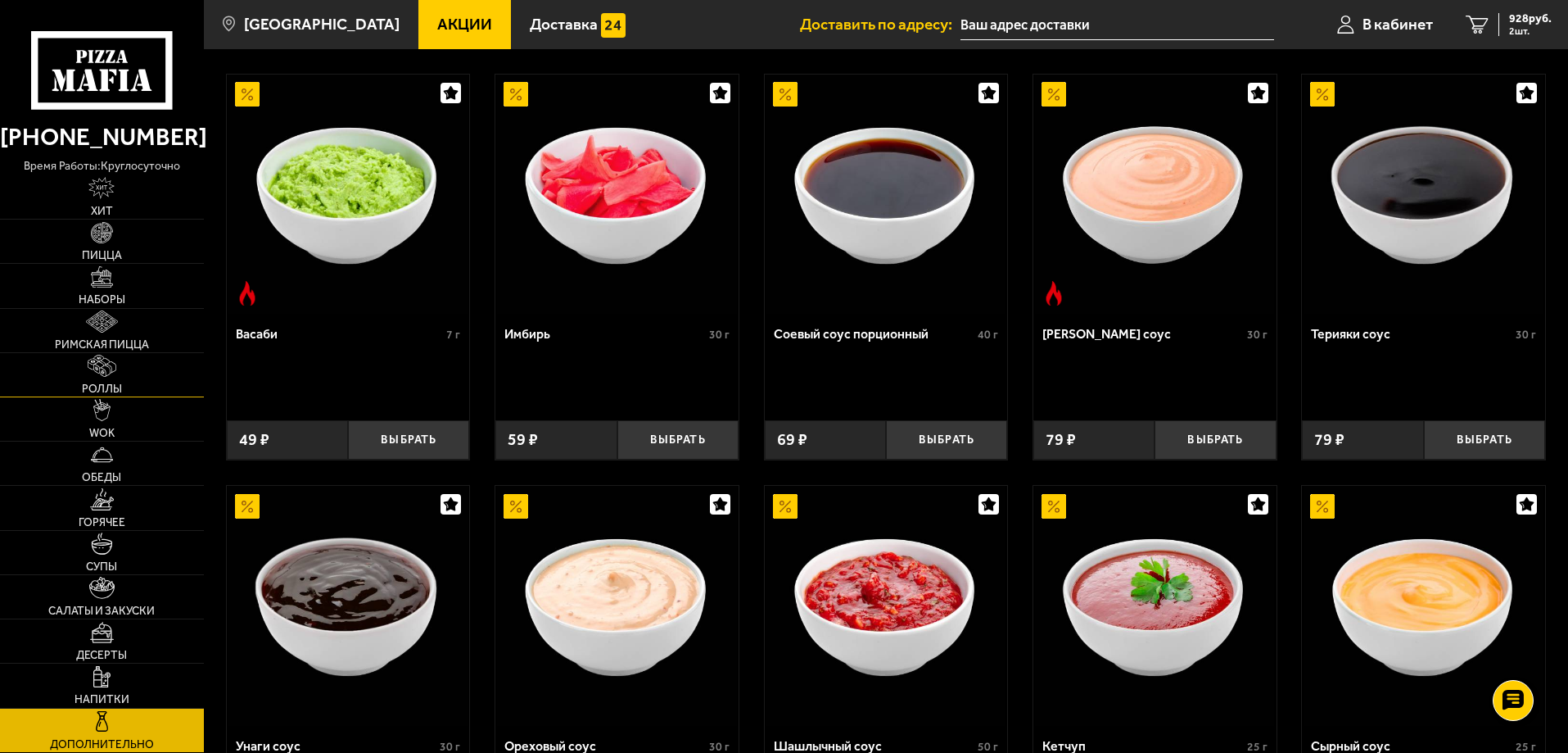
click at [133, 382] on link "Роллы" at bounding box center [101, 374] width 204 height 43
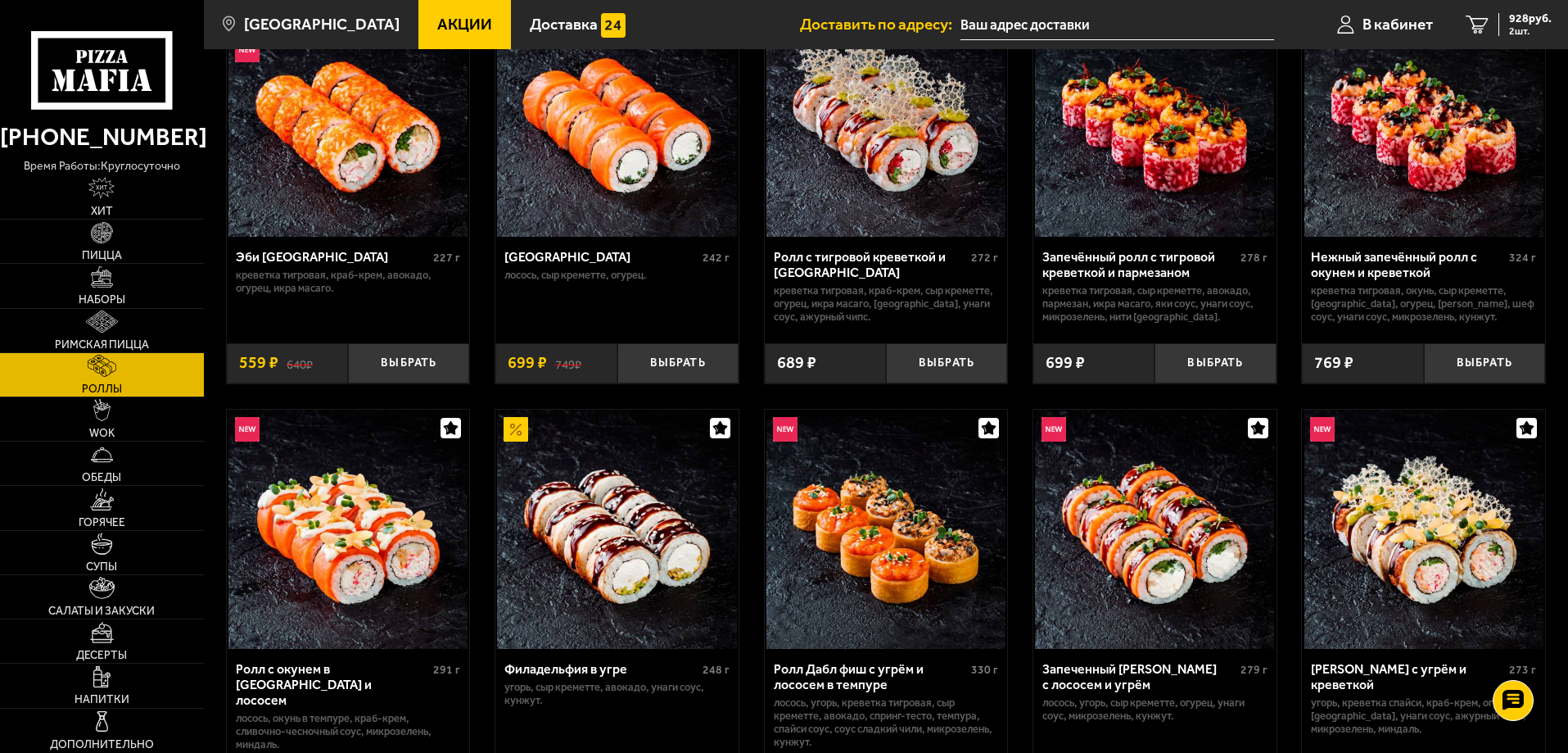
scroll to position [82, 0]
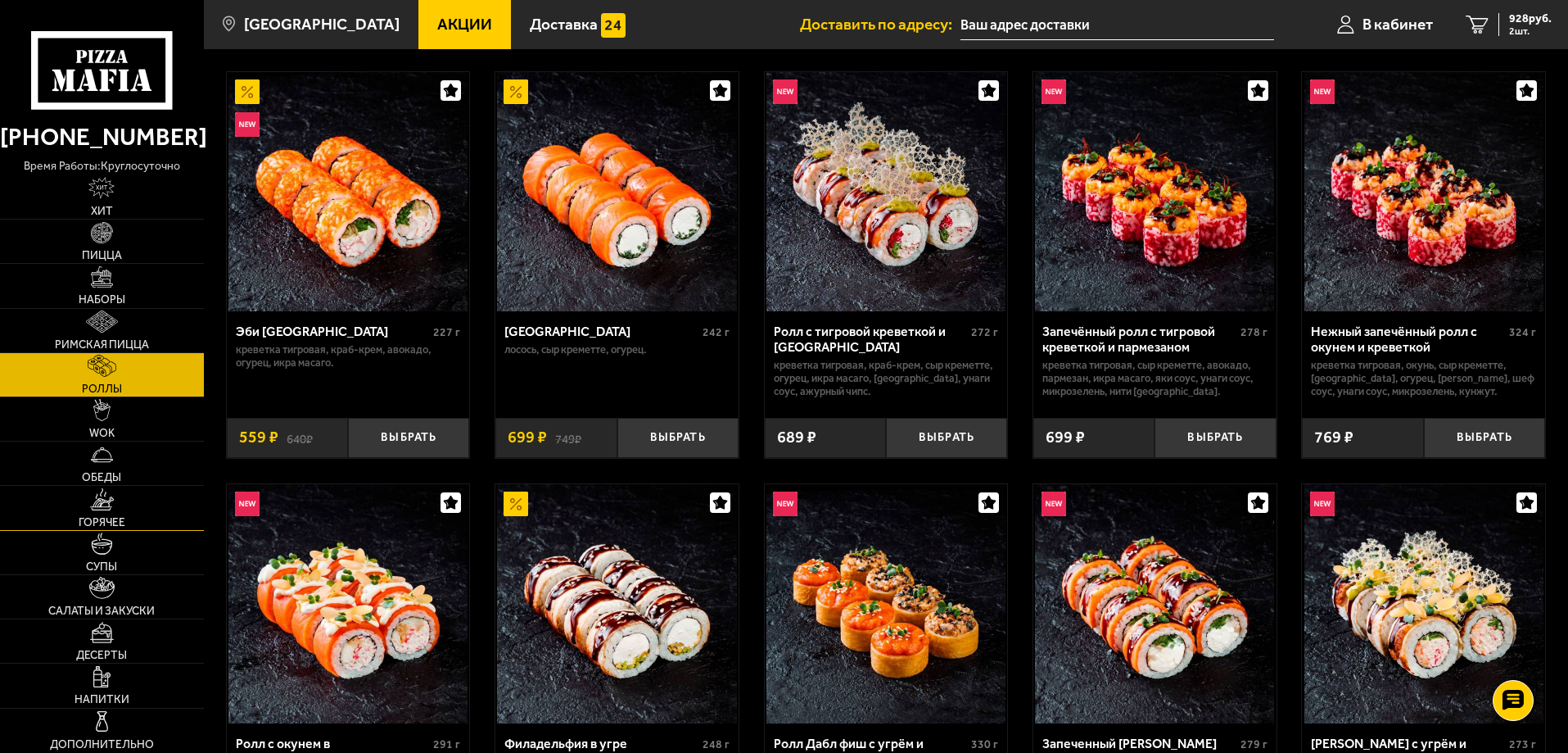
click at [111, 509] on img at bounding box center [102, 500] width 25 height 22
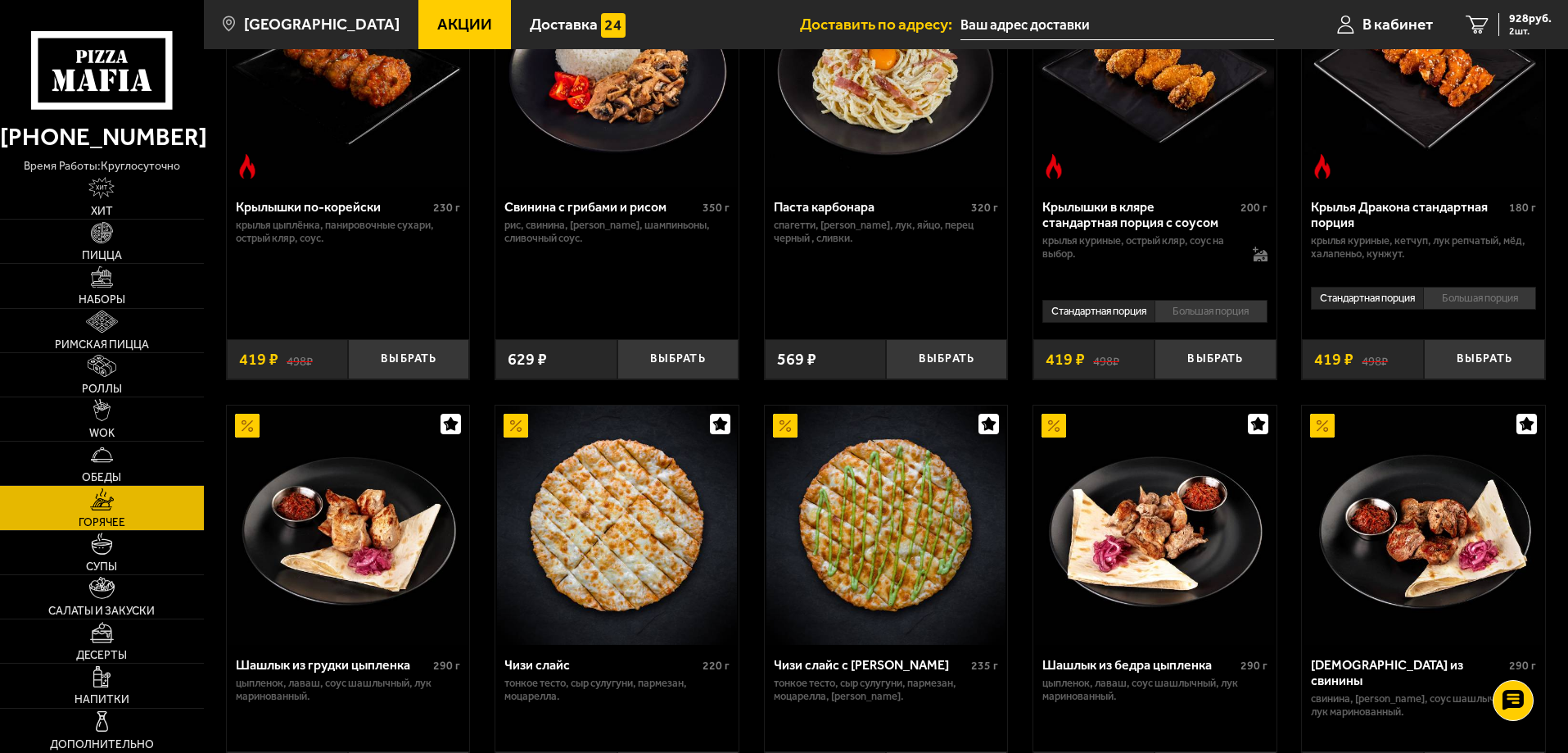
scroll to position [409, 0]
